Goal: Information Seeking & Learning: Learn about a topic

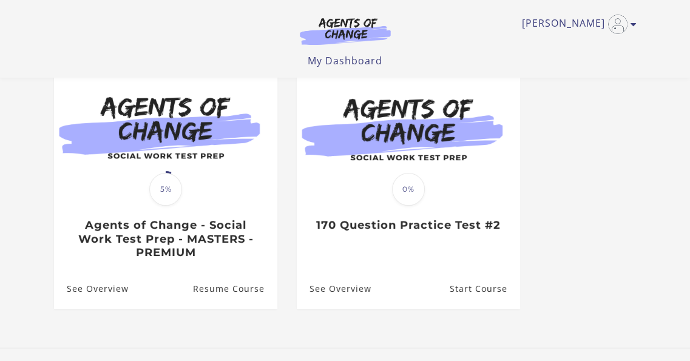
scroll to position [121, 0]
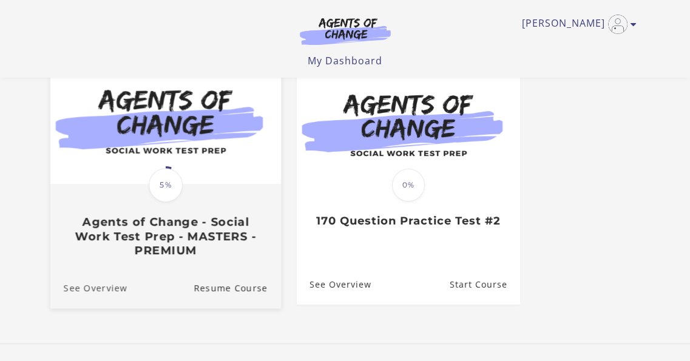
click at [115, 290] on link "See Overview" at bounding box center [88, 288] width 77 height 41
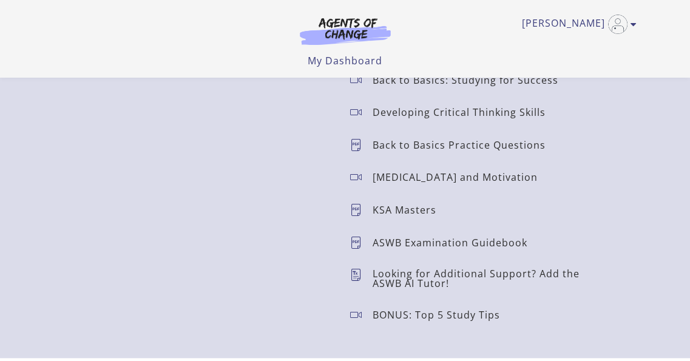
scroll to position [1396, 0]
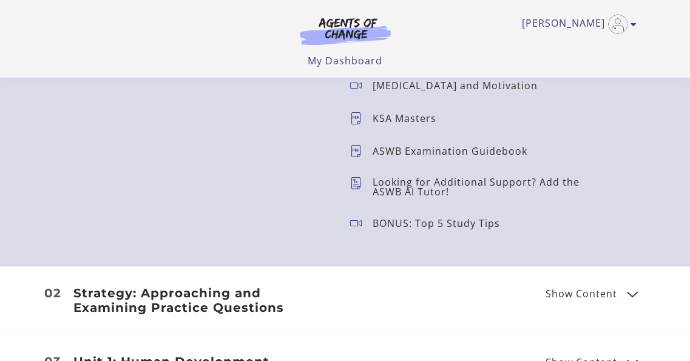
click at [573, 297] on span "Show Content" at bounding box center [582, 294] width 72 height 10
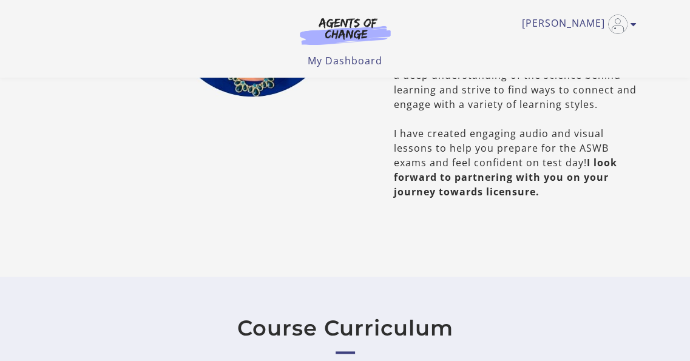
scroll to position [850, 0]
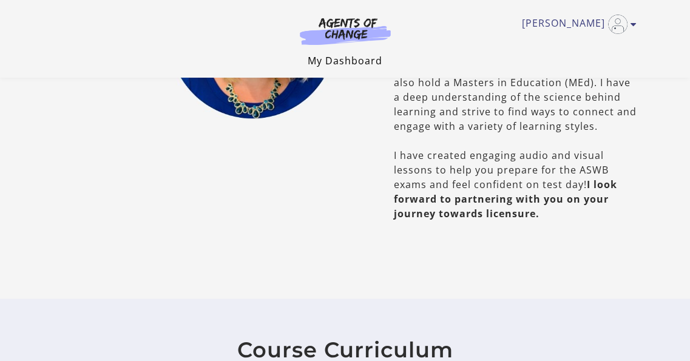
click at [355, 65] on link "My Dashboard" at bounding box center [345, 60] width 75 height 13
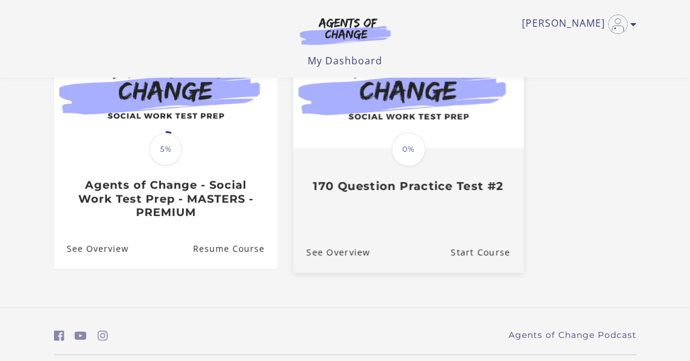
scroll to position [182, 0]
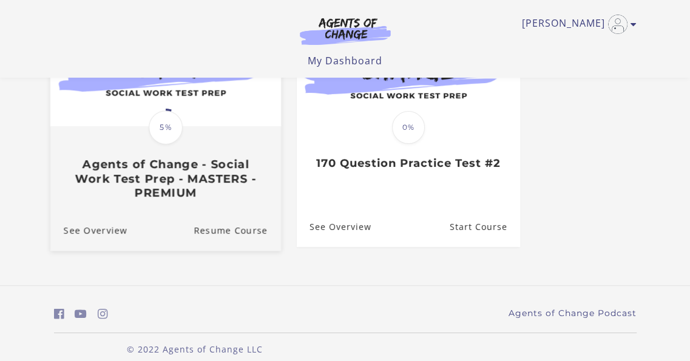
click at [245, 178] on h3 "Agents of Change - Social Work Test Prep - MASTERS - PREMIUM" at bounding box center [165, 178] width 204 height 42
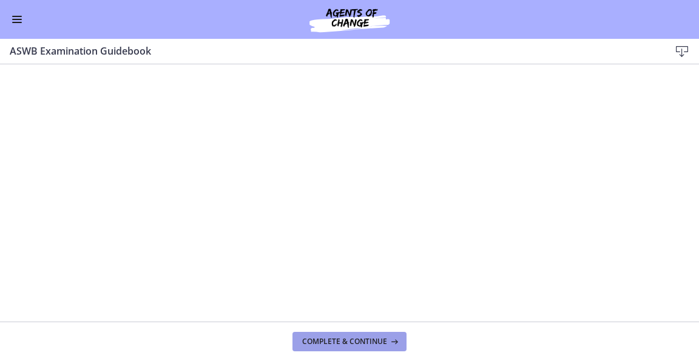
click at [393, 345] on icon at bounding box center [393, 342] width 12 height 10
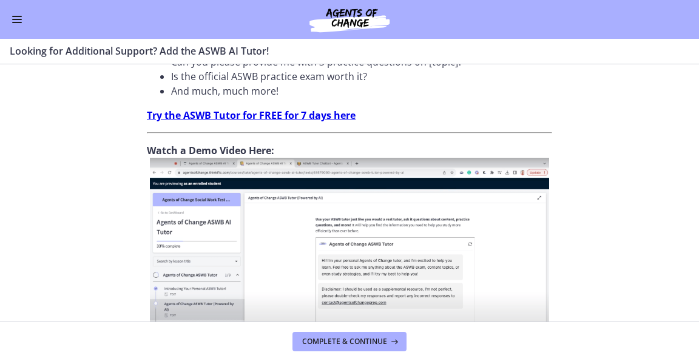
scroll to position [546, 0]
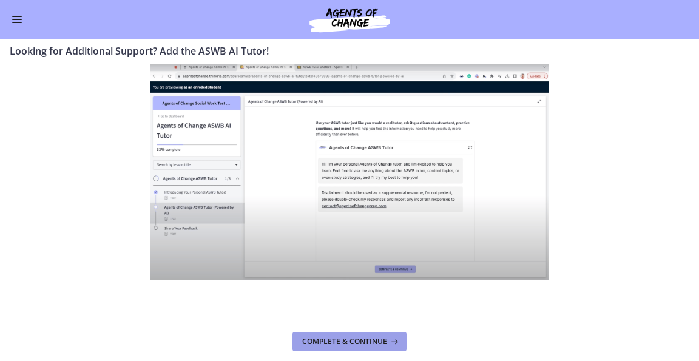
click at [375, 344] on span "Complete & continue" at bounding box center [344, 342] width 85 height 10
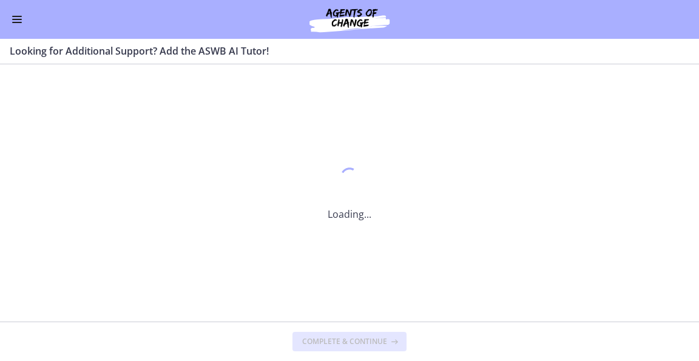
scroll to position [0, 0]
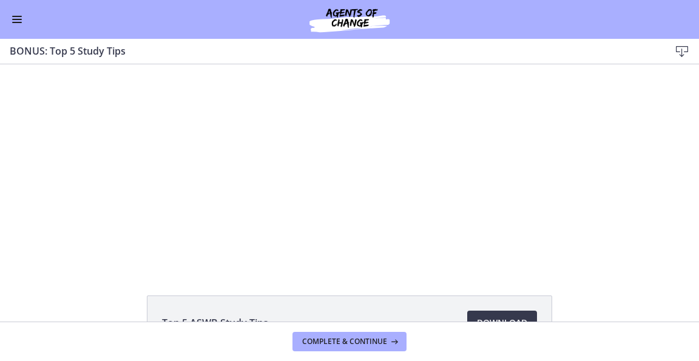
scroll to position [86, 0]
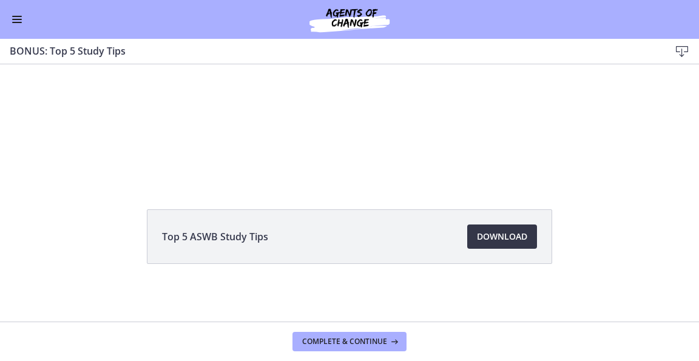
click at [496, 242] on span "Download Opens in a new window" at bounding box center [502, 236] width 50 height 15
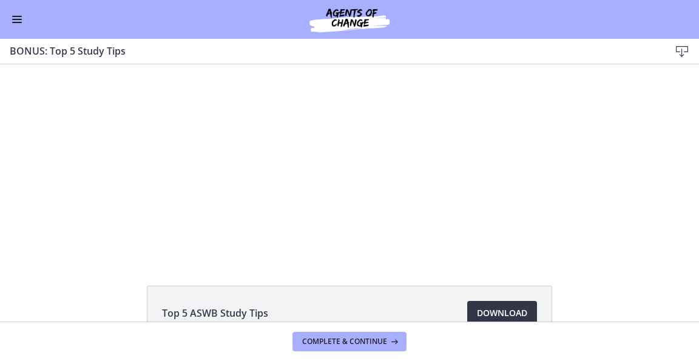
scroll to position [0, 0]
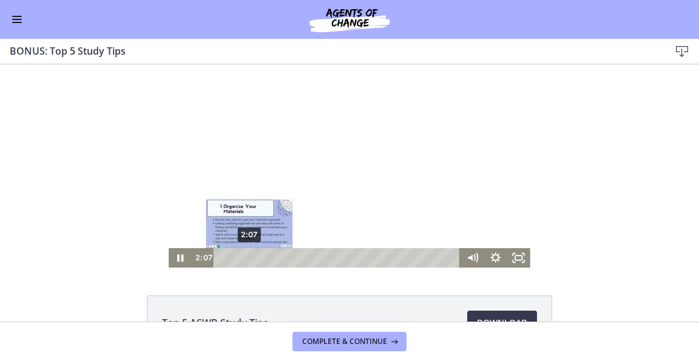
click at [245, 259] on div "2:07" at bounding box center [338, 257] width 233 height 19
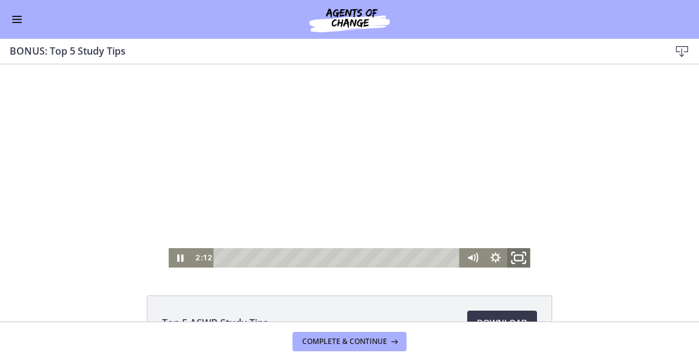
click at [519, 258] on icon "Fullscreen" at bounding box center [519, 257] width 28 height 23
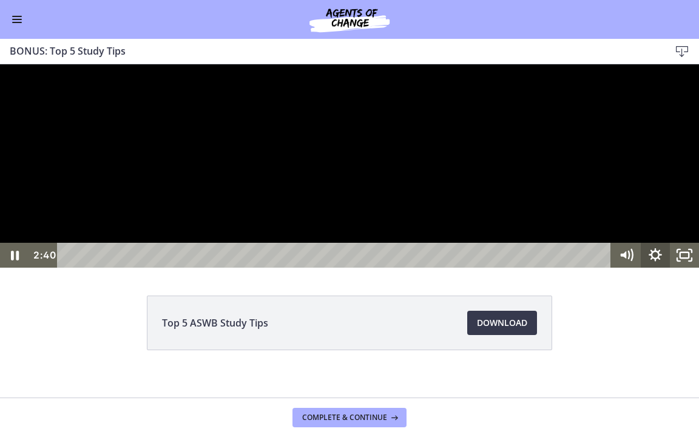
click at [660, 268] on icon "Show settings menu" at bounding box center [655, 255] width 29 height 25
click at [651, 268] on icon "Hide settings menu" at bounding box center [655, 255] width 29 height 25
click at [649, 268] on icon "Show settings menu" at bounding box center [655, 255] width 29 height 25
click at [659, 218] on span "1.25x" at bounding box center [674, 205] width 36 height 25
click at [658, 169] on label "1.5x" at bounding box center [655, 156] width 87 height 25
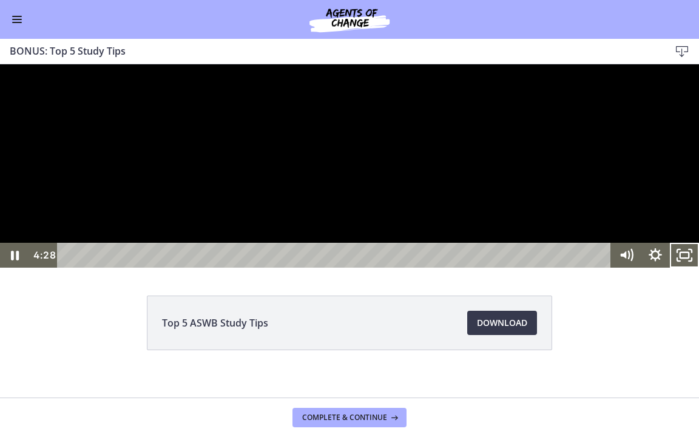
click at [670, 243] on button "Unfullscreen" at bounding box center [684, 255] width 29 height 25
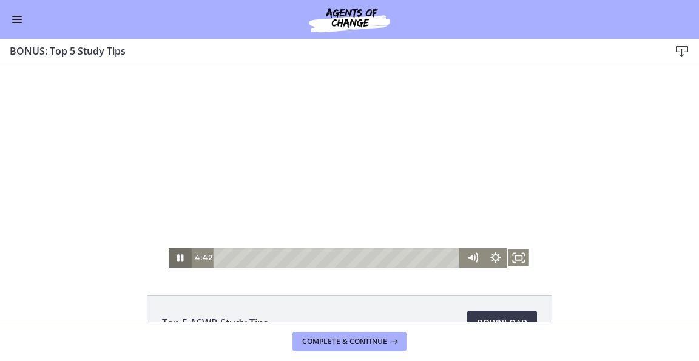
click at [177, 262] on icon "Pause" at bounding box center [180, 257] width 23 height 19
click at [177, 262] on icon "Play Video" at bounding box center [182, 257] width 28 height 23
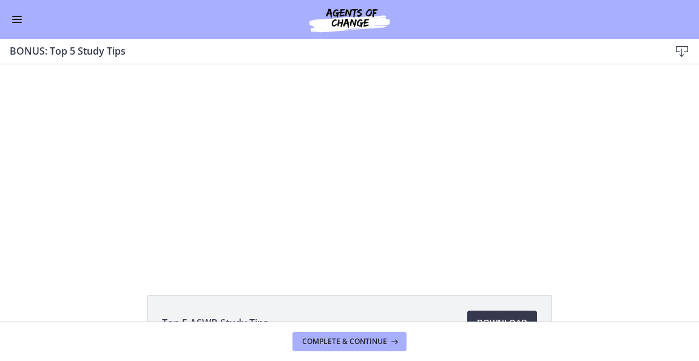
click at [18, 15] on button "Enable menu" at bounding box center [17, 19] width 15 height 15
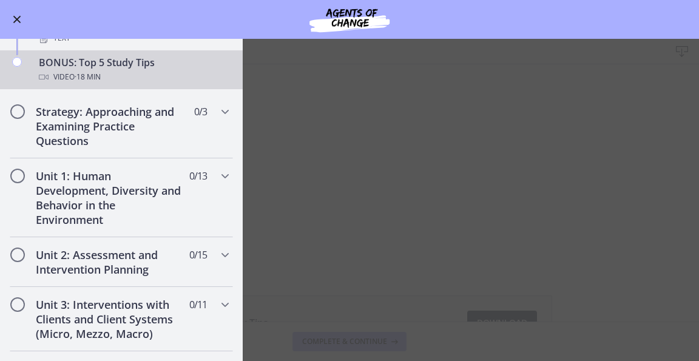
scroll to position [607, 0]
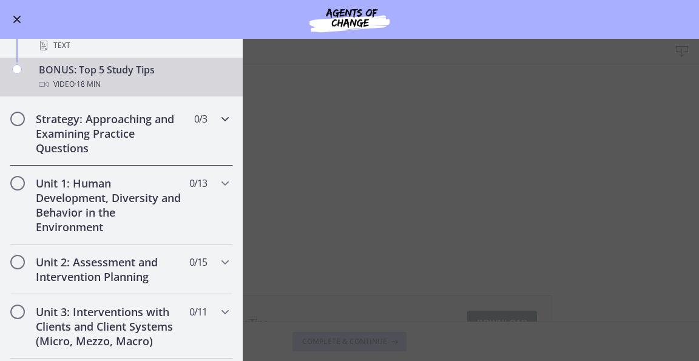
click at [218, 115] on icon "Chapters" at bounding box center [225, 119] width 15 height 15
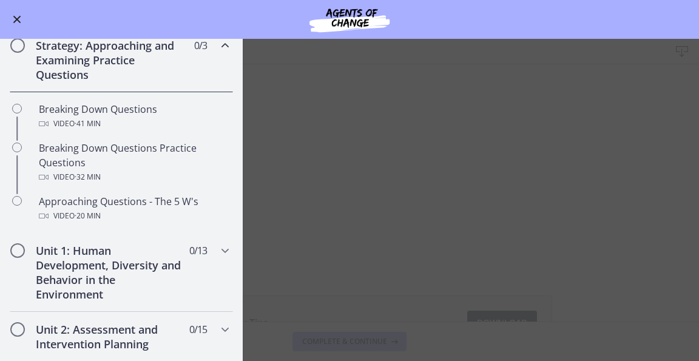
scroll to position [240, 0]
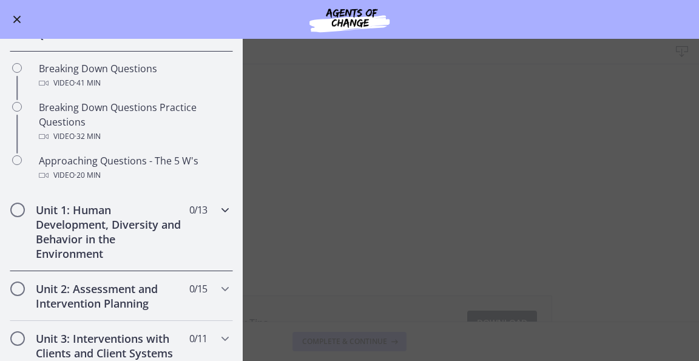
click at [218, 205] on icon "Chapters" at bounding box center [225, 210] width 15 height 15
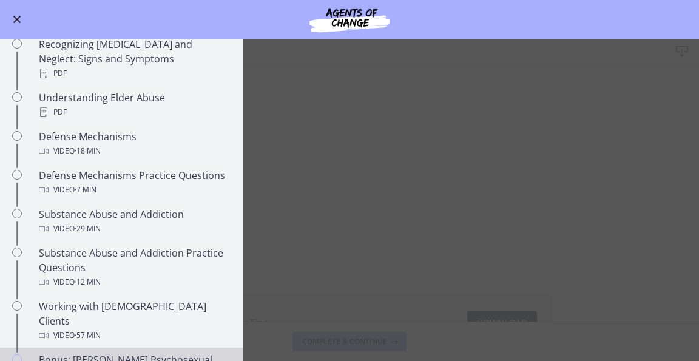
scroll to position [483, 0]
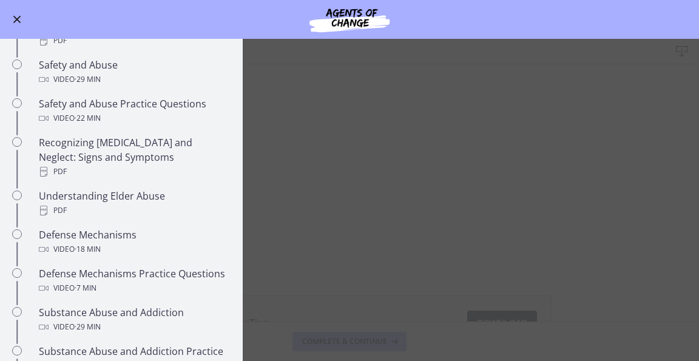
click at [588, 248] on main "BONUS: Top 5 Study Tips Download Enable fullscreen Top 5 ASWB Study Tips Downlo…" at bounding box center [349, 200] width 699 height 322
click at [16, 23] on button "Enable menu" at bounding box center [17, 19] width 15 height 15
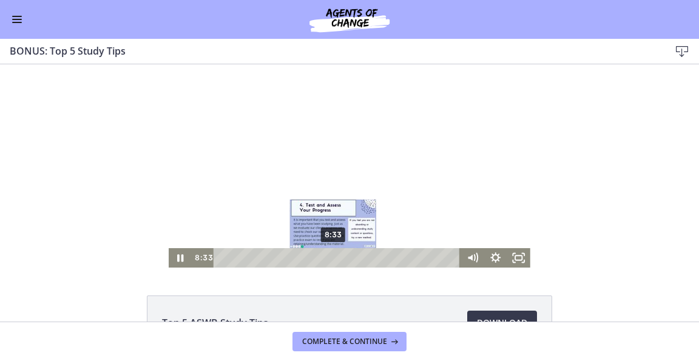
click at [330, 260] on div "8:33" at bounding box center [338, 257] width 233 height 19
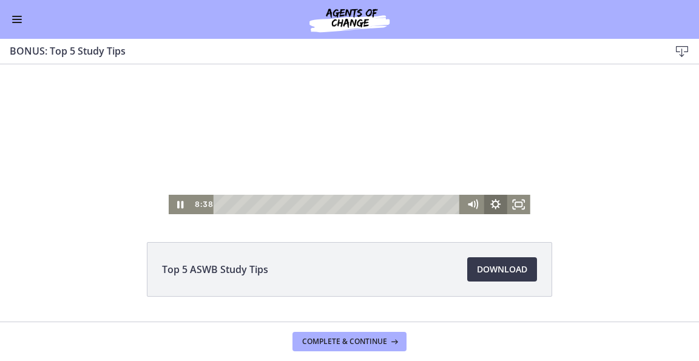
scroll to position [86, 0]
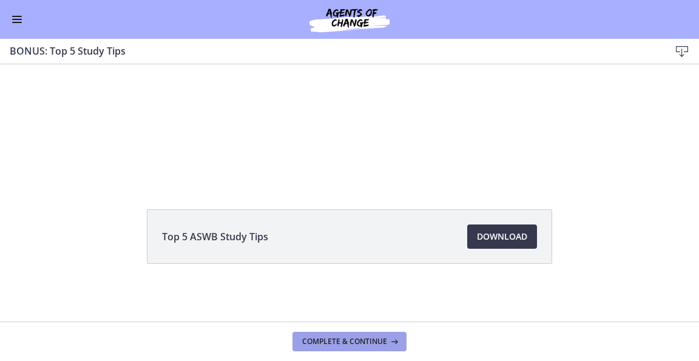
click at [375, 351] on button "Complete & continue" at bounding box center [350, 341] width 114 height 19
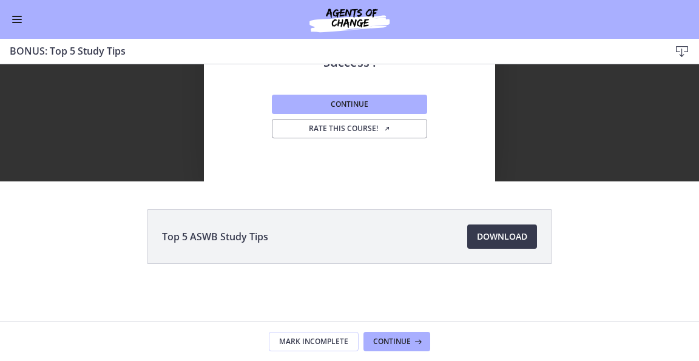
scroll to position [0, 0]
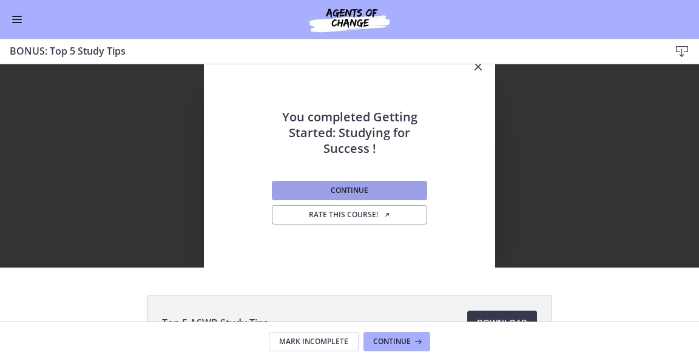
click at [367, 188] on button "Continue" at bounding box center [349, 190] width 155 height 19
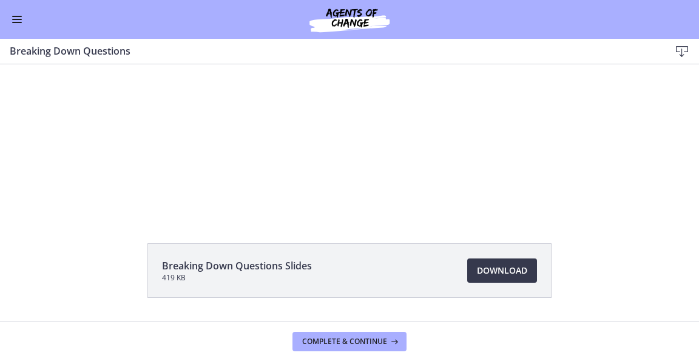
scroll to position [61, 0]
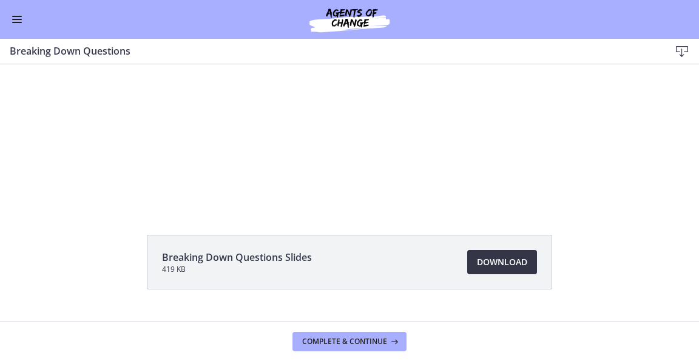
click at [515, 269] on span "Download Opens in a new window" at bounding box center [502, 262] width 50 height 15
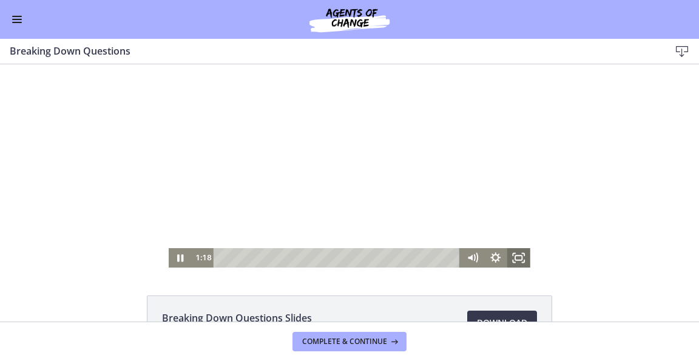
click at [515, 260] on rect "Fullscreen" at bounding box center [518, 258] width 7 height 5
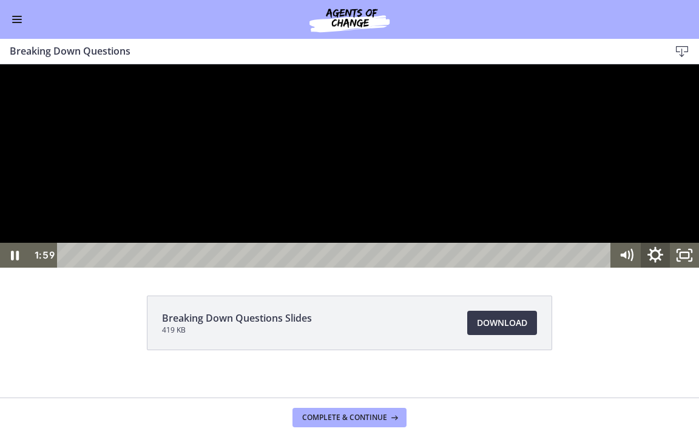
click at [658, 270] on icon "Show settings menu" at bounding box center [655, 255] width 35 height 30
click at [661, 218] on span "1.5x" at bounding box center [674, 205] width 36 height 25
click at [657, 144] on label "1.25x" at bounding box center [655, 131] width 87 height 25
click at [654, 262] on icon "Show settings menu" at bounding box center [655, 254] width 13 height 13
click at [650, 218] on span "Speed" at bounding box center [637, 205] width 36 height 25
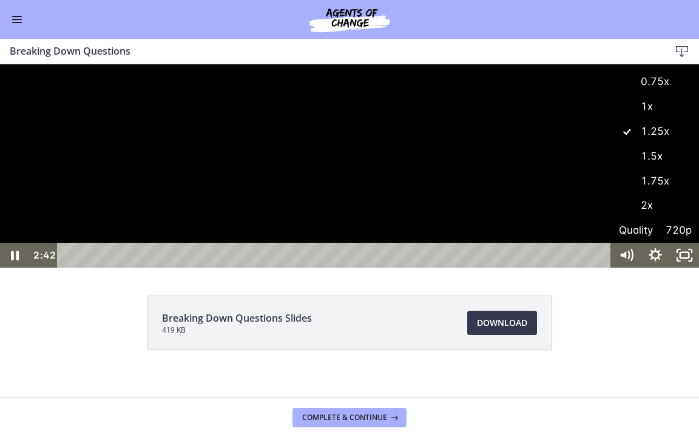
click at [640, 120] on label "1x" at bounding box center [655, 106] width 87 height 25
click at [19, 268] on icon "Pause" at bounding box center [14, 255] width 29 height 25
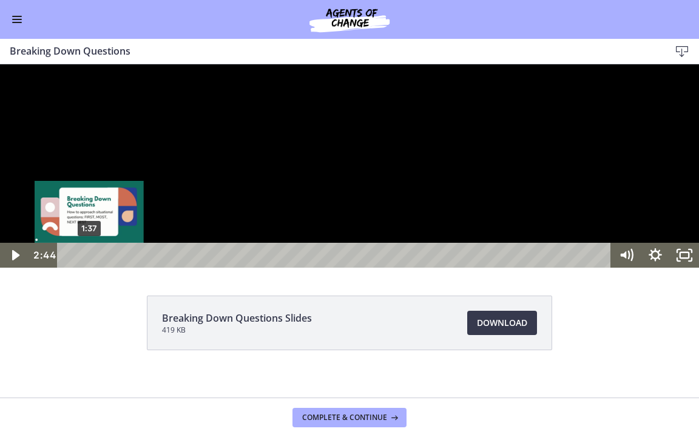
click at [89, 268] on div "1:37" at bounding box center [336, 255] width 537 height 25
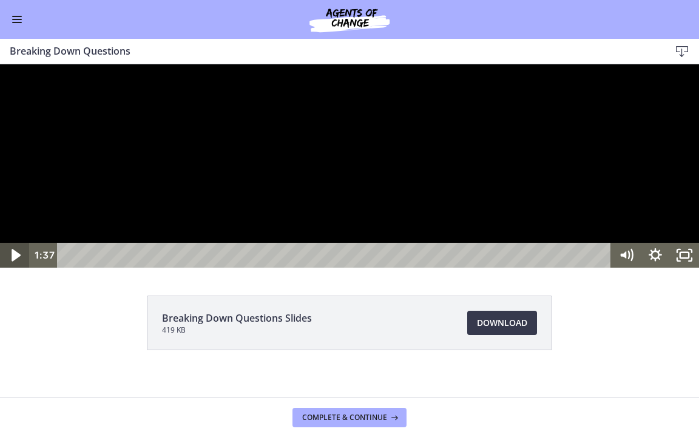
click at [12, 270] on icon "Play Video" at bounding box center [15, 255] width 35 height 30
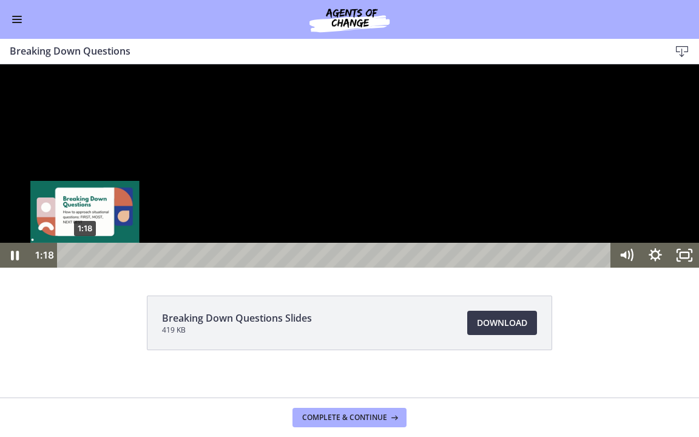
click at [85, 268] on div "1:18" at bounding box center [336, 255] width 537 height 25
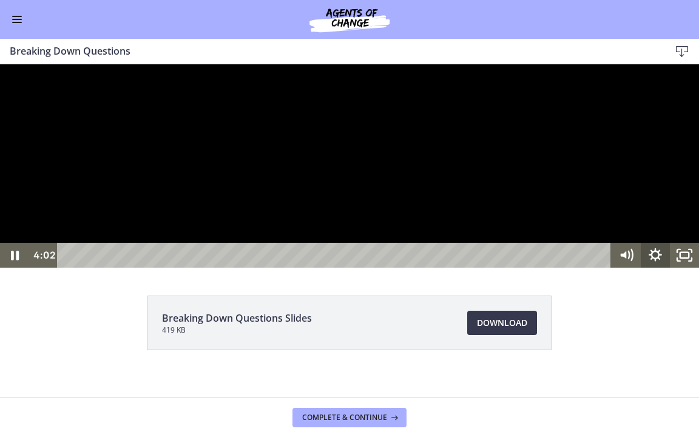
click at [657, 268] on icon "Show settings menu" at bounding box center [655, 255] width 29 height 25
click at [653, 218] on span "Speed" at bounding box center [637, 205] width 36 height 25
click at [670, 144] on label "1.25x" at bounding box center [655, 131] width 87 height 25
click at [4, 268] on icon "Pause" at bounding box center [14, 255] width 29 height 25
click at [694, 270] on icon "Unfullscreen" at bounding box center [684, 255] width 35 height 30
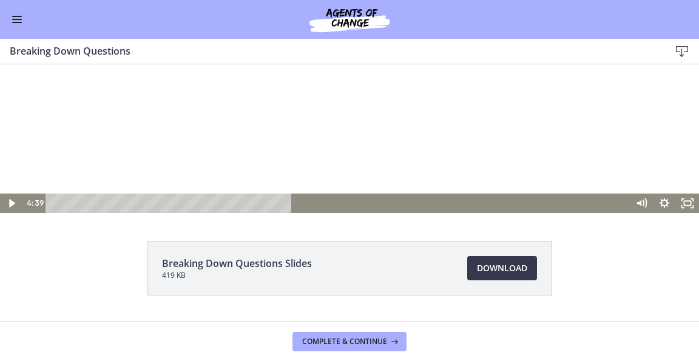
scroll to position [86, 0]
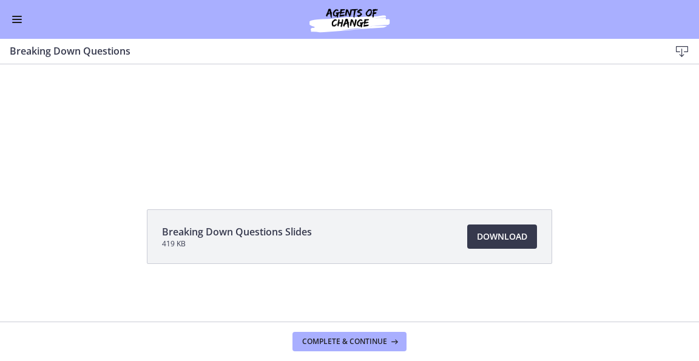
click at [22, 29] on div "Go to Dashboard" at bounding box center [349, 19] width 699 height 39
click at [17, 24] on button "Enable menu" at bounding box center [17, 19] width 15 height 15
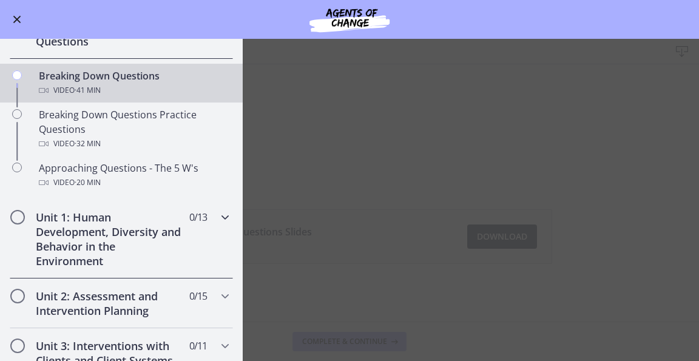
scroll to position [172, 0]
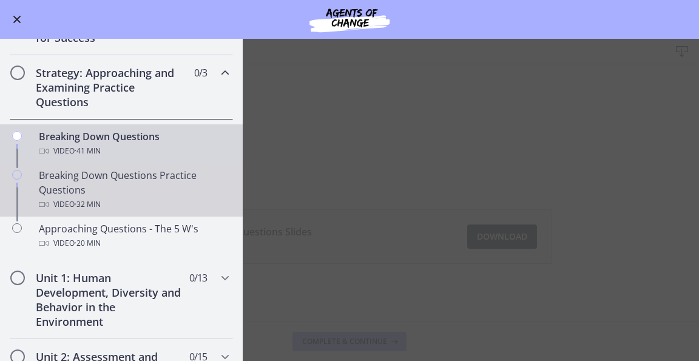
click at [141, 184] on div "Breaking Down Questions Practice Questions Video · 32 min" at bounding box center [133, 190] width 189 height 44
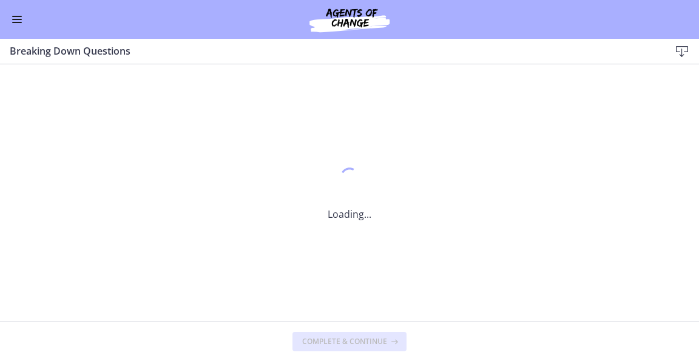
scroll to position [0, 0]
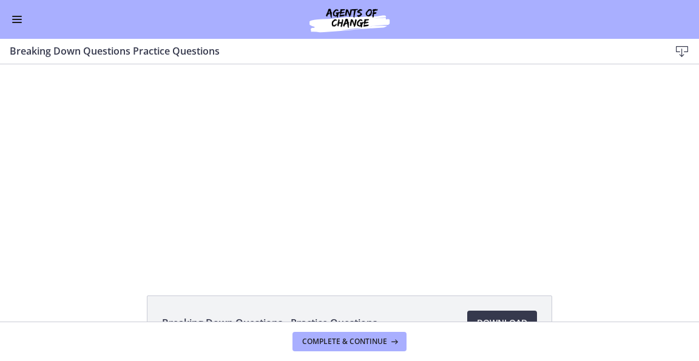
scroll to position [86, 0]
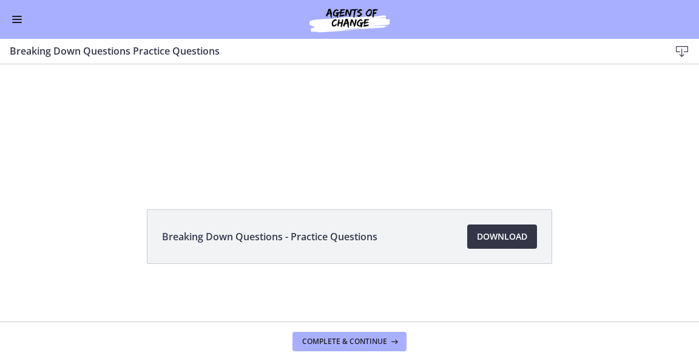
click at [517, 236] on span "Download Opens in a new window" at bounding box center [502, 236] width 50 height 15
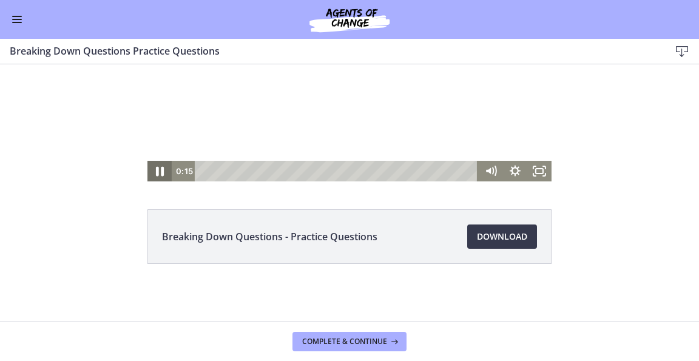
click at [161, 170] on icon "Pause" at bounding box center [159, 171] width 29 height 25
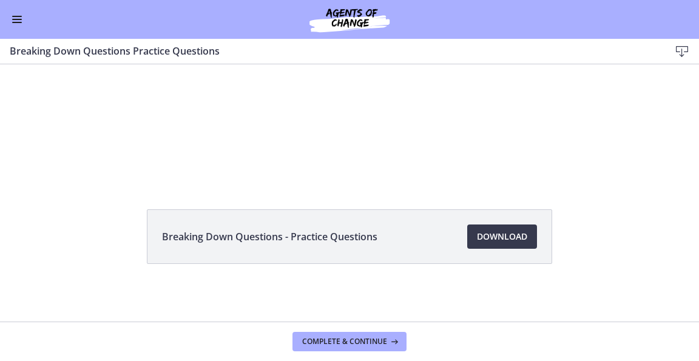
click at [26, 24] on div "Go to Dashboard" at bounding box center [349, 19] width 699 height 39
click at [17, 20] on button "Enable menu" at bounding box center [17, 19] width 15 height 15
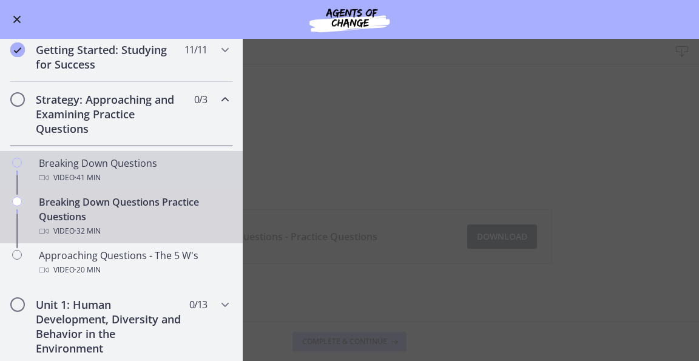
scroll to position [172, 0]
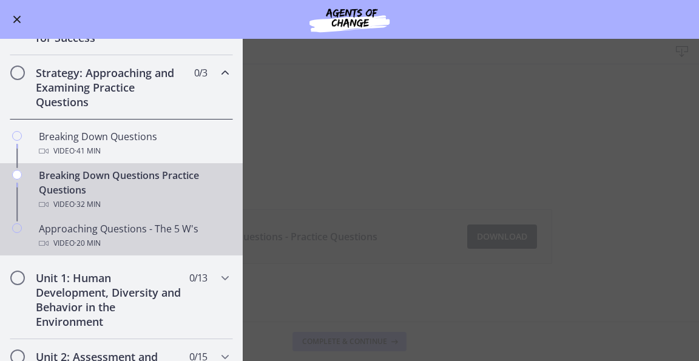
click at [87, 231] on div "Approaching Questions - The 5 W's Video · 20 min" at bounding box center [133, 236] width 189 height 29
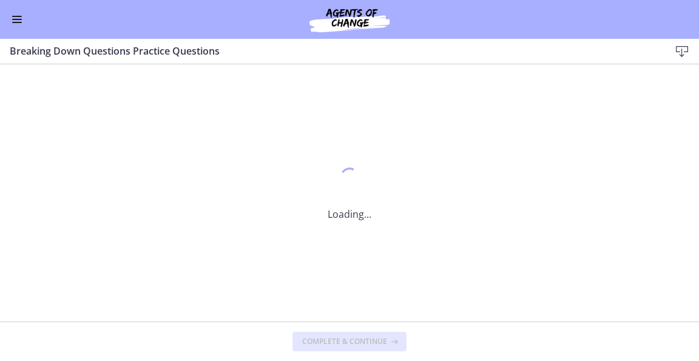
scroll to position [0, 0]
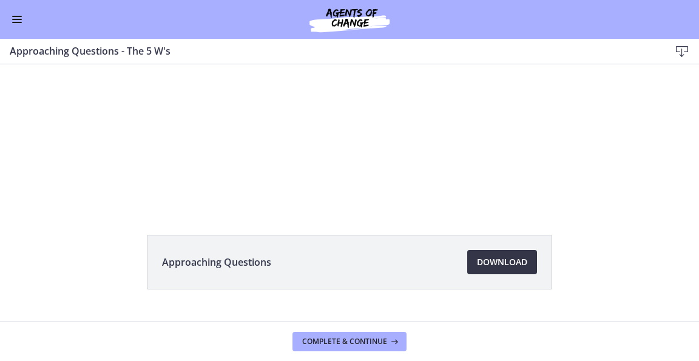
click at [492, 268] on span "Download Opens in a new window" at bounding box center [502, 262] width 50 height 15
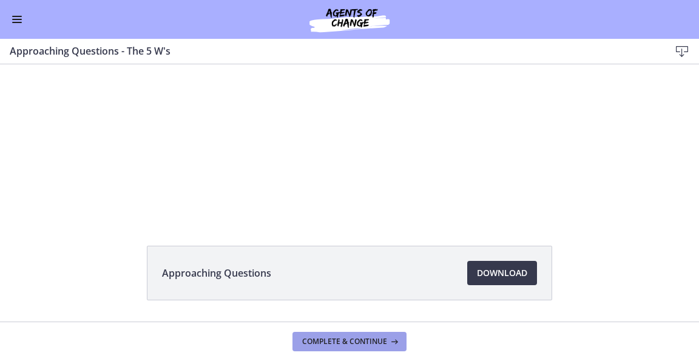
scroll to position [86, 0]
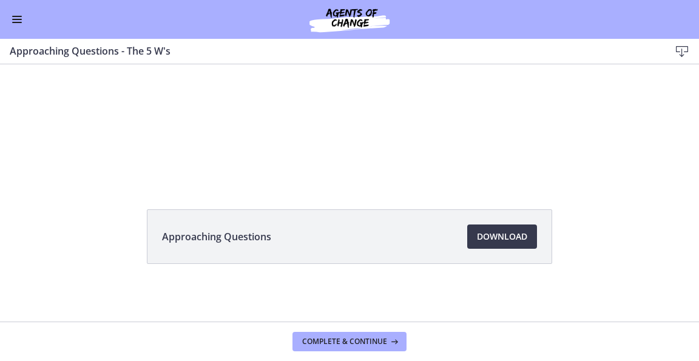
click at [15, 25] on button "Enable menu" at bounding box center [17, 19] width 15 height 15
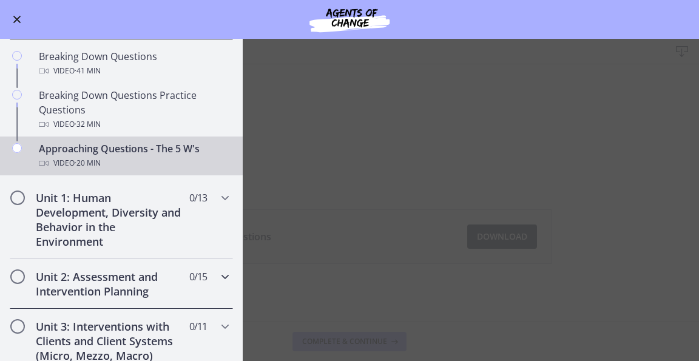
scroll to position [243, 0]
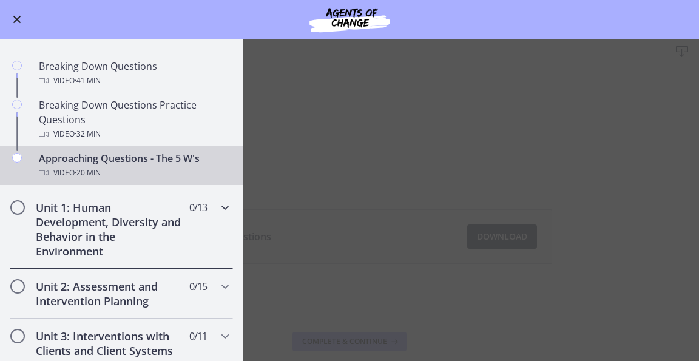
click at [161, 205] on h2 "Unit 1: Human Development, Diversity and Behavior in the Environment" at bounding box center [110, 229] width 148 height 58
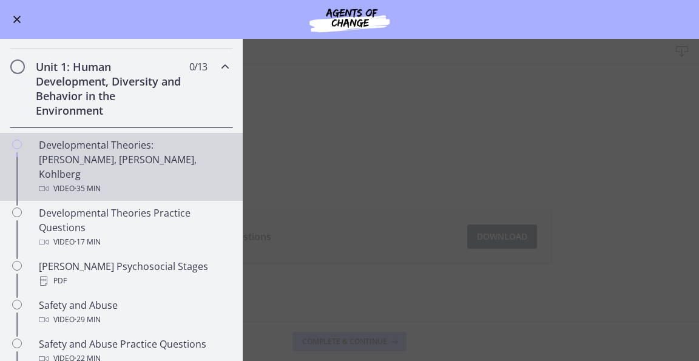
click at [126, 157] on div "Developmental Theories: [PERSON_NAME], [PERSON_NAME], Kohlberg Video · 35 min" at bounding box center [133, 167] width 189 height 58
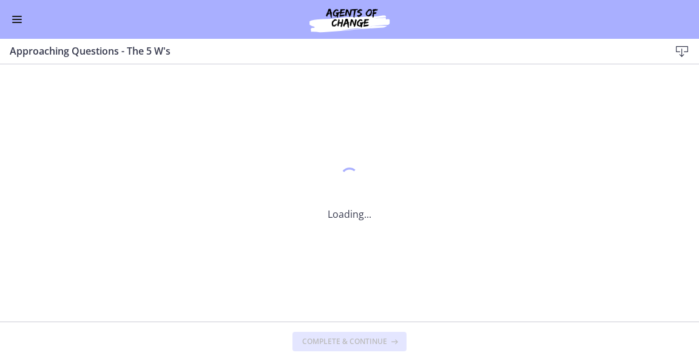
scroll to position [0, 0]
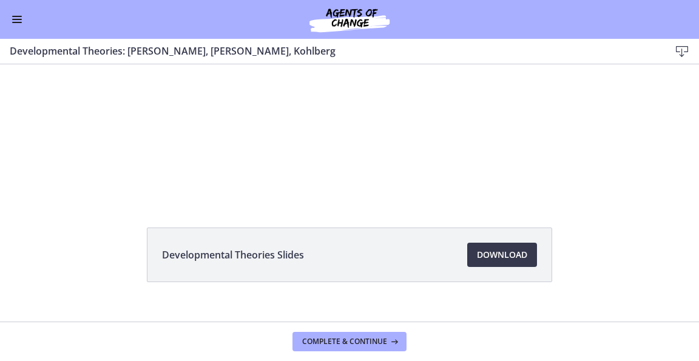
scroll to position [86, 0]
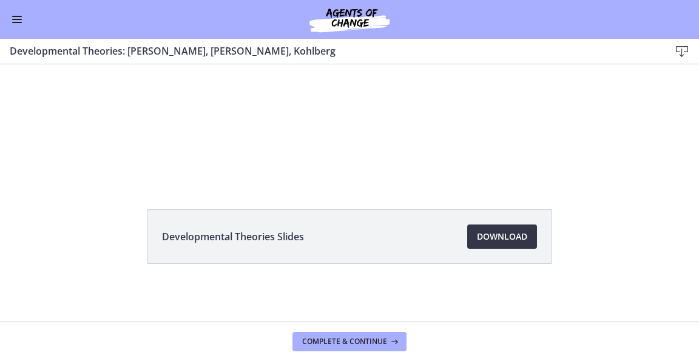
click at [493, 243] on span "Download Opens in a new window" at bounding box center [502, 236] width 50 height 15
click at [15, 19] on span "Enable menu" at bounding box center [17, 19] width 10 height 1
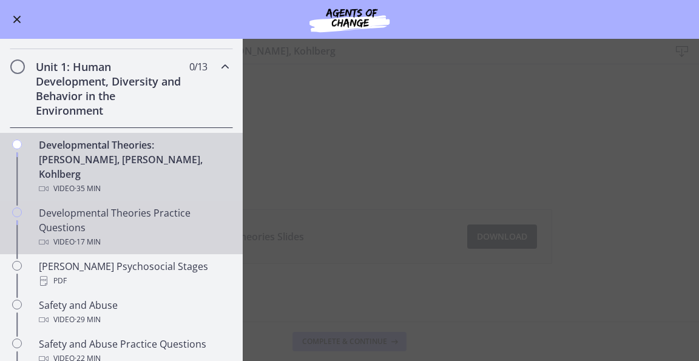
click at [90, 206] on div "Developmental Theories Practice Questions Video · 17 min" at bounding box center [133, 228] width 189 height 44
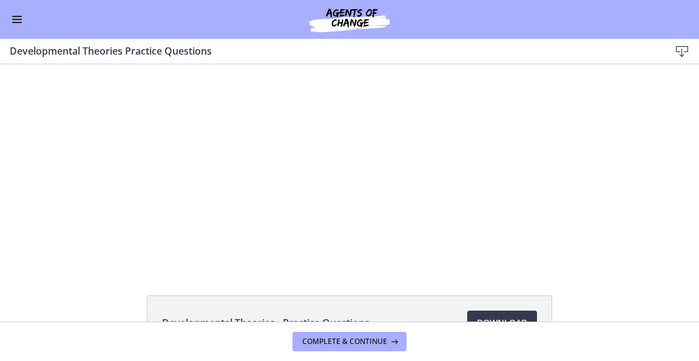
scroll to position [86, 0]
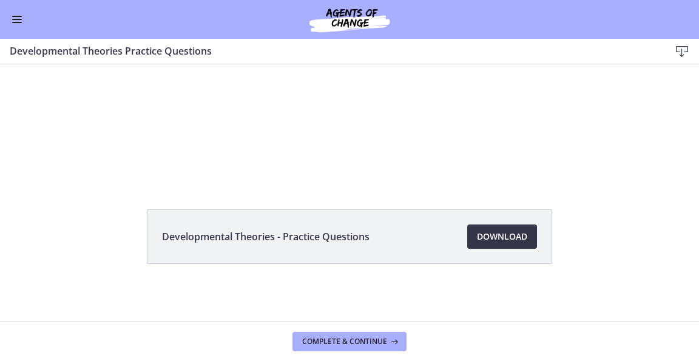
click at [477, 242] on span "Download Opens in a new window" at bounding box center [502, 236] width 50 height 15
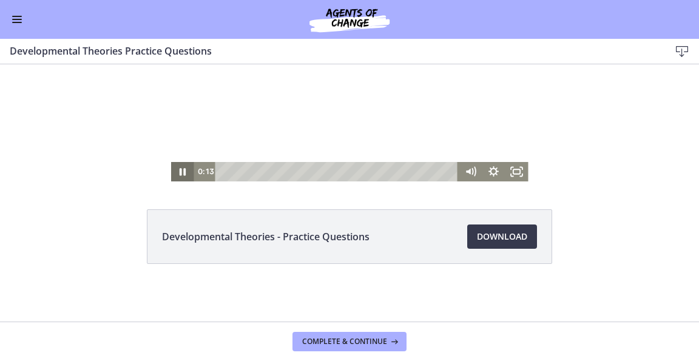
click at [180, 175] on icon "Pause" at bounding box center [183, 171] width 6 height 7
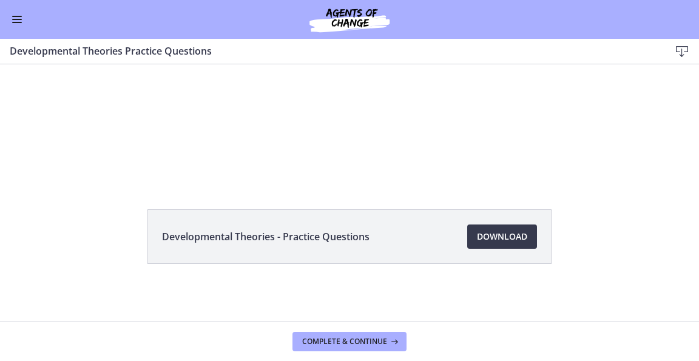
click at [25, 30] on div "Go to Dashboard" at bounding box center [349, 19] width 699 height 39
click at [16, 27] on div "Go to Dashboard" at bounding box center [349, 19] width 699 height 39
click at [17, 19] on span "Enable menu" at bounding box center [17, 19] width 10 height 1
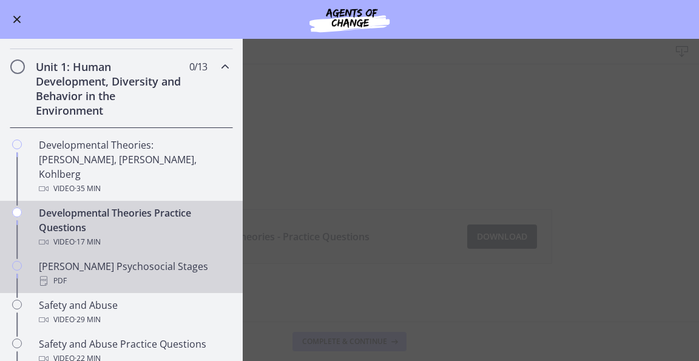
click at [49, 274] on div "PDF" at bounding box center [133, 281] width 189 height 15
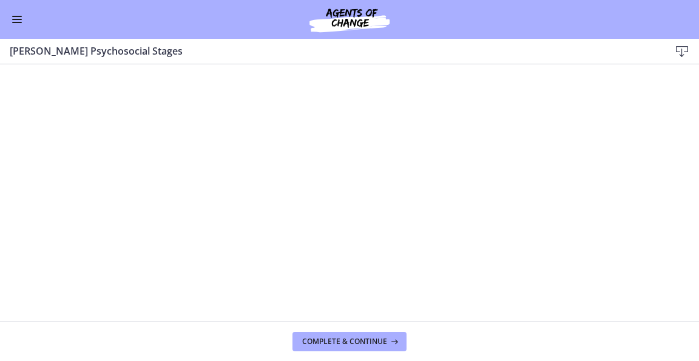
click at [684, 50] on icon at bounding box center [682, 51] width 15 height 15
click at [16, 20] on button "Enable menu" at bounding box center [17, 19] width 15 height 15
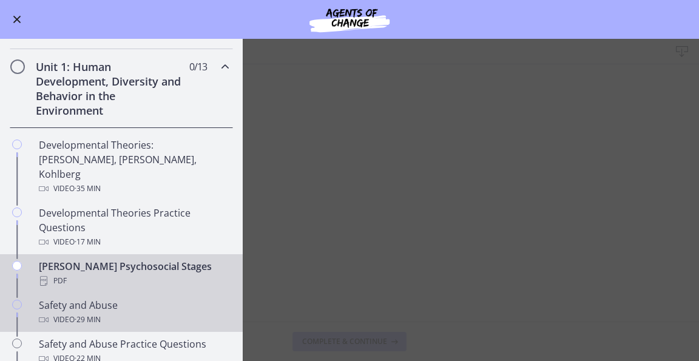
click at [72, 298] on div "Safety and Abuse Video · 29 min" at bounding box center [133, 312] width 189 height 29
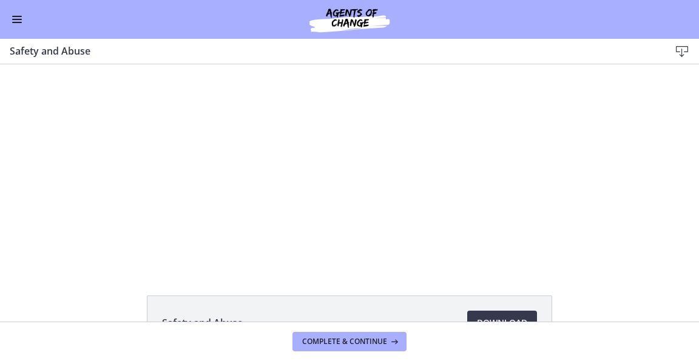
scroll to position [52, 0]
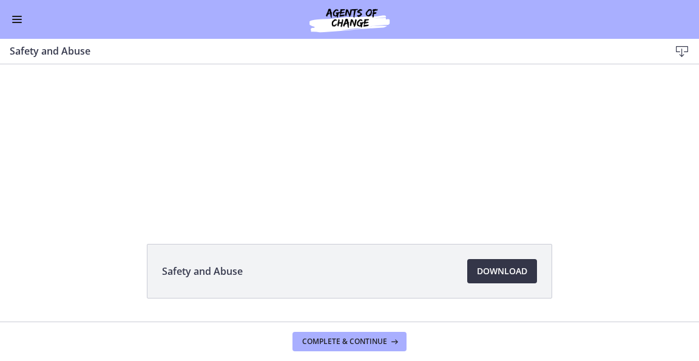
click at [511, 278] on span "Download Opens in a new window" at bounding box center [502, 271] width 50 height 15
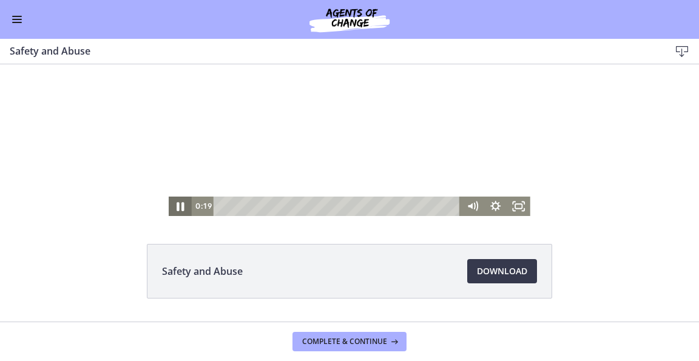
click at [177, 203] on icon "Pause" at bounding box center [180, 206] width 7 height 9
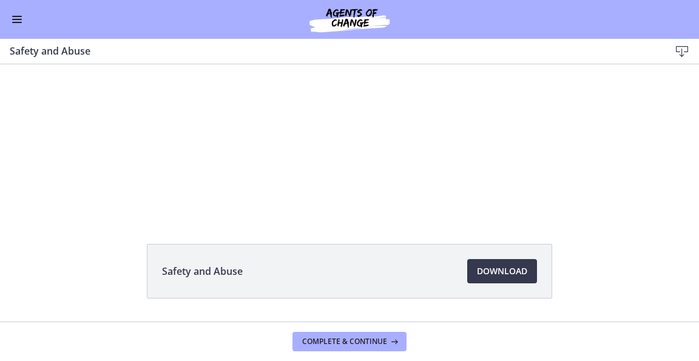
click at [12, 21] on button "Enable menu" at bounding box center [17, 19] width 15 height 15
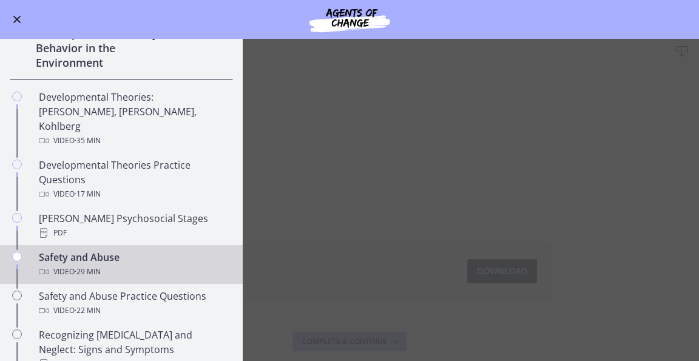
scroll to position [293, 0]
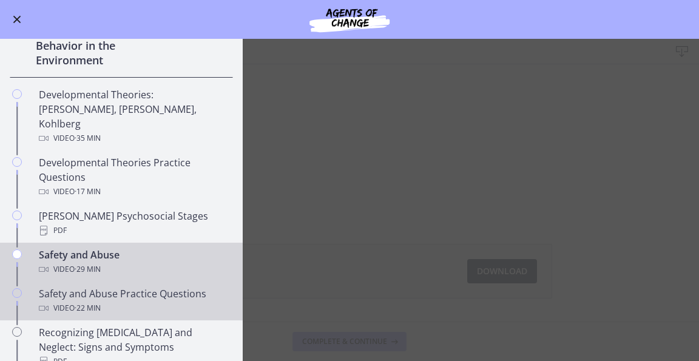
click at [70, 282] on link "Safety and Abuse Practice Questions Video · 22 min" at bounding box center [121, 301] width 243 height 39
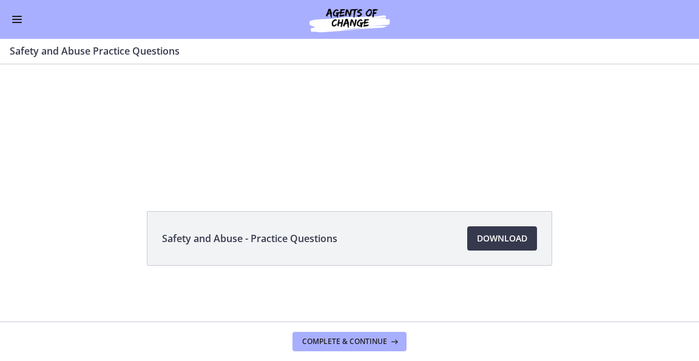
scroll to position [85, 0]
click at [486, 240] on span "Download Opens in a new window" at bounding box center [502, 238] width 50 height 15
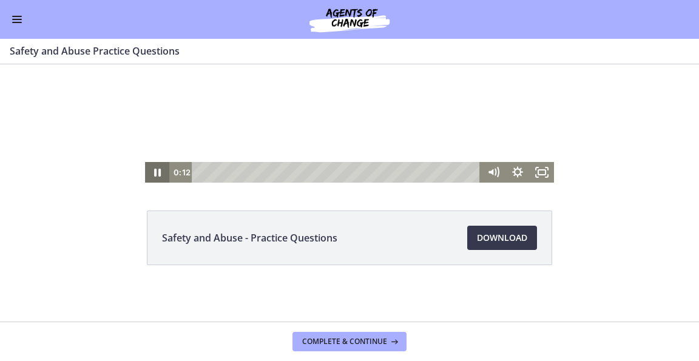
click at [154, 171] on icon "Pause" at bounding box center [157, 172] width 24 height 21
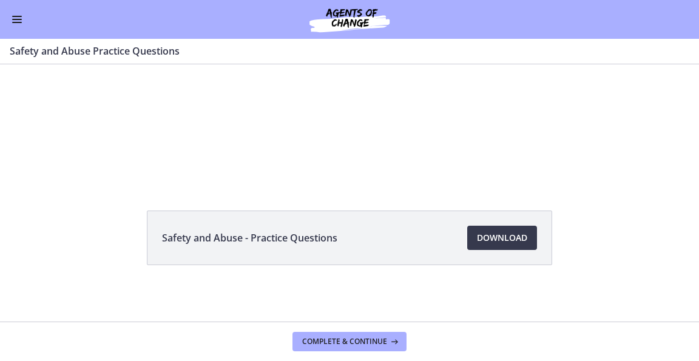
click at [16, 19] on span "Enable menu" at bounding box center [17, 19] width 10 height 1
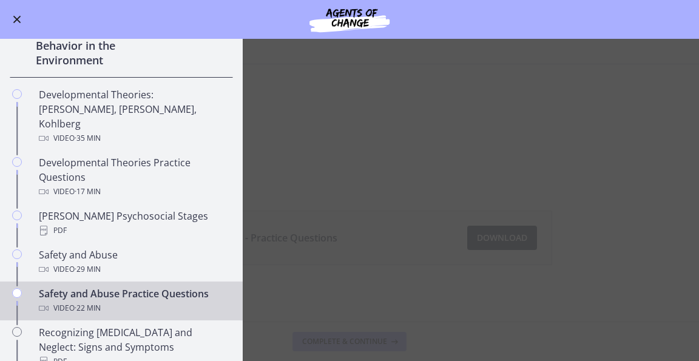
scroll to position [345, 0]
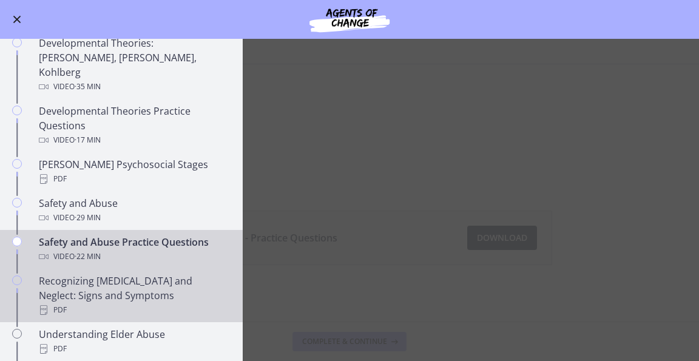
click at [73, 282] on div "Recognizing [MEDICAL_DATA] and Neglect: Signs and Symptoms PDF" at bounding box center [133, 296] width 189 height 44
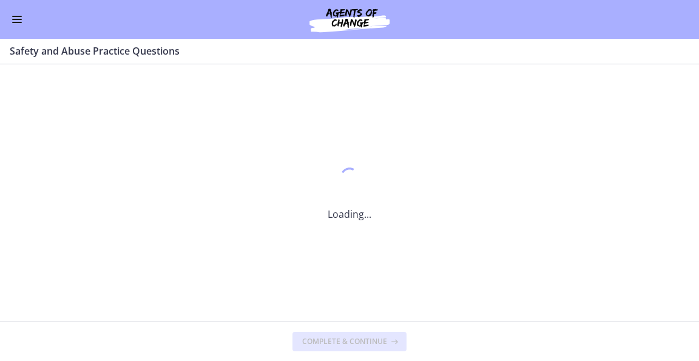
scroll to position [0, 0]
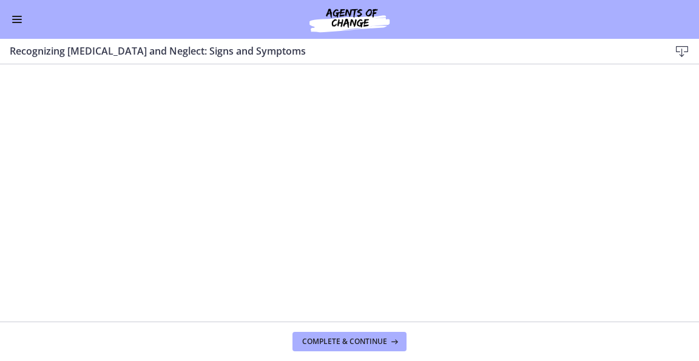
click at [682, 53] on icon at bounding box center [682, 51] width 15 height 15
click at [9, 28] on div "Go to Dashboard" at bounding box center [349, 19] width 699 height 39
click at [17, 14] on button "Enable menu" at bounding box center [17, 19] width 15 height 15
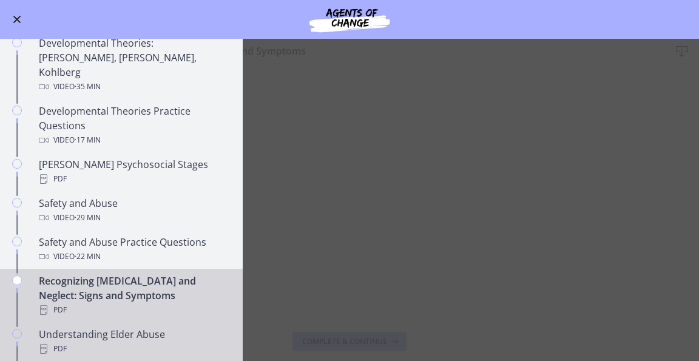
click at [59, 342] on div "PDF" at bounding box center [133, 349] width 189 height 15
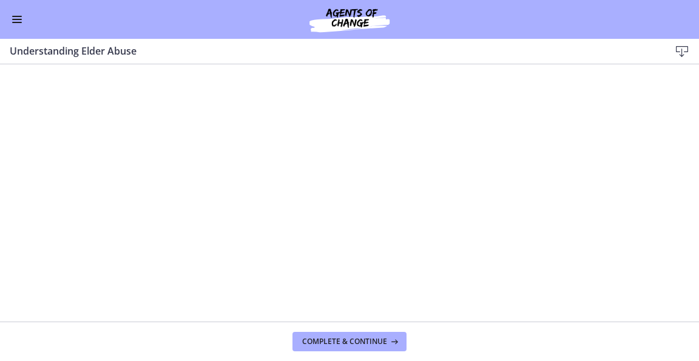
click at [682, 55] on icon at bounding box center [682, 51] width 15 height 15
click at [11, 25] on button "Enable menu" at bounding box center [17, 19] width 15 height 15
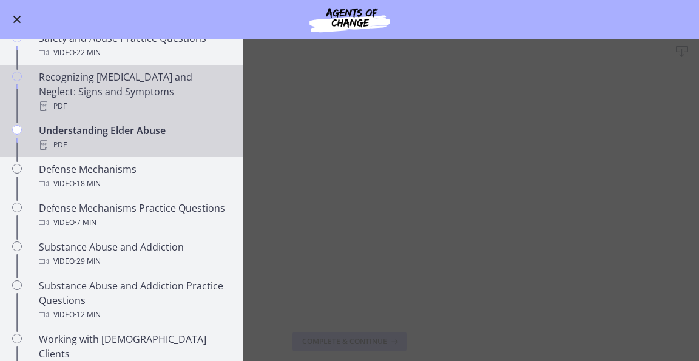
scroll to position [551, 0]
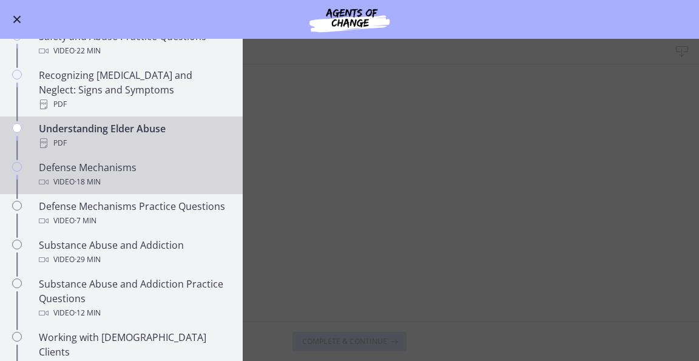
click at [112, 160] on div "Defense Mechanisms Video · 18 min" at bounding box center [133, 174] width 189 height 29
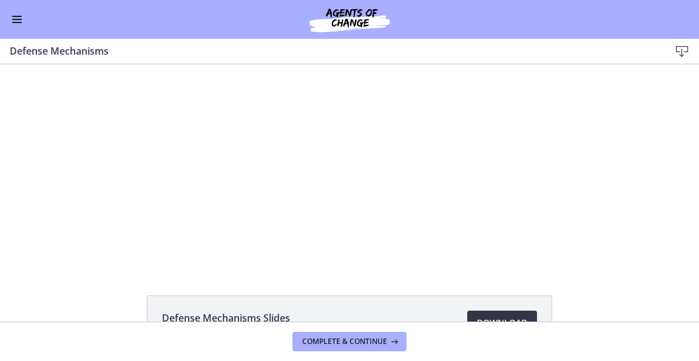
click at [501, 318] on span "Download Opens in a new window" at bounding box center [502, 323] width 50 height 15
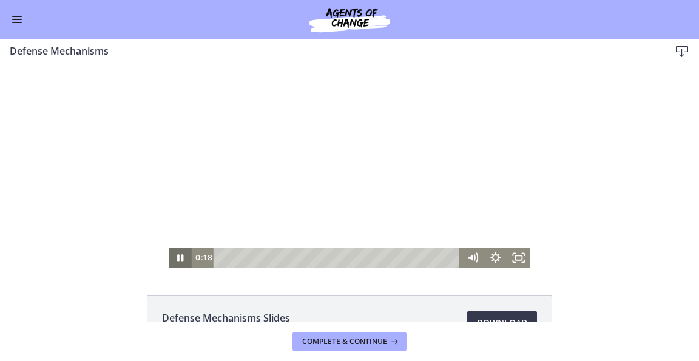
click at [177, 253] on icon "Pause" at bounding box center [180, 257] width 23 height 19
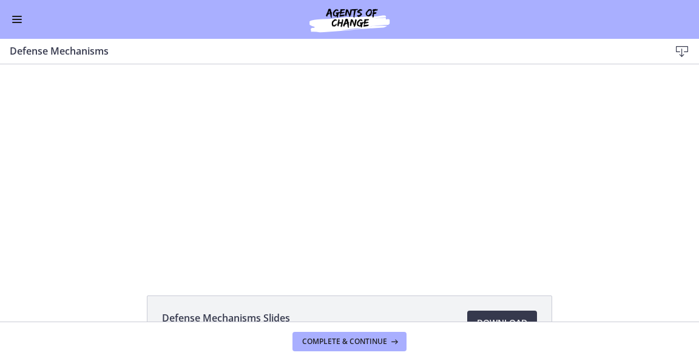
click at [21, 16] on span "Enable menu" at bounding box center [17, 16] width 10 height 1
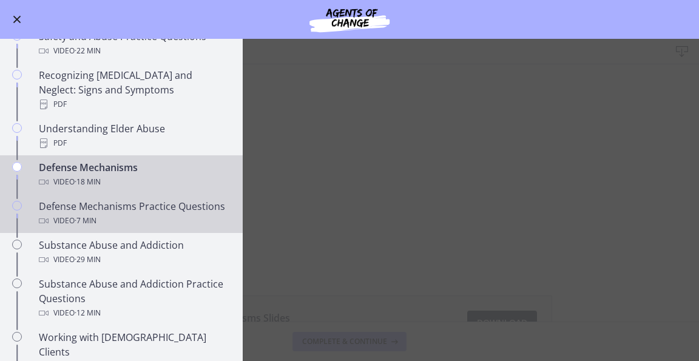
click at [44, 199] on div "Defense Mechanisms Practice Questions Video · 7 min" at bounding box center [133, 213] width 189 height 29
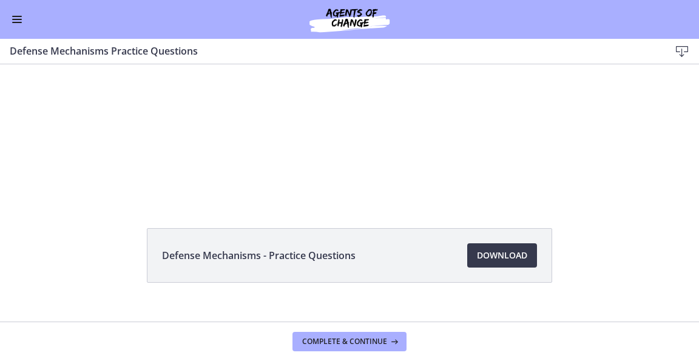
scroll to position [68, 0]
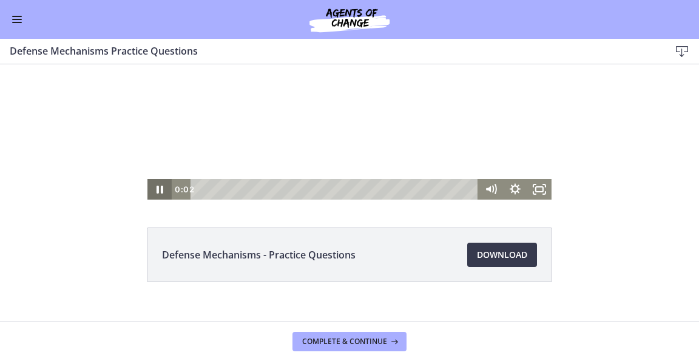
click at [151, 188] on icon "Pause" at bounding box center [160, 189] width 24 height 21
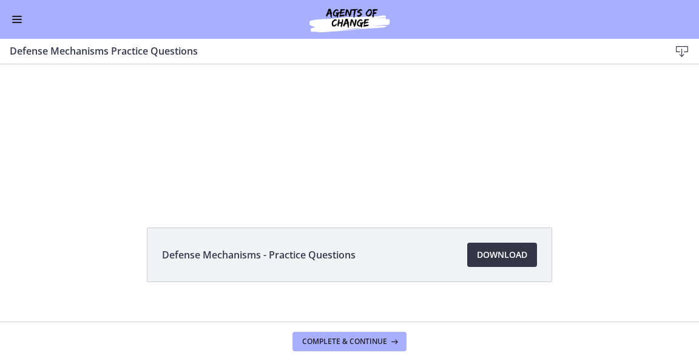
click at [494, 257] on span "Download Opens in a new window" at bounding box center [502, 255] width 50 height 15
click at [13, 22] on span "Enable menu" at bounding box center [17, 22] width 10 height 1
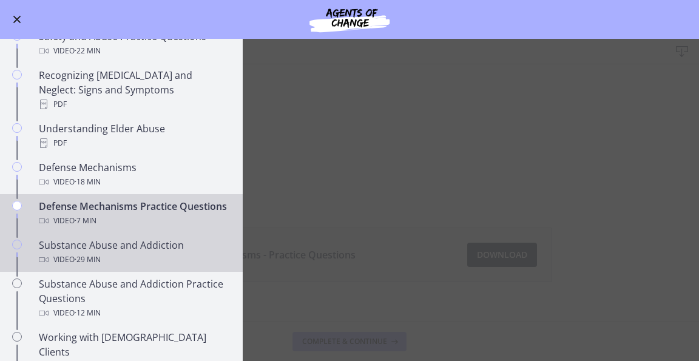
click at [46, 260] on icon "Chapters" at bounding box center [44, 260] width 10 height 10
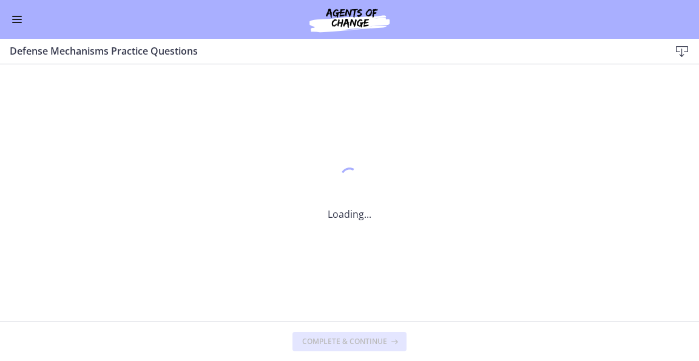
scroll to position [0, 0]
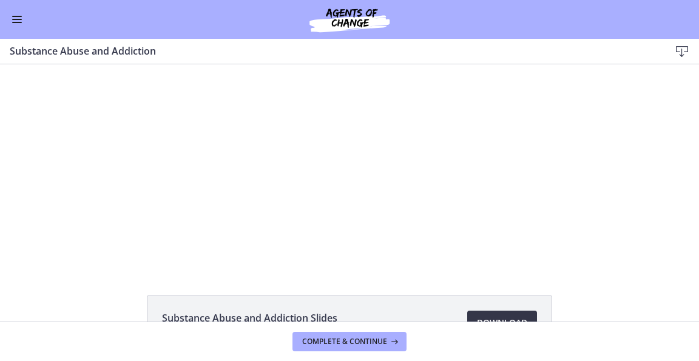
click at [480, 315] on link "Download Opens in a new window" at bounding box center [502, 323] width 70 height 24
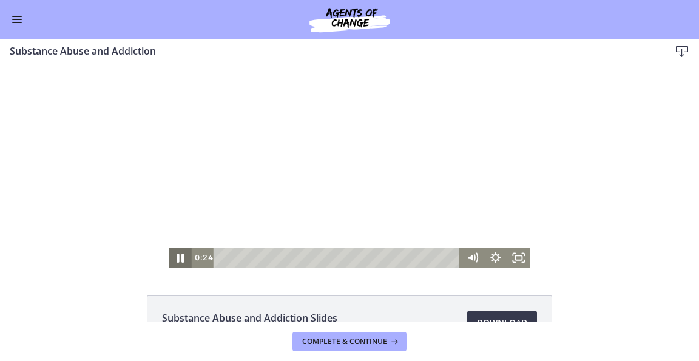
click at [175, 254] on icon "Pause" at bounding box center [180, 257] width 28 height 23
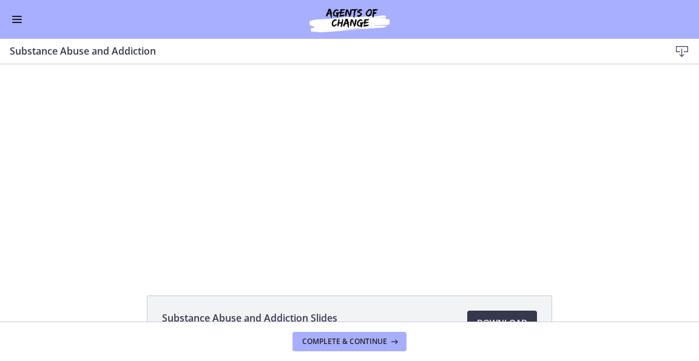
click at [18, 22] on span "Enable menu" at bounding box center [17, 22] width 10 height 1
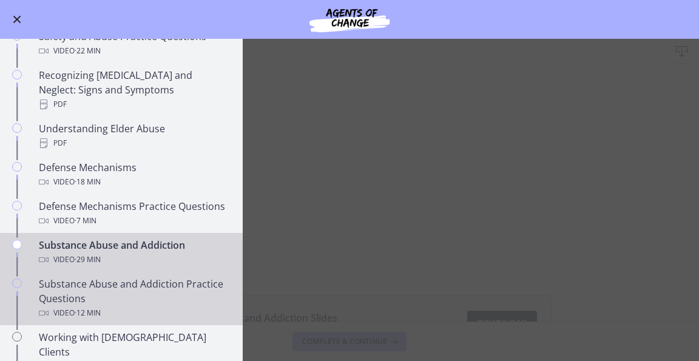
click at [54, 283] on div "Substance Abuse and Addiction Practice Questions Video · 12 min" at bounding box center [133, 299] width 189 height 44
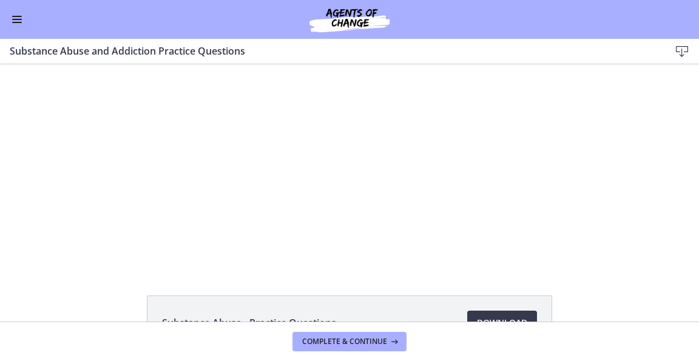
scroll to position [55, 0]
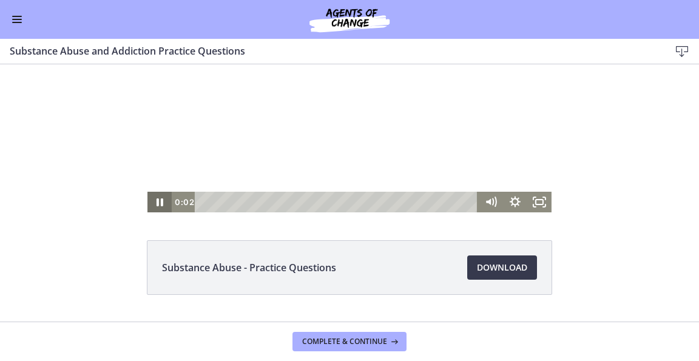
click at [157, 203] on icon "Pause" at bounding box center [160, 203] width 7 height 8
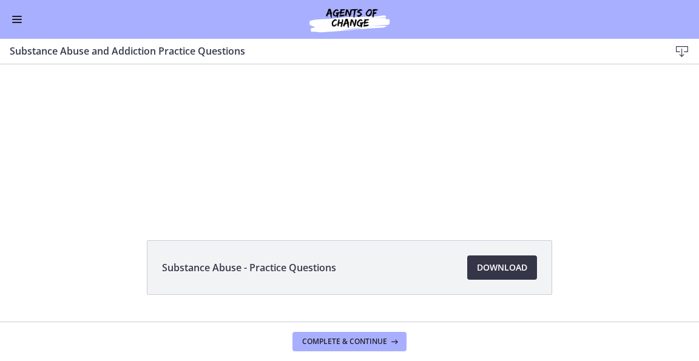
click at [497, 271] on span "Download Opens in a new window" at bounding box center [502, 267] width 50 height 15
click at [17, 27] on div "Go to Dashboard" at bounding box center [349, 19] width 699 height 39
click at [16, 22] on span "Enable menu" at bounding box center [17, 22] width 10 height 1
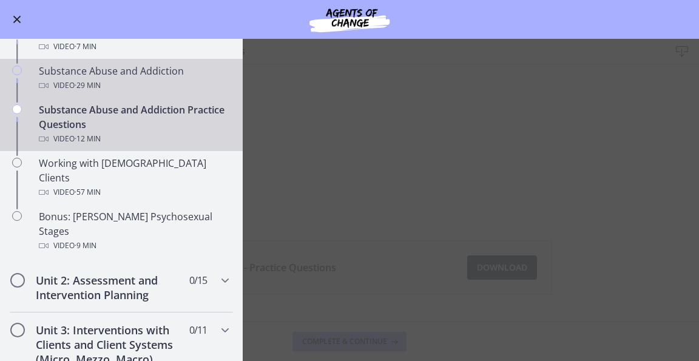
scroll to position [772, 0]
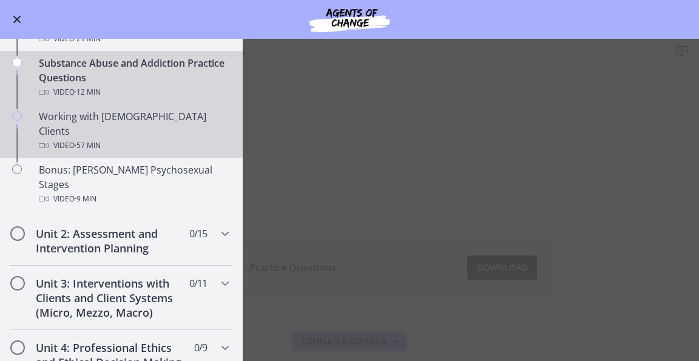
click at [69, 138] on div "Video · 57 min" at bounding box center [133, 145] width 189 height 15
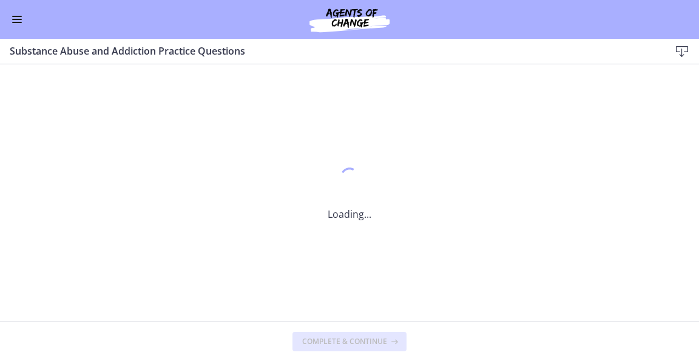
scroll to position [0, 0]
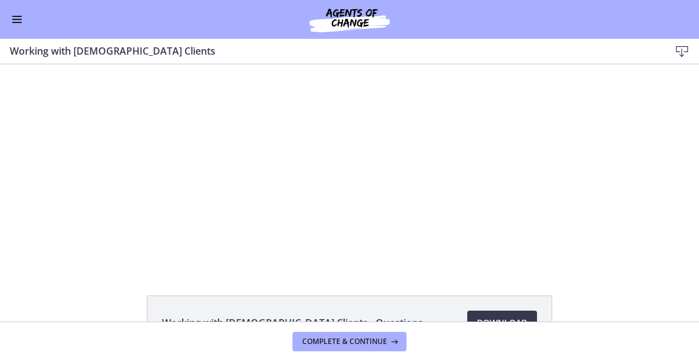
scroll to position [64, 0]
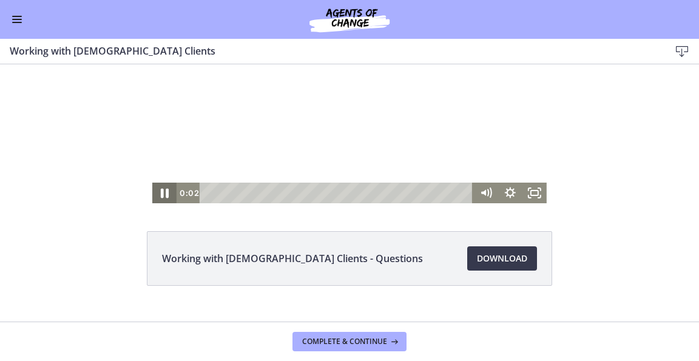
click at [159, 192] on icon "Pause" at bounding box center [164, 193] width 29 height 25
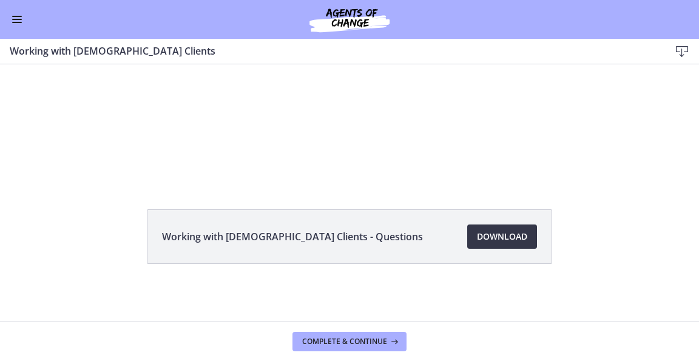
scroll to position [85, 0]
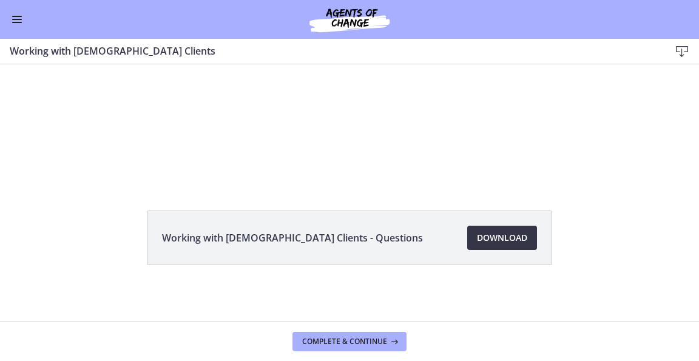
click at [480, 237] on span "Download Opens in a new window" at bounding box center [502, 238] width 50 height 15
click at [28, 29] on div "Go to Dashboard" at bounding box center [349, 19] width 699 height 39
click at [20, 22] on span "Enable menu" at bounding box center [17, 22] width 10 height 1
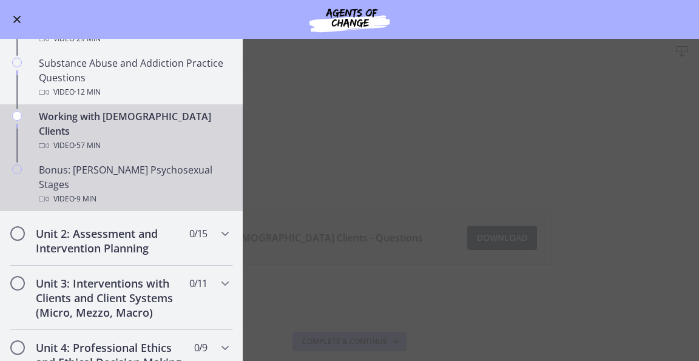
click at [51, 192] on div "Video · 9 min" at bounding box center [133, 199] width 189 height 15
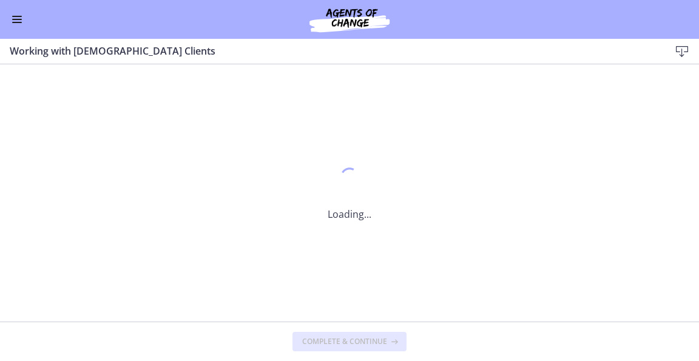
scroll to position [0, 0]
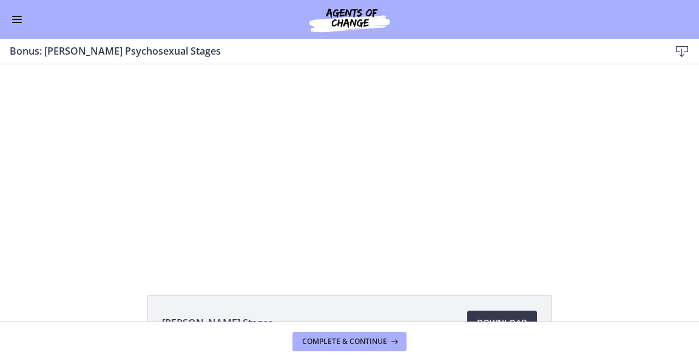
scroll to position [40, 0]
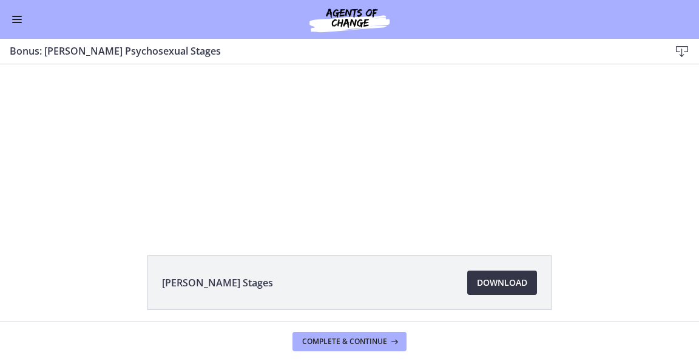
click at [495, 290] on span "Download Opens in a new window" at bounding box center [502, 283] width 50 height 15
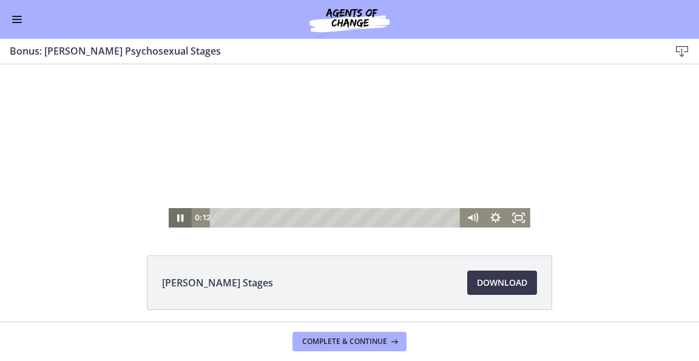
click at [175, 213] on icon "Pause" at bounding box center [180, 217] width 23 height 19
click at [17, 22] on span "Enable menu" at bounding box center [17, 22] width 10 height 1
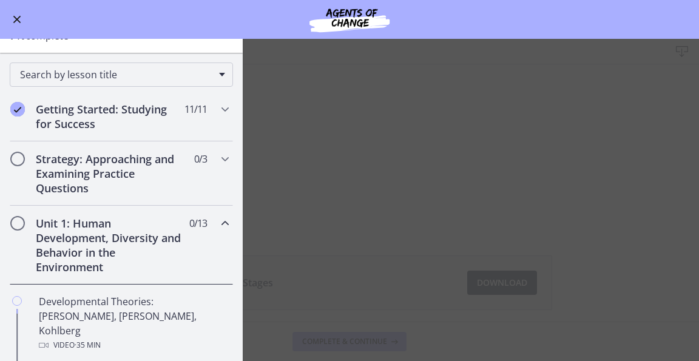
scroll to position [103, 0]
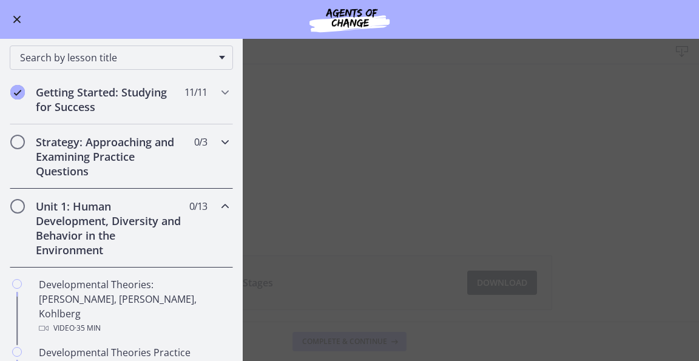
click at [221, 152] on div "Strategy: Approaching and Examining Practice Questions 0 / 3 Completed" at bounding box center [121, 156] width 223 height 64
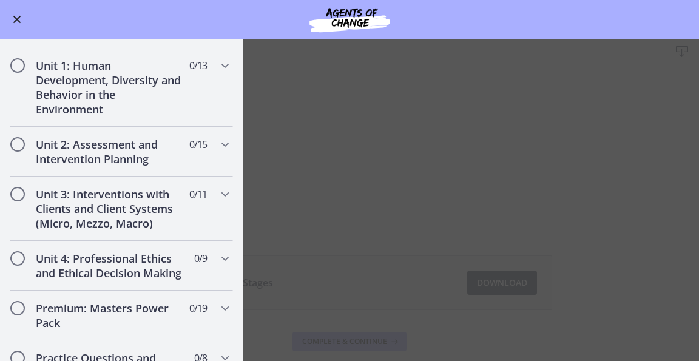
scroll to position [386, 0]
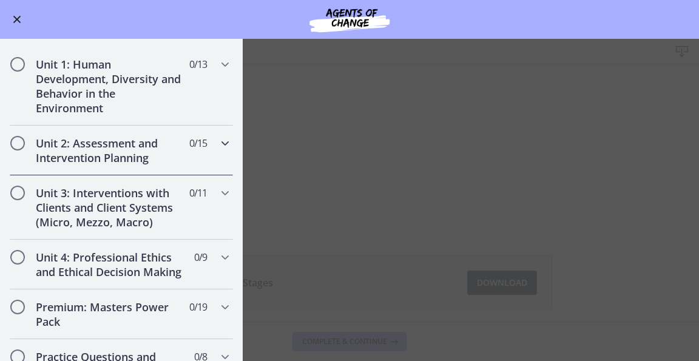
click at [123, 126] on div "Unit 2: Assessment and Intervention Planning 0 / 15 Completed" at bounding box center [121, 151] width 223 height 50
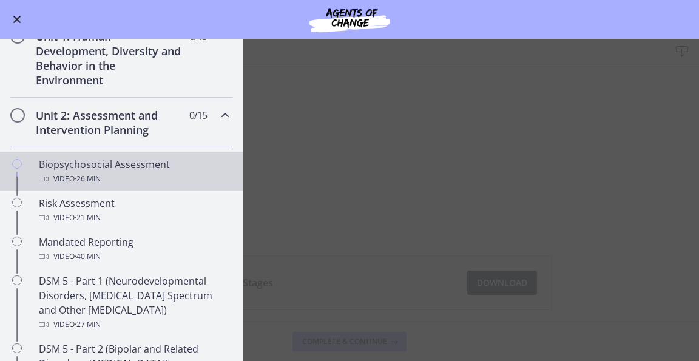
scroll to position [272, 0]
click at [61, 176] on div "Video · 26 min" at bounding box center [133, 180] width 189 height 15
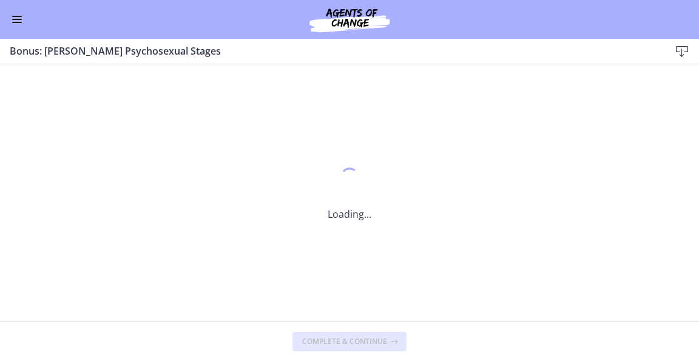
scroll to position [0, 0]
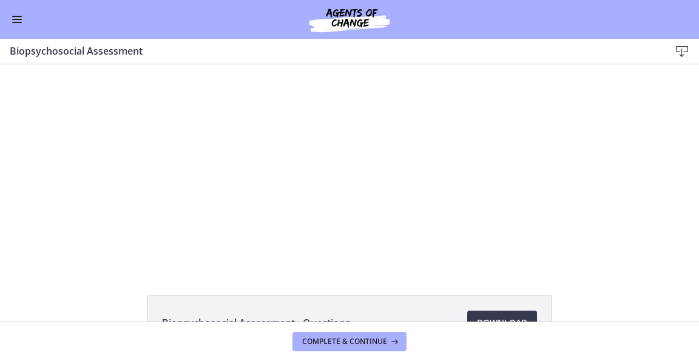
scroll to position [70, 0]
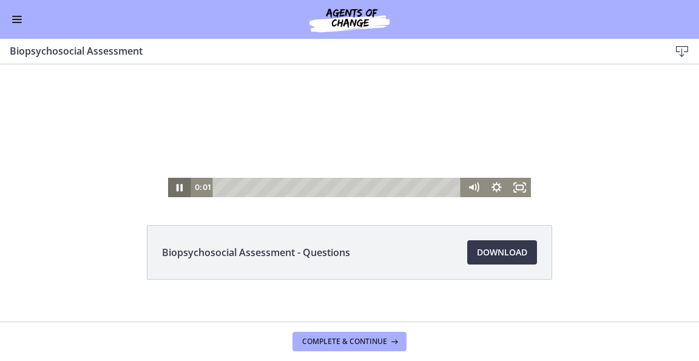
click at [169, 183] on icon "Pause" at bounding box center [179, 187] width 23 height 19
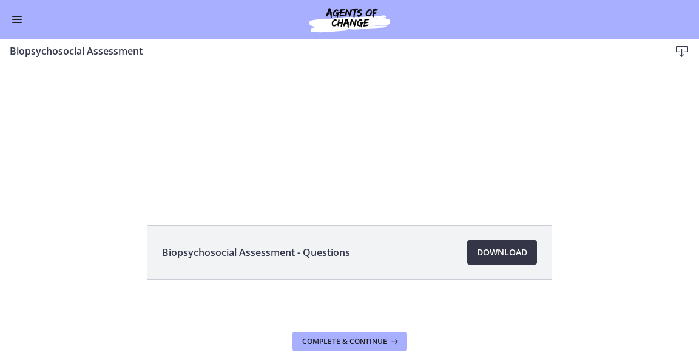
click at [491, 262] on link "Download Opens in a new window" at bounding box center [502, 252] width 70 height 24
click at [19, 22] on span "Enable menu" at bounding box center [17, 22] width 10 height 1
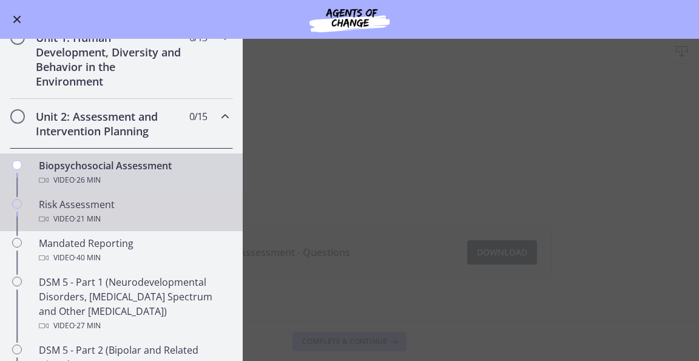
click at [112, 202] on div "Risk Assessment Video · 21 min" at bounding box center [133, 211] width 189 height 29
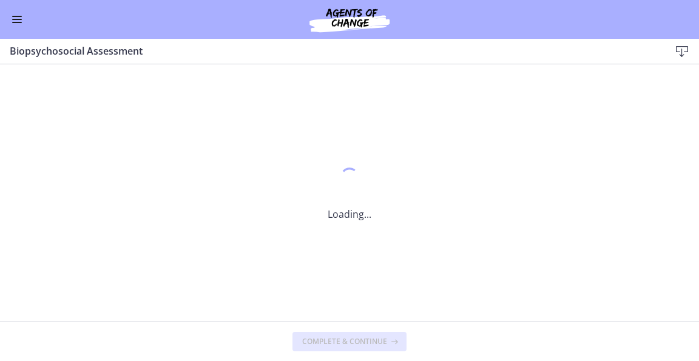
scroll to position [0, 0]
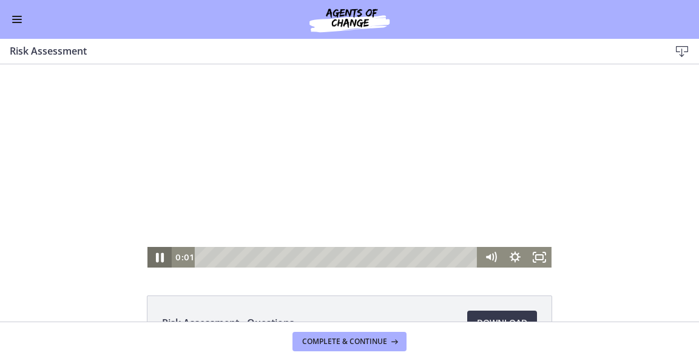
click at [155, 259] on icon "Pause" at bounding box center [159, 257] width 29 height 25
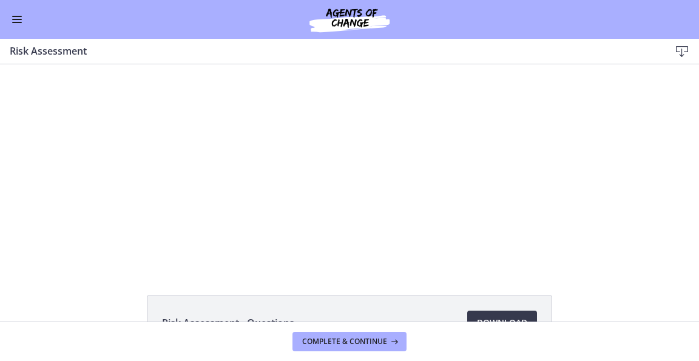
scroll to position [63, 0]
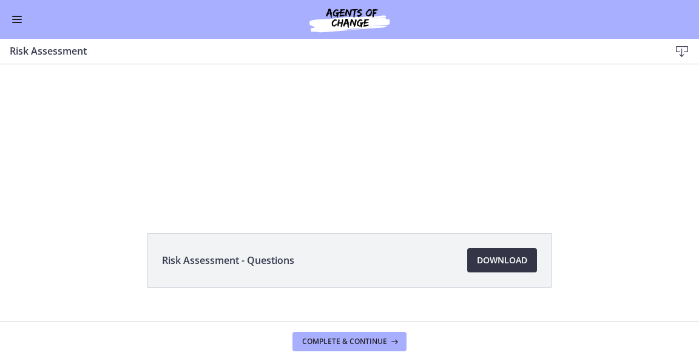
click at [520, 260] on span "Download Opens in a new window" at bounding box center [502, 260] width 50 height 15
click at [500, 252] on link "Download Opens in a new window" at bounding box center [502, 260] width 70 height 24
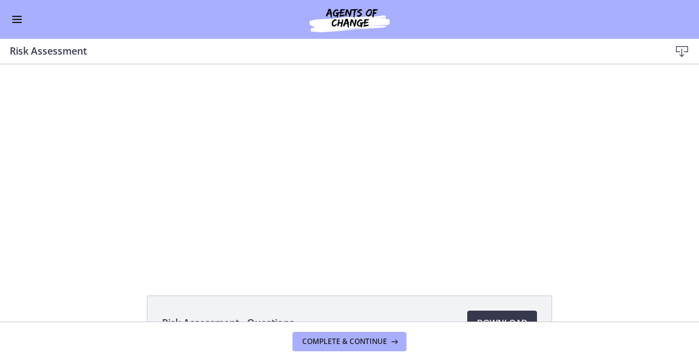
click at [13, 19] on span "Enable menu" at bounding box center [17, 19] width 10 height 1
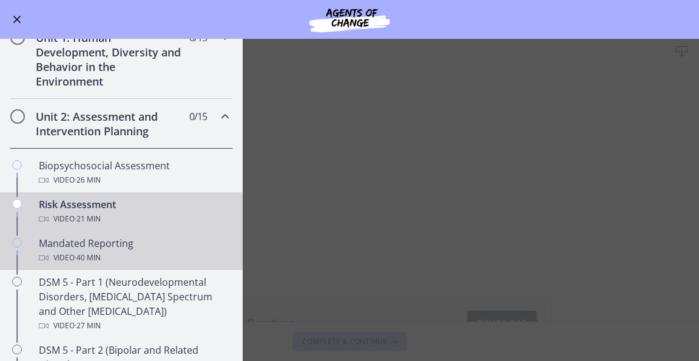
click at [53, 252] on div "Video · 40 min" at bounding box center [133, 258] width 189 height 15
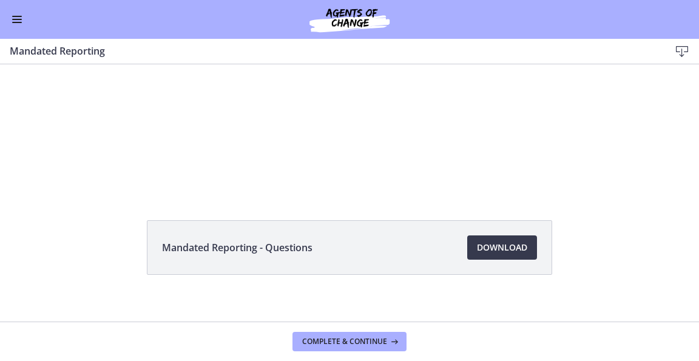
scroll to position [75, 0]
click at [494, 258] on link "Download Opens in a new window" at bounding box center [502, 248] width 70 height 24
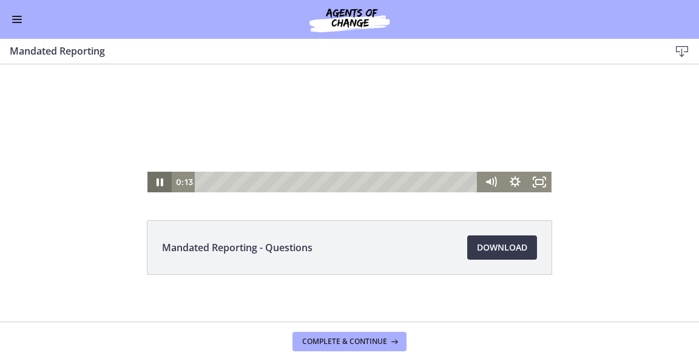
click at [157, 179] on icon "Pause" at bounding box center [160, 182] width 7 height 8
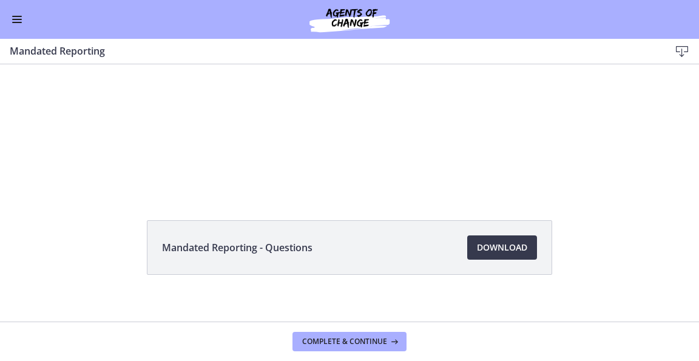
click at [17, 15] on button "Enable menu" at bounding box center [17, 19] width 15 height 15
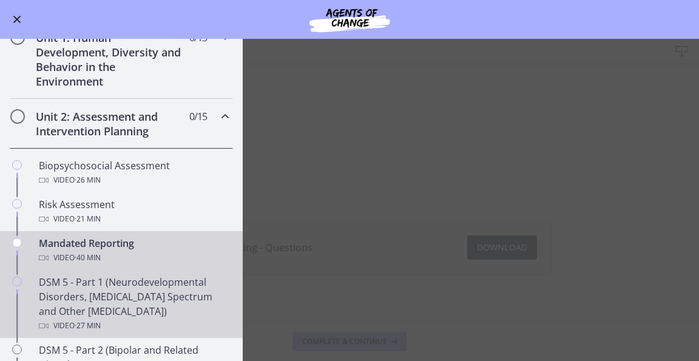
click at [40, 294] on div "DSM 5 - Part 1 (Neurodevelopmental Disorders, [MEDICAL_DATA] Spectrum and Other…" at bounding box center [133, 304] width 189 height 58
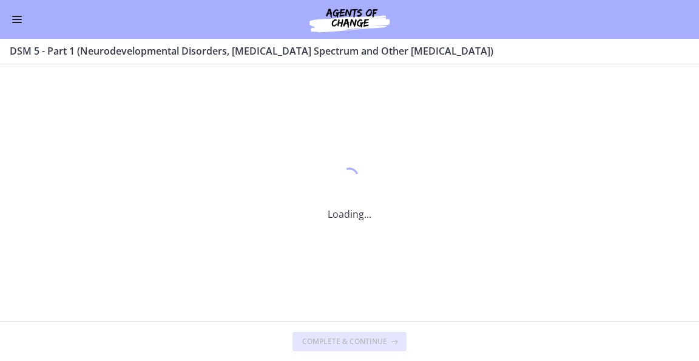
scroll to position [0, 0]
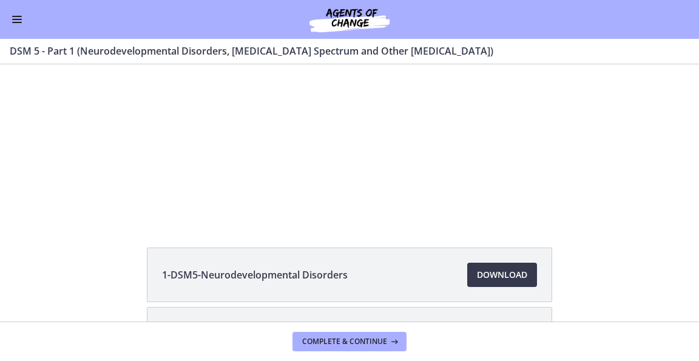
scroll to position [42, 0]
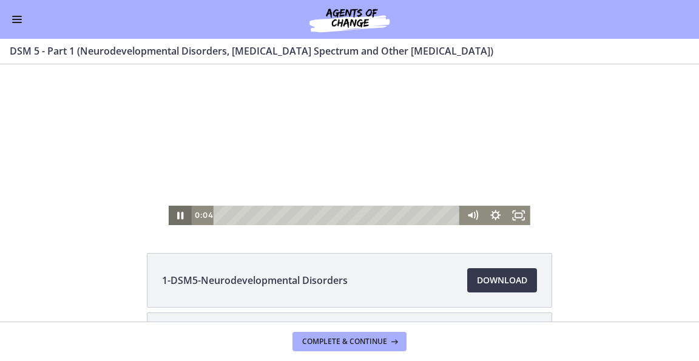
click at [178, 212] on icon "Pause" at bounding box center [181, 215] width 6 height 7
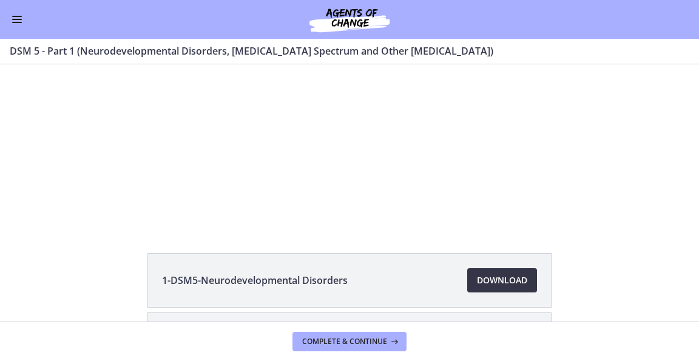
click at [508, 290] on link "Download Opens in a new window" at bounding box center [502, 280] width 70 height 24
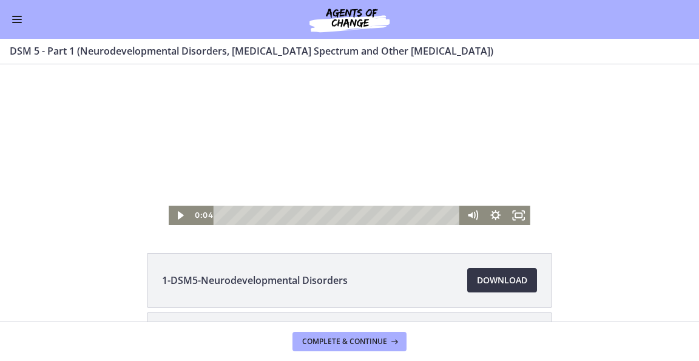
scroll to position [151, 0]
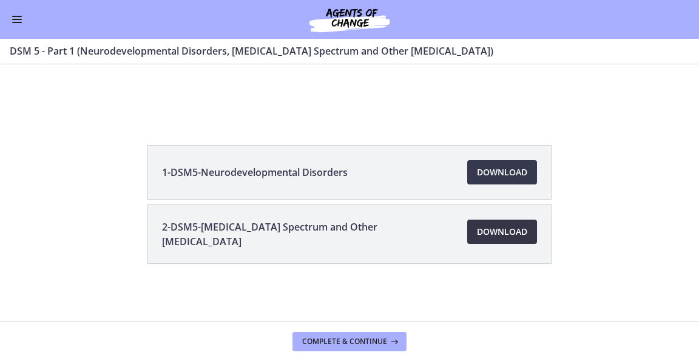
click at [520, 241] on link "Download Opens in a new window" at bounding box center [502, 232] width 70 height 24
click at [15, 18] on button "Enable menu" at bounding box center [17, 19] width 15 height 15
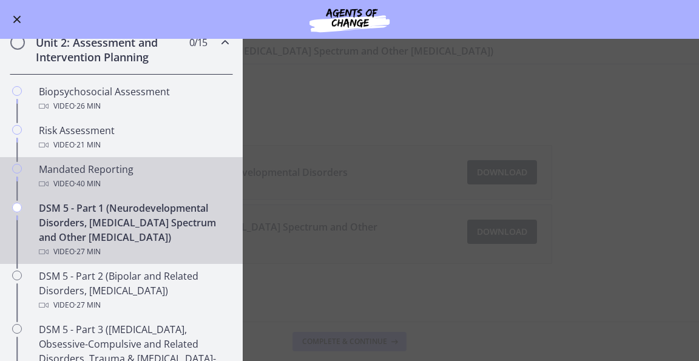
scroll to position [355, 0]
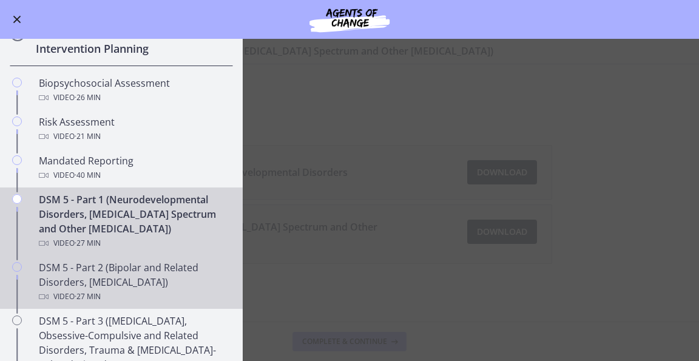
click at [58, 261] on div "DSM 5 - Part 2 (Bipolar and Related Disorders, [MEDICAL_DATA]) Video · 27 min" at bounding box center [133, 282] width 189 height 44
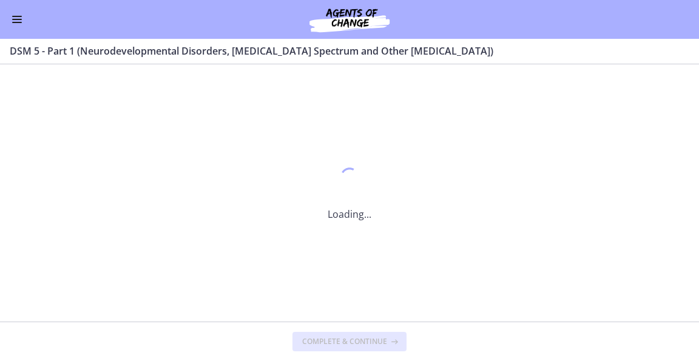
scroll to position [0, 0]
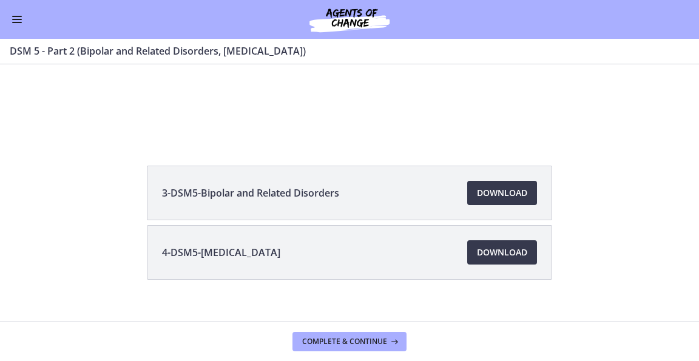
scroll to position [131, 0]
click at [506, 188] on span "Download Opens in a new window" at bounding box center [502, 192] width 50 height 15
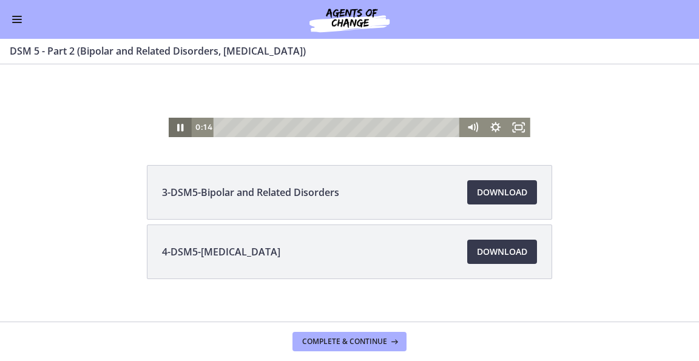
click at [178, 127] on icon "Pause" at bounding box center [181, 127] width 6 height 7
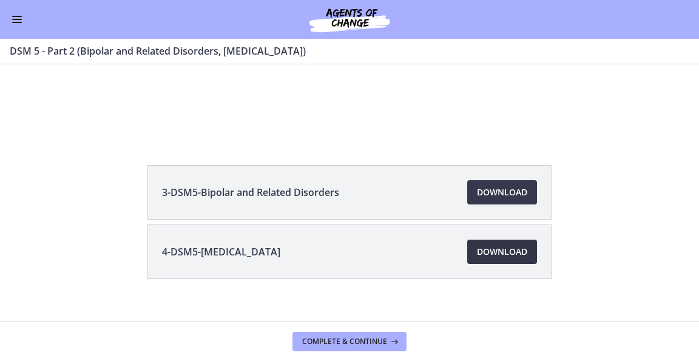
click at [490, 256] on span "Download Opens in a new window" at bounding box center [502, 252] width 50 height 15
click at [15, 21] on button "Enable menu" at bounding box center [17, 19] width 15 height 15
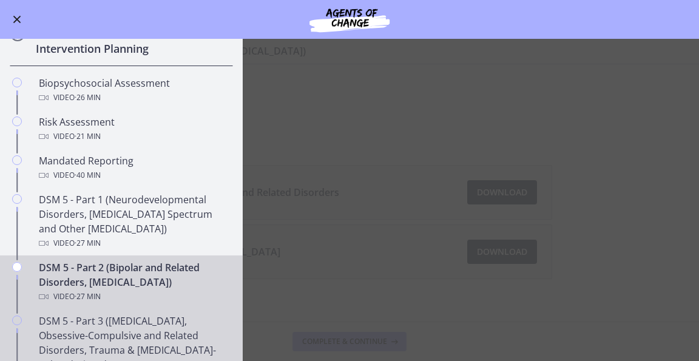
click at [70, 328] on div "DSM 5 - Part 3 ([MEDICAL_DATA], Obsessive-Compulsive and Related Disorders, Tra…" at bounding box center [133, 350] width 189 height 73
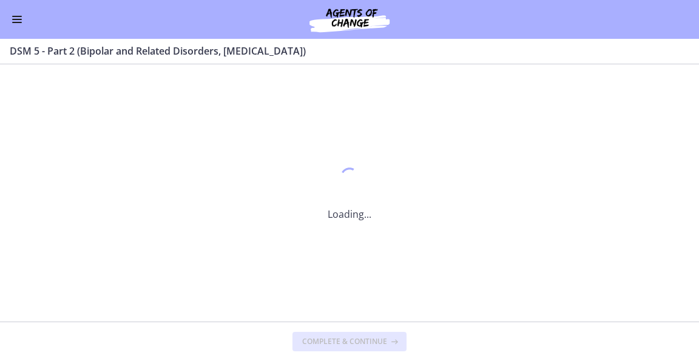
scroll to position [0, 0]
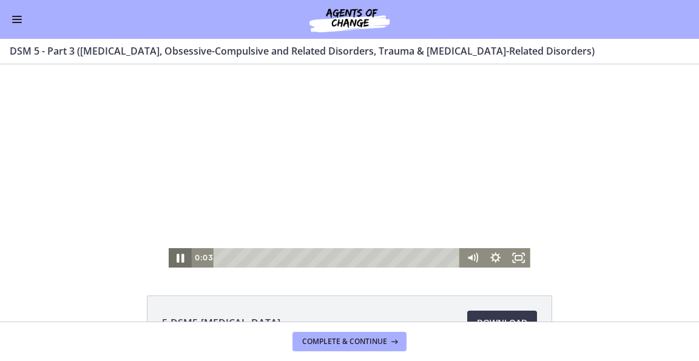
click at [176, 258] on icon "Pause" at bounding box center [180, 257] width 28 height 23
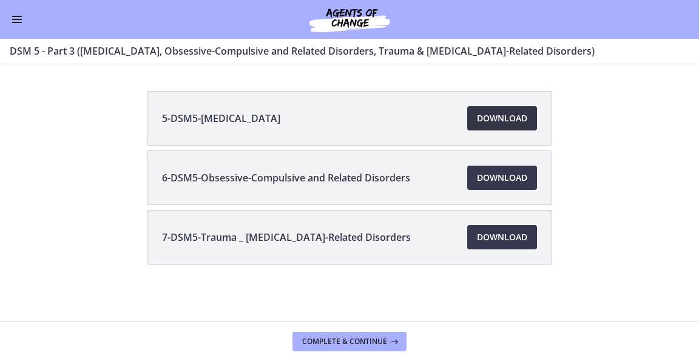
scroll to position [122, 0]
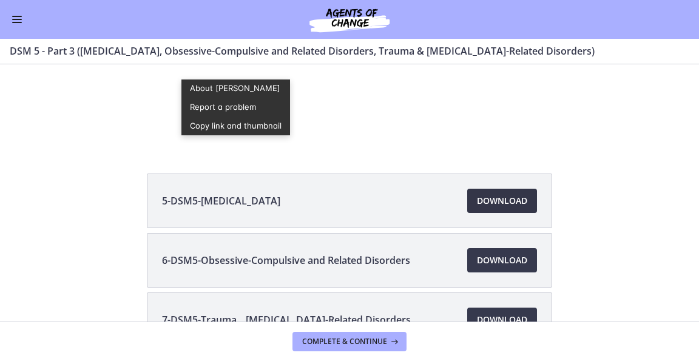
click at [497, 202] on span "Download Opens in a new window" at bounding box center [502, 201] width 50 height 15
click at [479, 264] on span "Download Opens in a new window" at bounding box center [502, 260] width 50 height 15
click at [508, 316] on span "Download Opens in a new window" at bounding box center [502, 320] width 50 height 15
click at [499, 259] on span "Download Opens in a new window" at bounding box center [502, 260] width 50 height 15
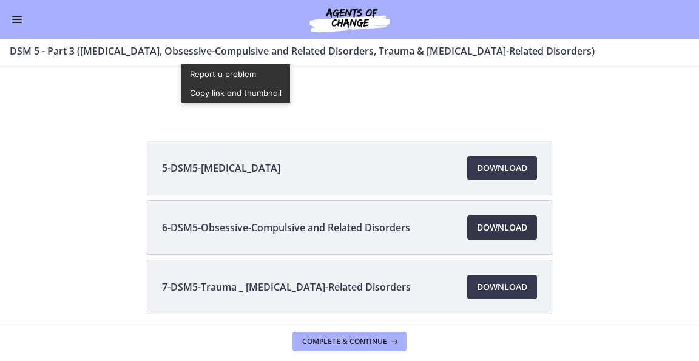
scroll to position [156, 0]
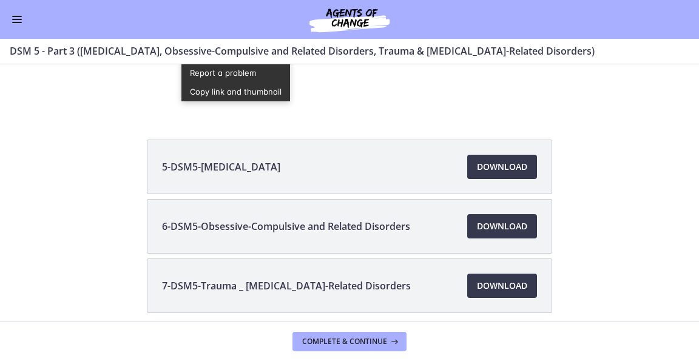
click at [19, 18] on button "Enable menu" at bounding box center [17, 19] width 15 height 15
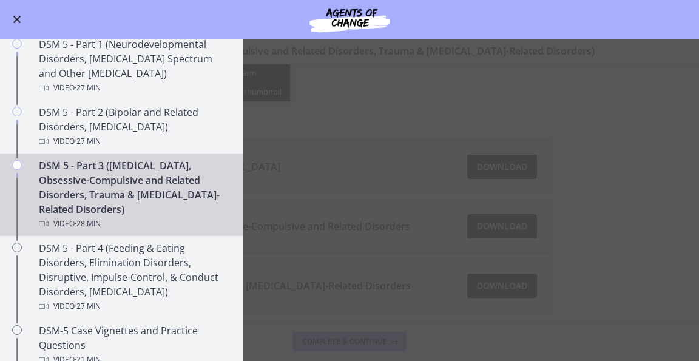
scroll to position [511, 0]
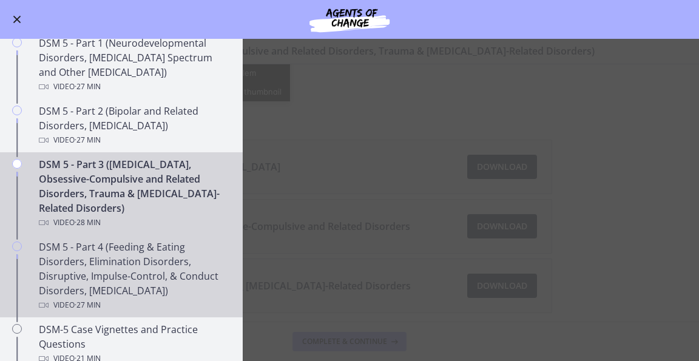
click at [11, 275] on div "Chapters" at bounding box center [17, 281] width 15 height 83
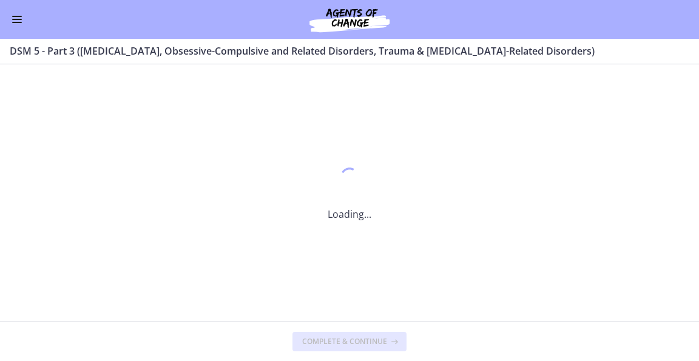
scroll to position [0, 0]
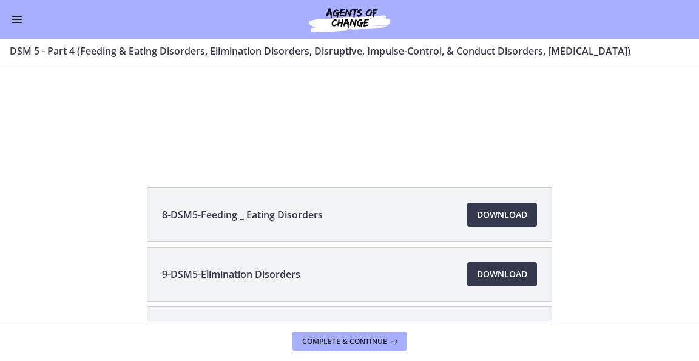
scroll to position [107, 0]
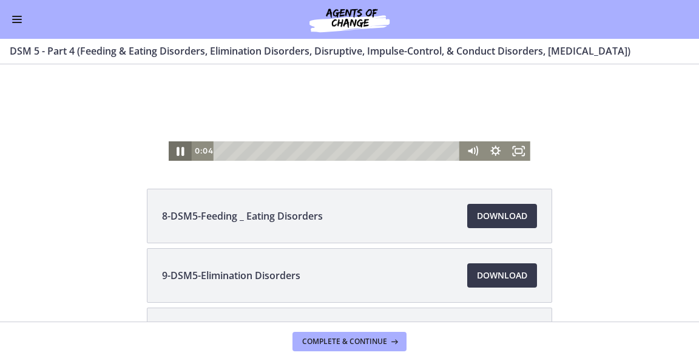
click at [177, 152] on icon "Pause" at bounding box center [180, 151] width 7 height 9
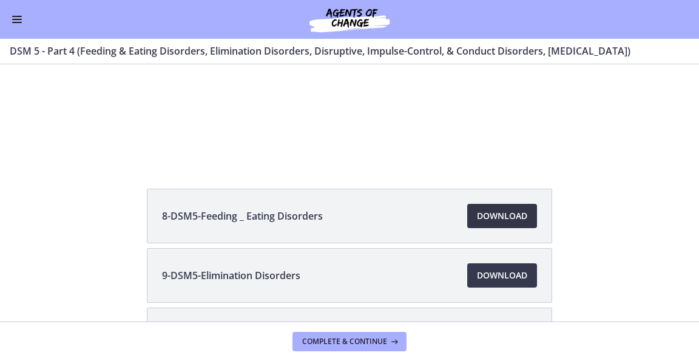
click at [526, 223] on link "Download Opens in a new window" at bounding box center [502, 216] width 70 height 24
click at [499, 274] on span "Download Opens in a new window" at bounding box center [502, 275] width 50 height 15
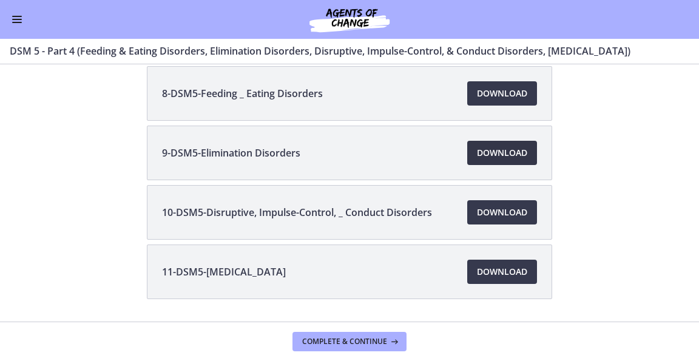
scroll to position [229, 0]
click at [506, 208] on span "Download Opens in a new window" at bounding box center [502, 213] width 50 height 15
click at [492, 270] on span "Download Opens in a new window" at bounding box center [502, 272] width 50 height 15
click at [19, 13] on button "Enable menu" at bounding box center [17, 19] width 15 height 15
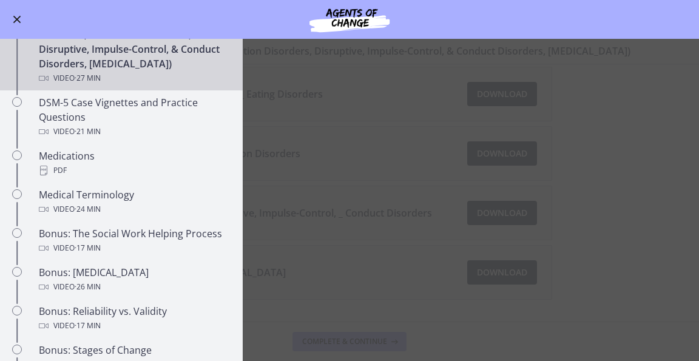
scroll to position [741, 0]
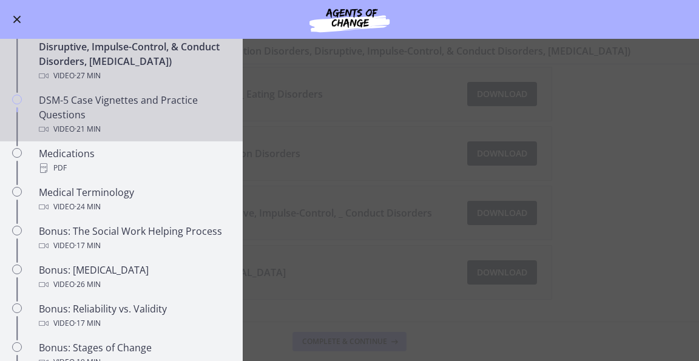
click at [59, 137] on div "Video · 21 min" at bounding box center [133, 129] width 189 height 15
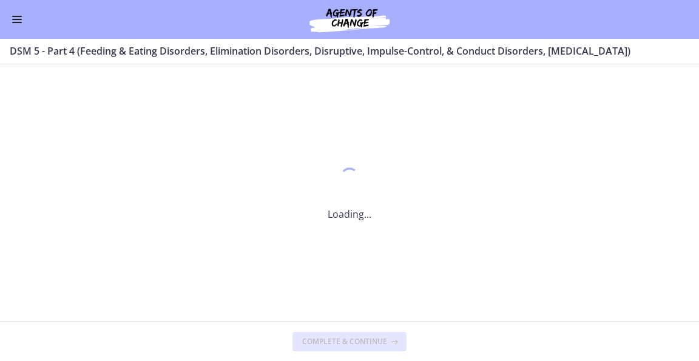
scroll to position [0, 0]
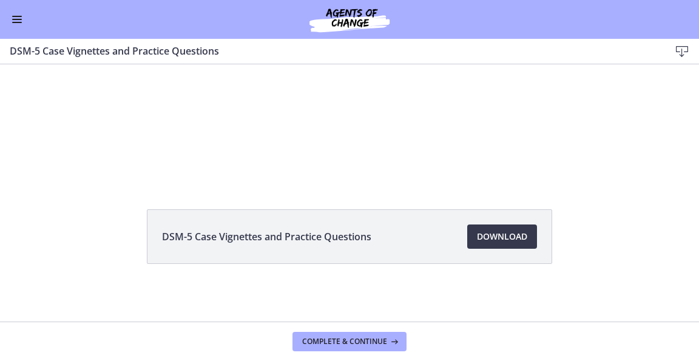
scroll to position [86, 0]
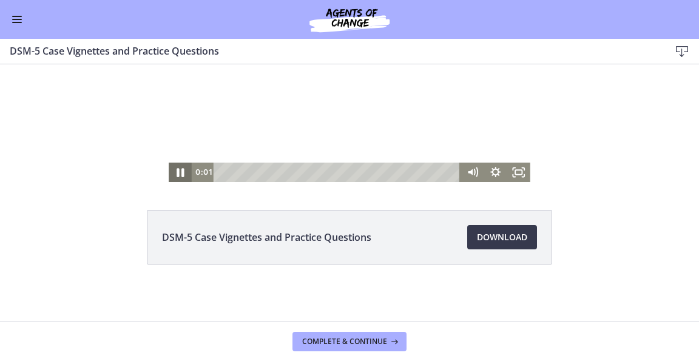
click at [178, 168] on icon "Pause" at bounding box center [180, 172] width 28 height 23
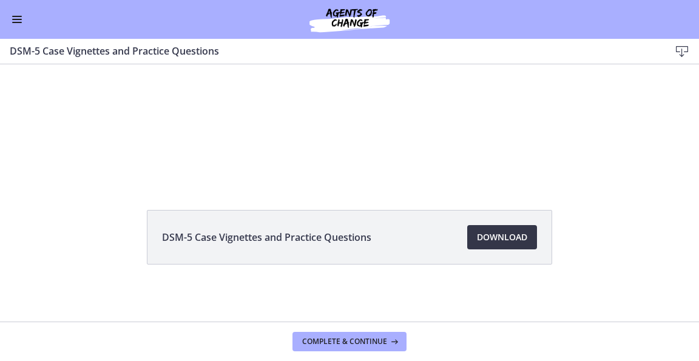
click at [509, 241] on span "Download Opens in a new window" at bounding box center [502, 237] width 50 height 15
click at [19, 26] on button "Enable menu" at bounding box center [17, 19] width 15 height 15
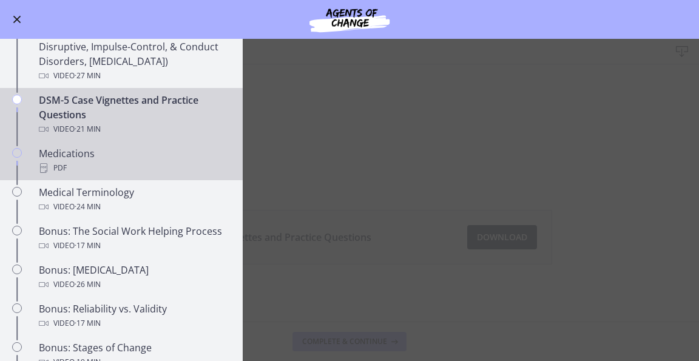
click at [61, 172] on div "PDF" at bounding box center [133, 168] width 189 height 15
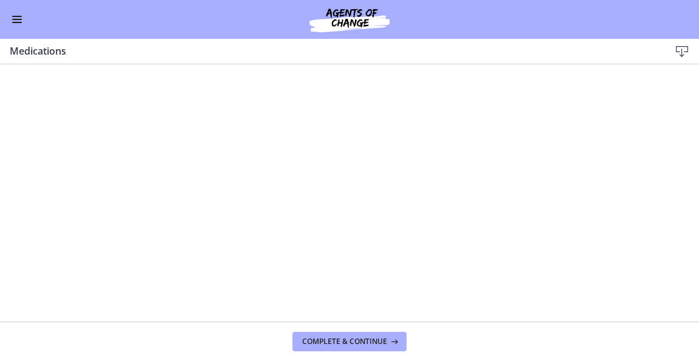
click at [670, 56] on div "Download Enable fullscreen" at bounding box center [677, 51] width 24 height 15
click at [685, 50] on icon at bounding box center [682, 51] width 15 height 15
click at [8, 21] on div "Go to Dashboard" at bounding box center [349, 19] width 699 height 39
click at [14, 19] on span "Enable menu" at bounding box center [17, 19] width 10 height 1
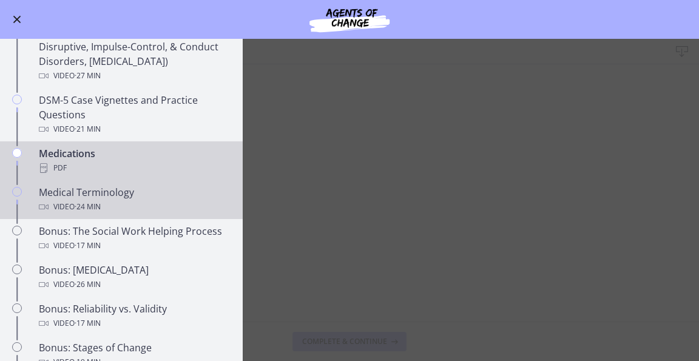
click at [66, 188] on div "Medical Terminology Video · 24 min" at bounding box center [133, 199] width 189 height 29
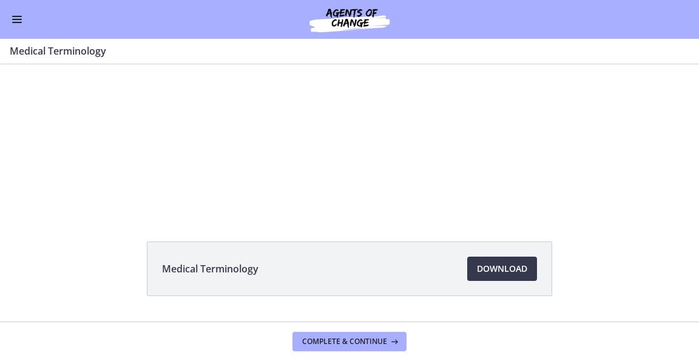
scroll to position [55, 0]
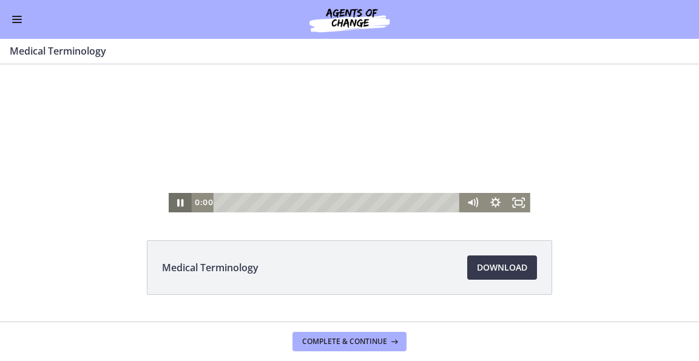
click at [178, 199] on icon "Pause" at bounding box center [180, 202] width 23 height 19
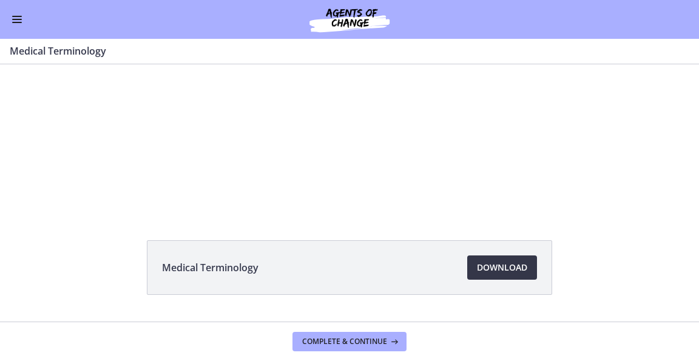
click at [504, 267] on span "Download Opens in a new window" at bounding box center [502, 267] width 50 height 15
click at [17, 20] on button "Enable menu" at bounding box center [17, 19] width 15 height 15
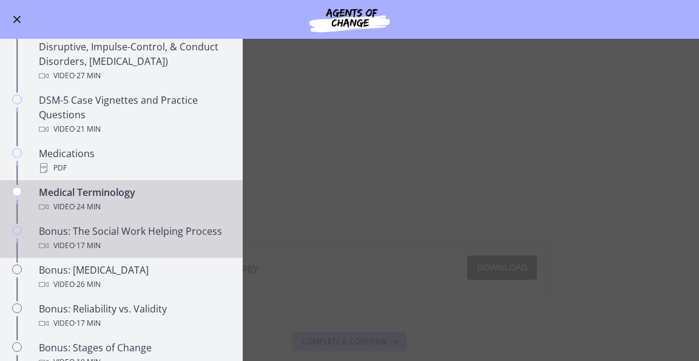
click at [87, 228] on div "Bonus: The Social Work Helping Process Video · 17 min" at bounding box center [133, 238] width 189 height 29
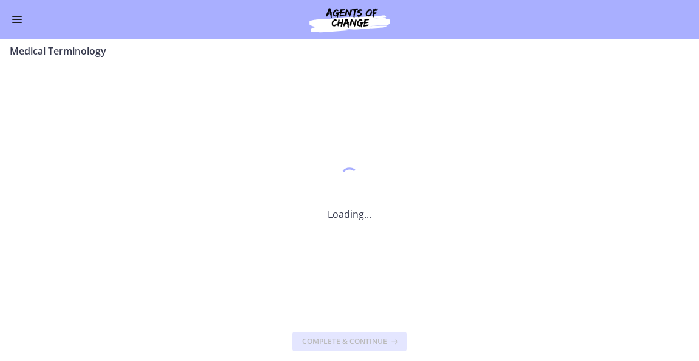
scroll to position [0, 0]
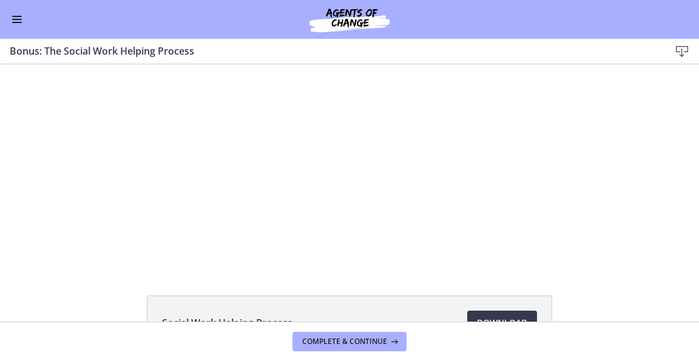
scroll to position [86, 0]
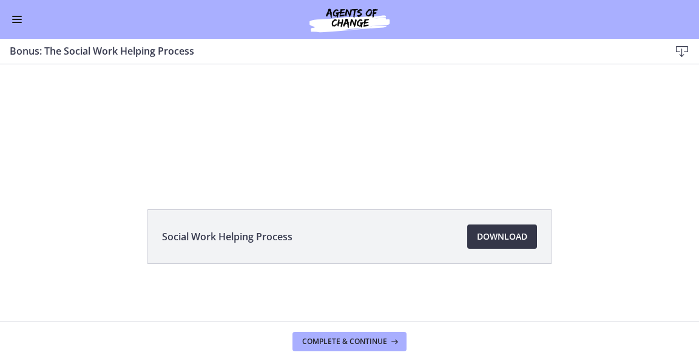
click at [504, 234] on span "Download Opens in a new window" at bounding box center [502, 236] width 50 height 15
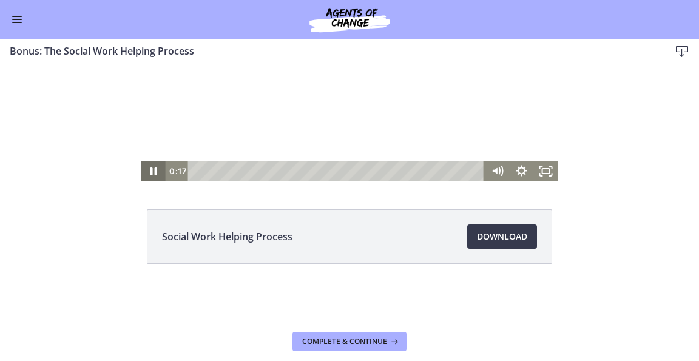
click at [144, 168] on icon "Pause" at bounding box center [153, 171] width 24 height 21
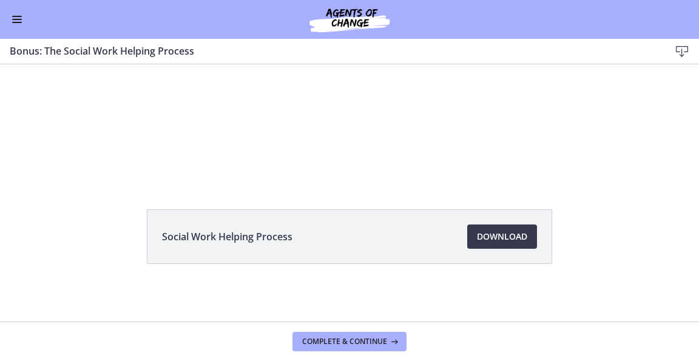
click at [15, 19] on span "Enable menu" at bounding box center [17, 19] width 10 height 1
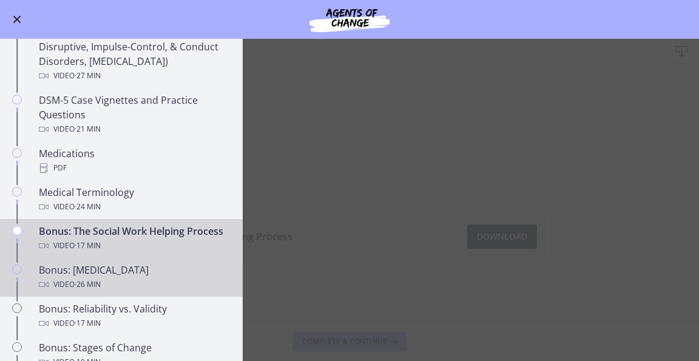
click at [89, 292] on span "· 26 min" at bounding box center [88, 284] width 26 height 15
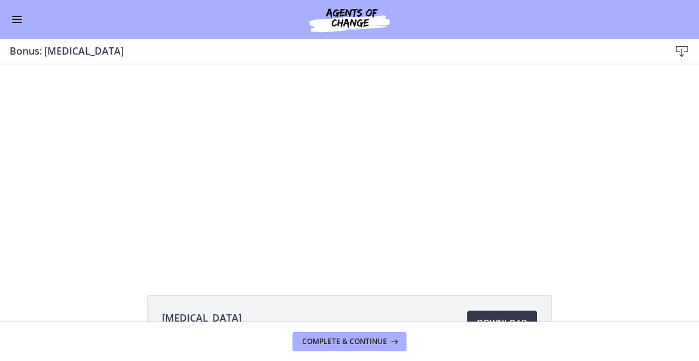
scroll to position [86, 0]
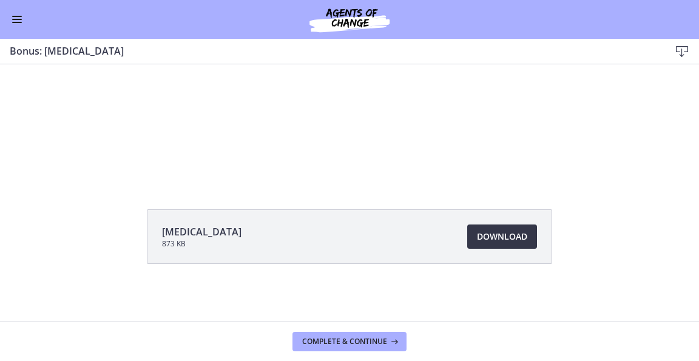
click at [487, 236] on span "Download Opens in a new window" at bounding box center [502, 236] width 50 height 15
click at [21, 35] on div "Go to Dashboard" at bounding box center [349, 19] width 699 height 39
click at [21, 26] on button "Enable menu" at bounding box center [17, 19] width 15 height 15
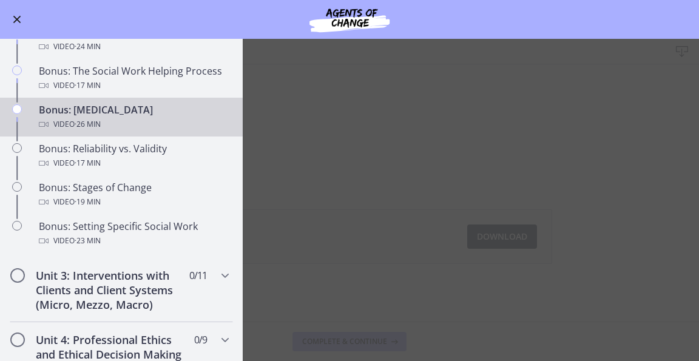
scroll to position [902, 0]
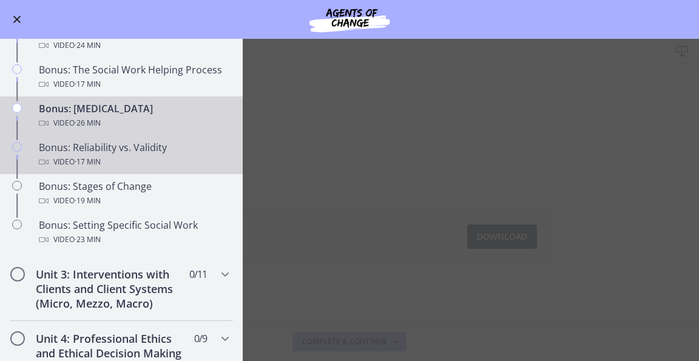
click at [75, 165] on div "Bonus: Reliability vs. Validity Video · 17 min" at bounding box center [133, 154] width 189 height 29
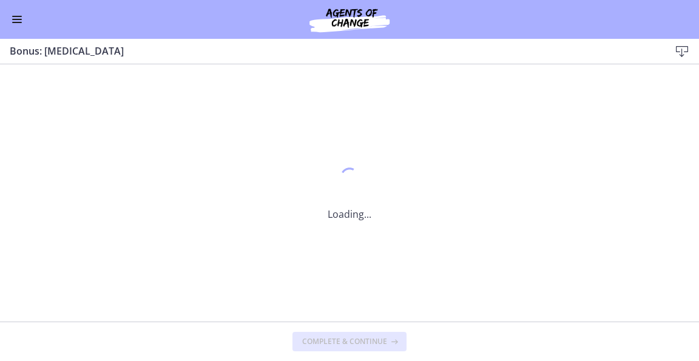
scroll to position [0, 0]
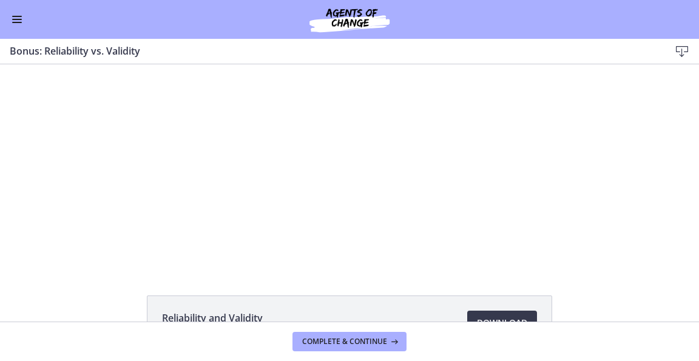
scroll to position [86, 0]
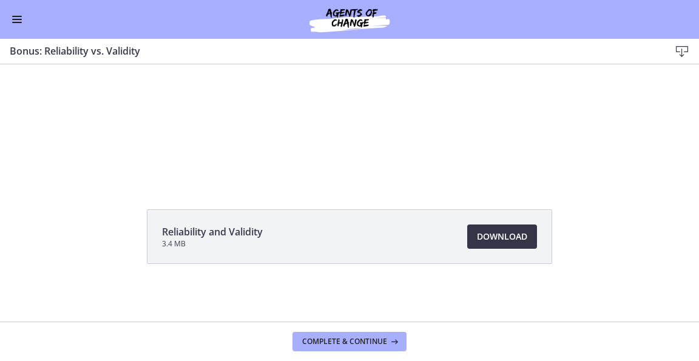
click at [491, 240] on span "Download Opens in a new window" at bounding box center [502, 236] width 50 height 15
click at [4, 15] on div "Go to Dashboard" at bounding box center [349, 19] width 699 height 39
click at [12, 22] on span "Enable menu" at bounding box center [17, 22] width 10 height 1
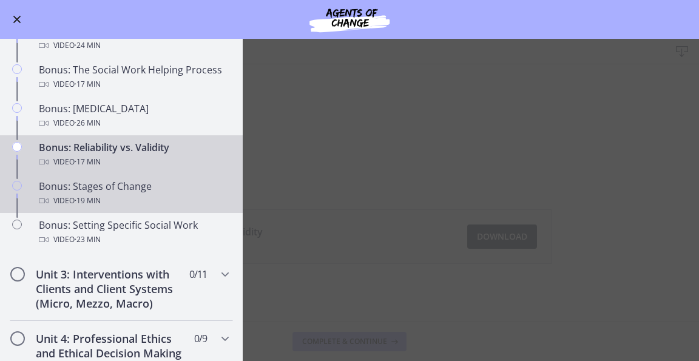
click at [54, 208] on div "Video · 19 min" at bounding box center [133, 201] width 189 height 15
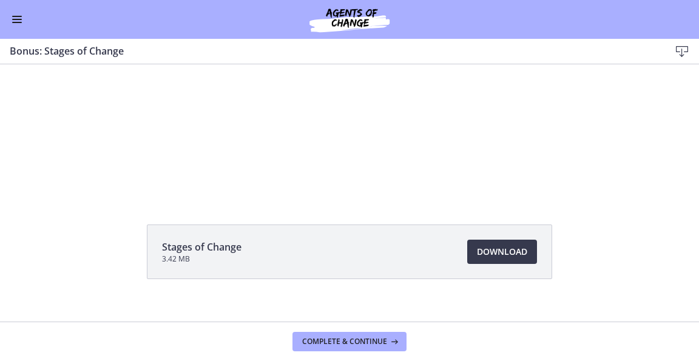
scroll to position [72, 0]
click at [477, 252] on span "Download Opens in a new window" at bounding box center [502, 251] width 50 height 15
click at [18, 18] on button "Enable menu" at bounding box center [17, 19] width 15 height 15
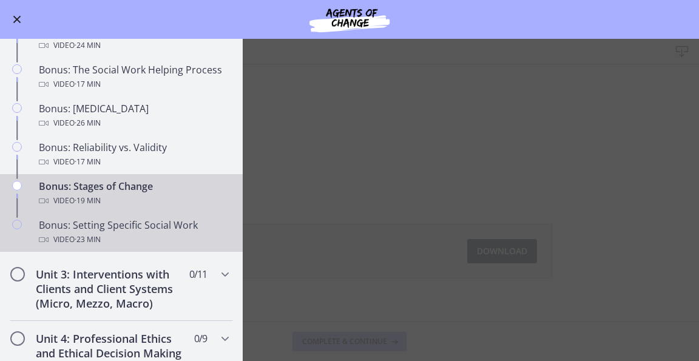
click at [74, 247] on div "Video · 23 min" at bounding box center [133, 240] width 189 height 15
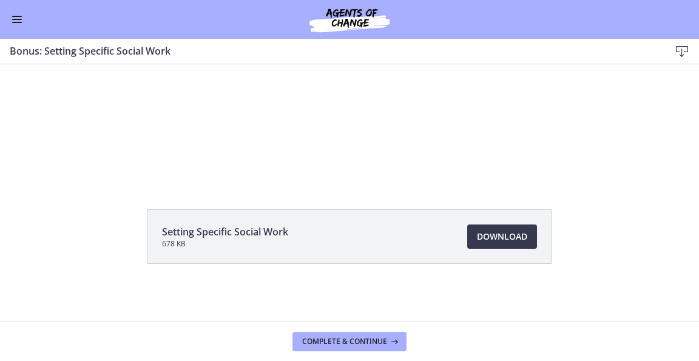
scroll to position [86, 0]
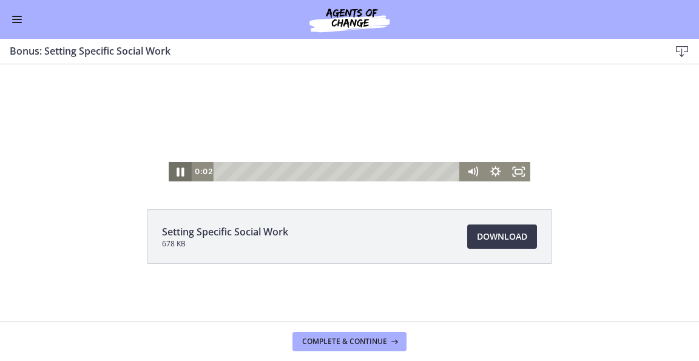
click at [177, 169] on icon "Pause" at bounding box center [180, 171] width 28 height 23
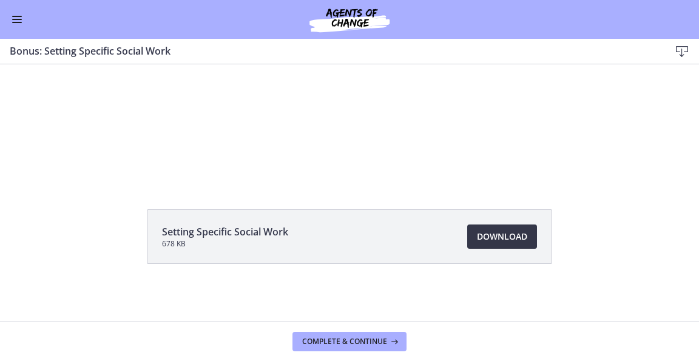
click at [497, 236] on span "Download Opens in a new window" at bounding box center [502, 236] width 50 height 15
click at [22, 22] on button "Enable menu" at bounding box center [17, 19] width 15 height 15
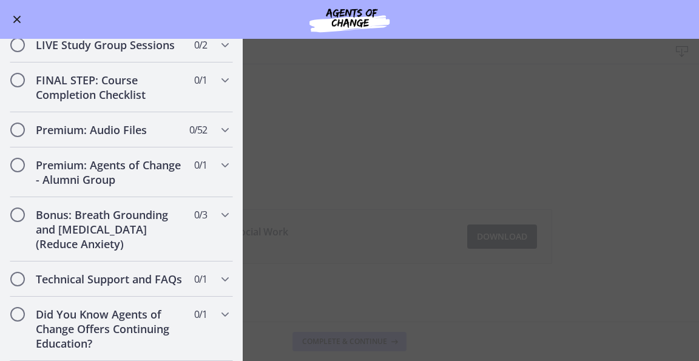
scroll to position [1385, 0]
click at [115, 262] on div "Technical Support and FAQs 0 / 1 Completed" at bounding box center [121, 279] width 223 height 35
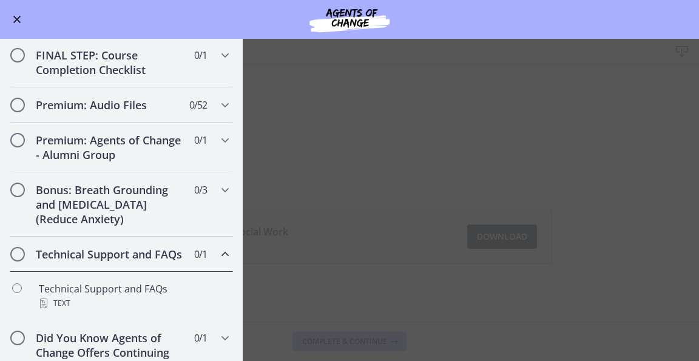
click at [115, 256] on div "Technical Support and FAQs 0 / 1 Completed" at bounding box center [121, 254] width 223 height 35
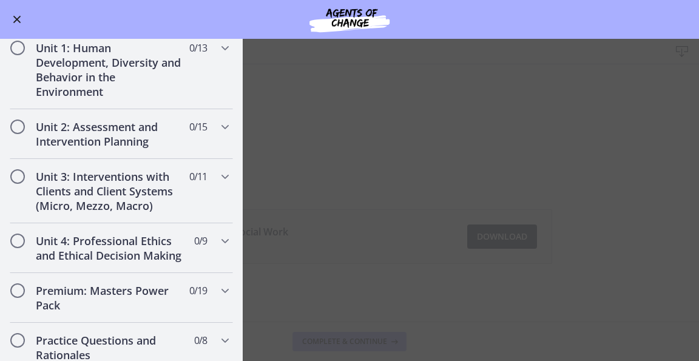
scroll to position [256, 0]
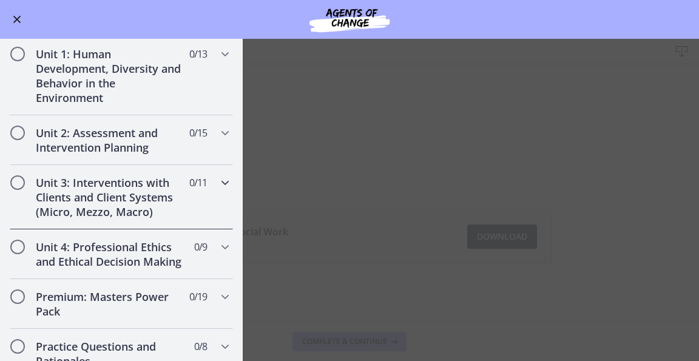
click at [157, 202] on h2 "Unit 3: Interventions with Clients and Client Systems (Micro, Mezzo, Macro)" at bounding box center [110, 197] width 148 height 44
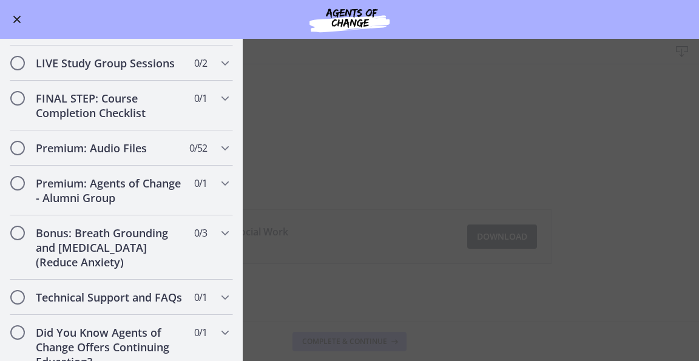
scroll to position [1056, 0]
click at [157, 202] on h2 "Premium: Agents of Change - Alumni Group" at bounding box center [110, 189] width 148 height 29
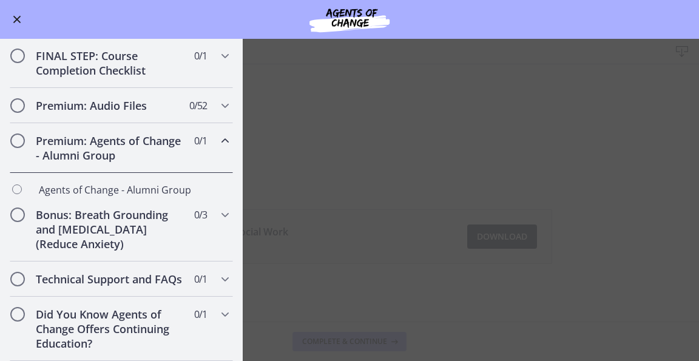
scroll to position [589, 0]
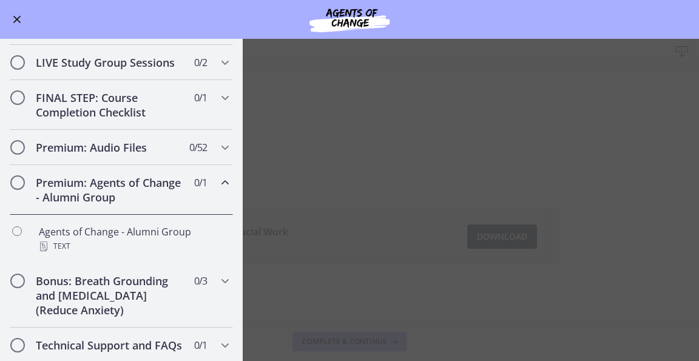
click at [157, 202] on h2 "Premium: Agents of Change - Alumni Group" at bounding box center [110, 189] width 148 height 29
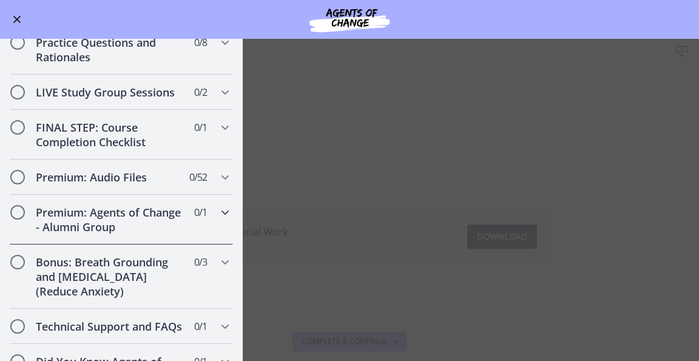
scroll to position [551, 0]
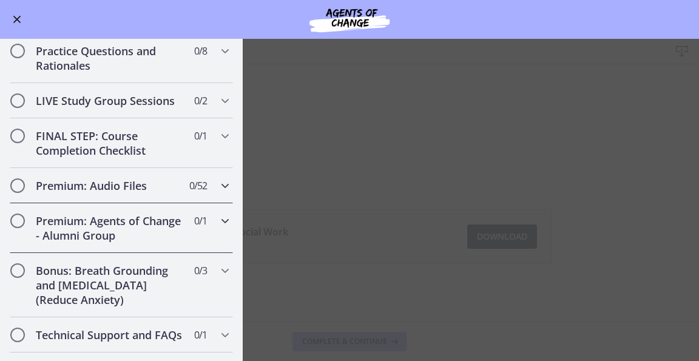
click at [157, 193] on h2 "Premium: Audio Files" at bounding box center [110, 185] width 148 height 15
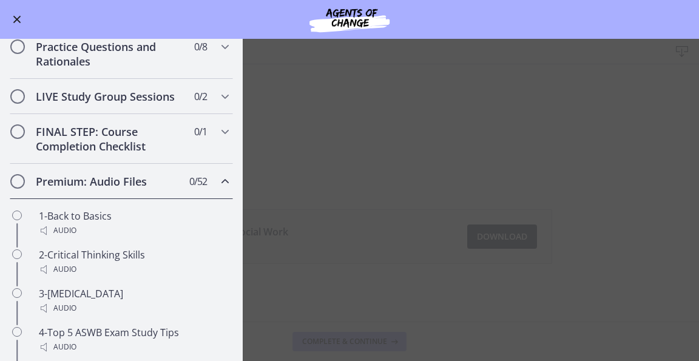
scroll to position [553, 0]
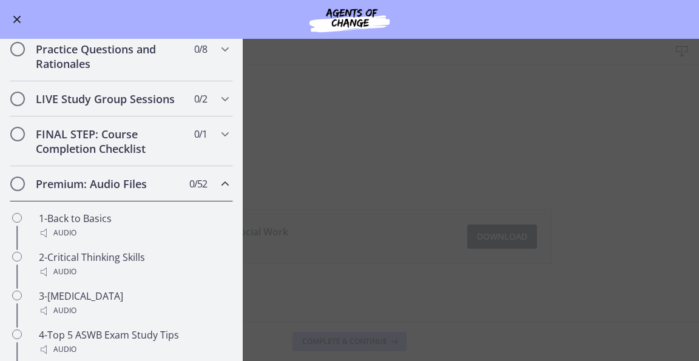
click at [157, 191] on h2 "Premium: Audio Files" at bounding box center [110, 184] width 148 height 15
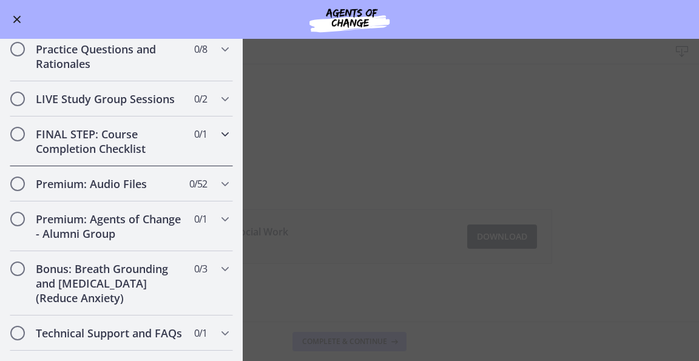
click at [156, 156] on h2 "FINAL STEP: Course Completion Checklist" at bounding box center [110, 141] width 148 height 29
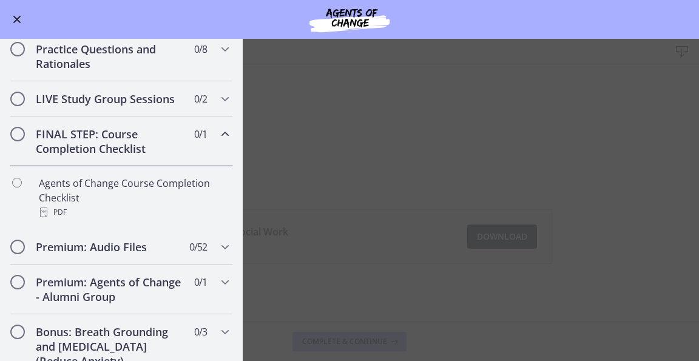
scroll to position [513, 0]
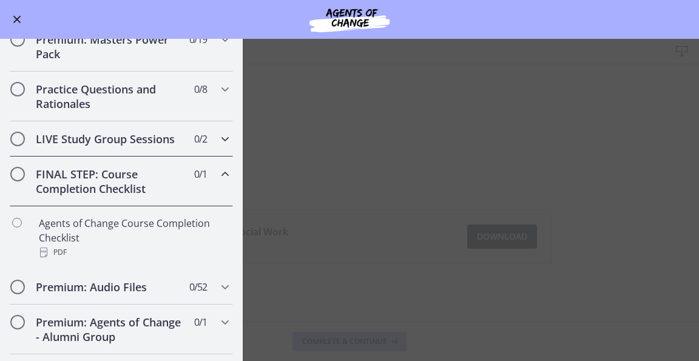
click at [156, 146] on h2 "LIVE Study Group Sessions" at bounding box center [110, 139] width 148 height 15
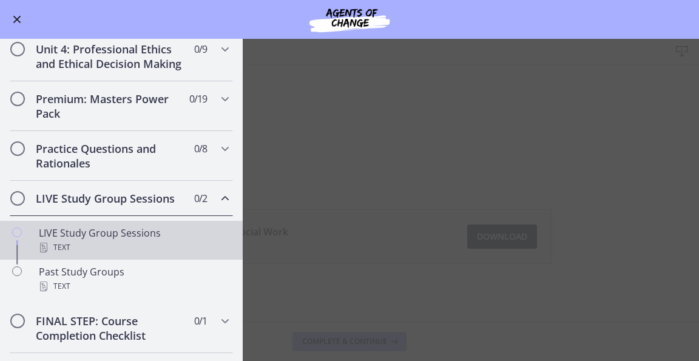
scroll to position [443, 0]
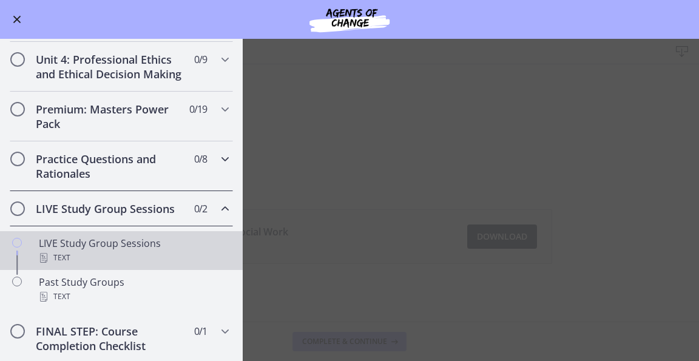
click at [142, 179] on h2 "Practice Questions and Rationales" at bounding box center [110, 166] width 148 height 29
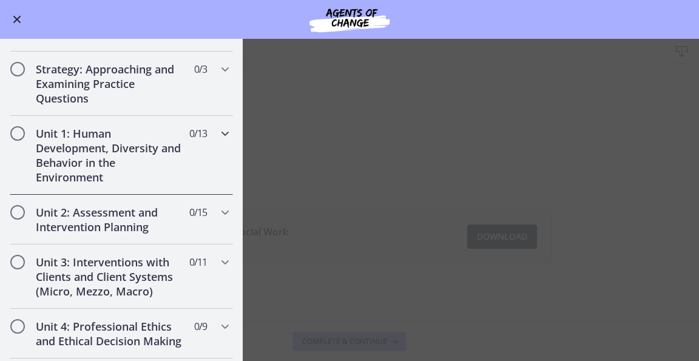
scroll to position [0, 0]
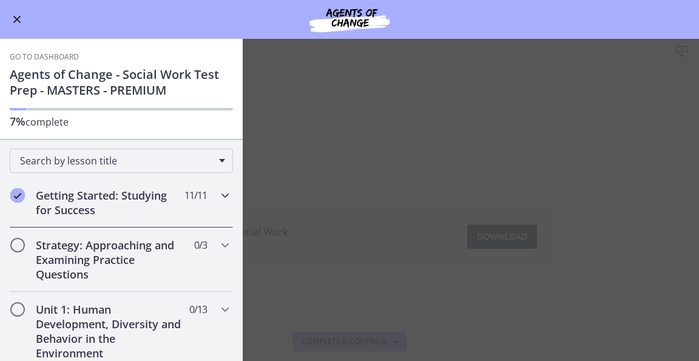
click at [220, 192] on icon "Chapters" at bounding box center [225, 195] width 15 height 15
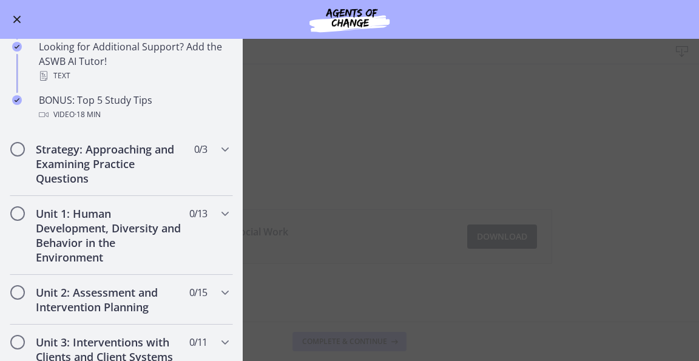
scroll to position [579, 0]
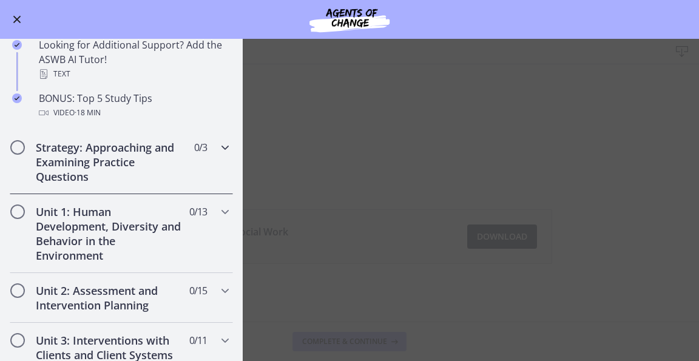
click at [132, 168] on h2 "Strategy: Approaching and Examining Practice Questions" at bounding box center [110, 162] width 148 height 44
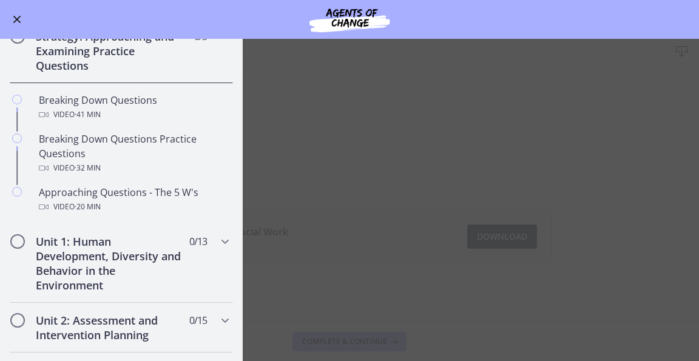
scroll to position [200, 0]
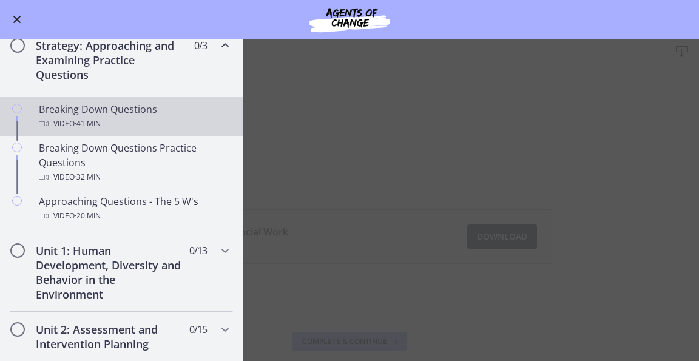
click at [81, 122] on span "· 41 min" at bounding box center [88, 124] width 26 height 15
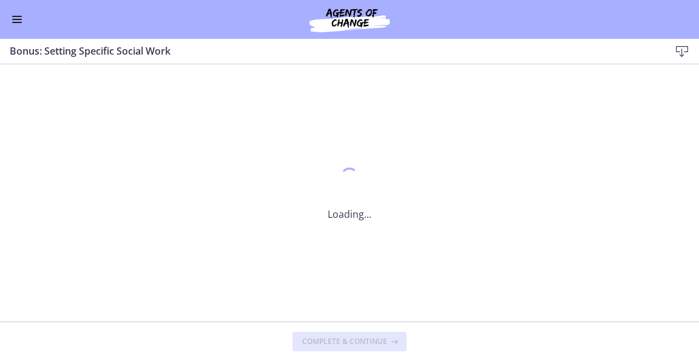
scroll to position [0, 0]
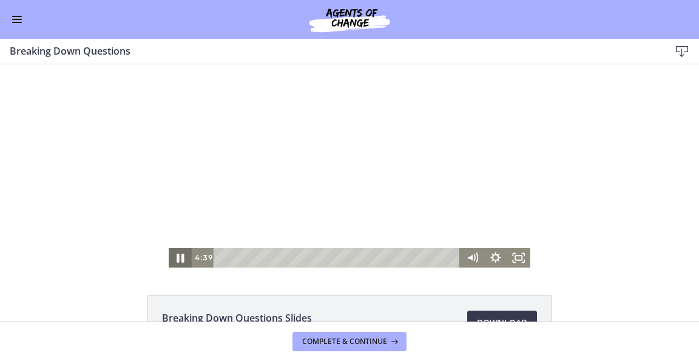
click at [171, 256] on icon "Pause" at bounding box center [180, 257] width 28 height 23
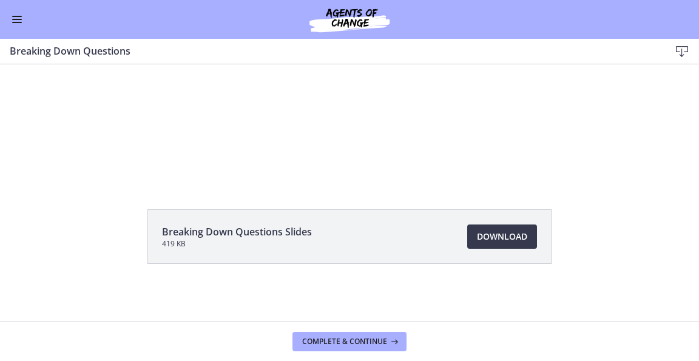
click at [21, 24] on button "Enable menu" at bounding box center [17, 19] width 15 height 15
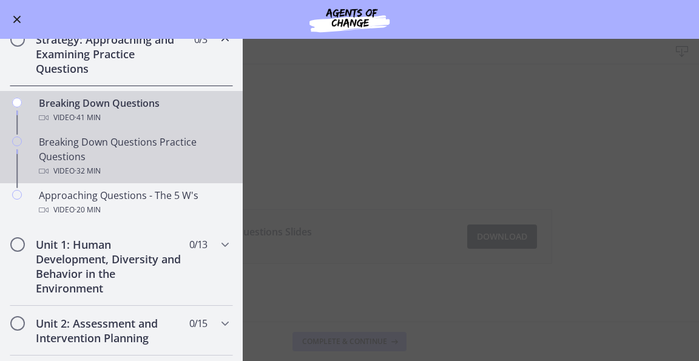
scroll to position [210, 0]
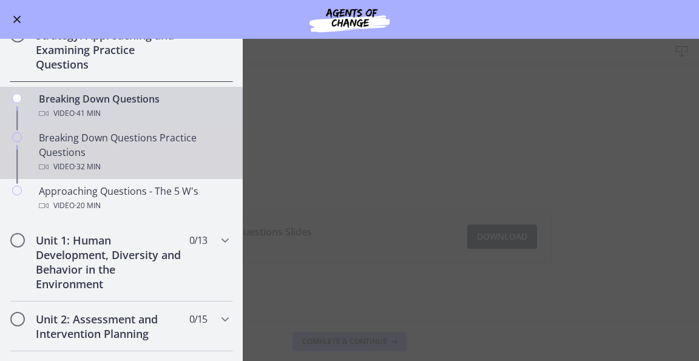
click at [77, 154] on div "Breaking Down Questions Practice Questions Video · 32 min" at bounding box center [133, 153] width 189 height 44
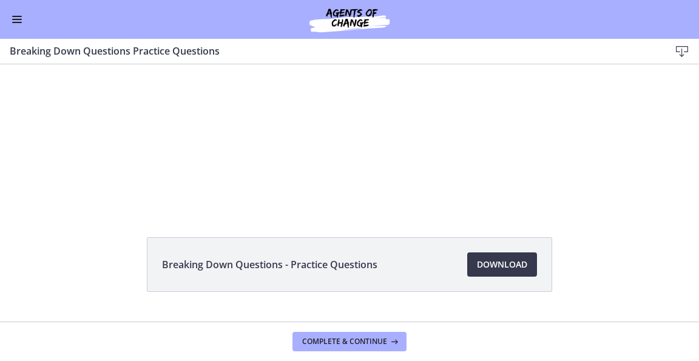
scroll to position [58, 0]
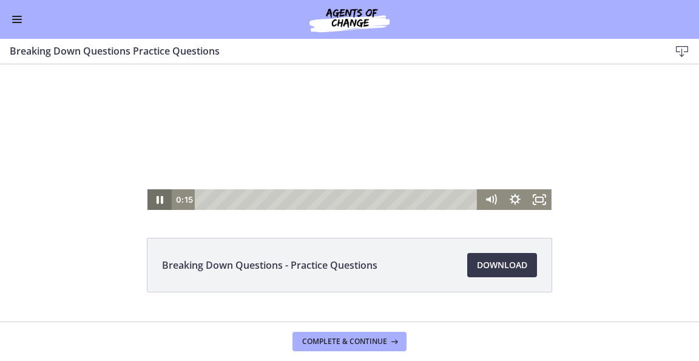
click at [155, 199] on icon "Pause" at bounding box center [160, 199] width 24 height 21
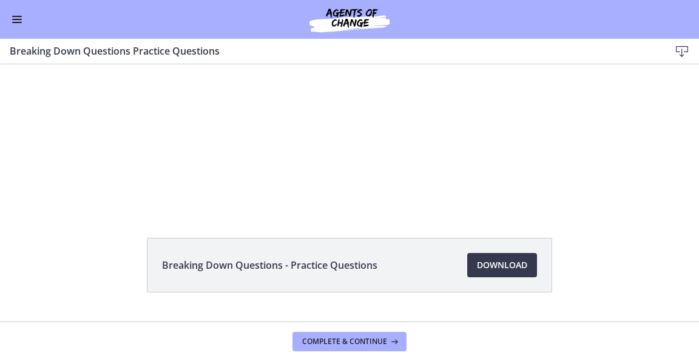
click at [23, 30] on div "Go to Dashboard" at bounding box center [349, 19] width 699 height 39
click at [18, 24] on button "Enable menu" at bounding box center [17, 19] width 15 height 15
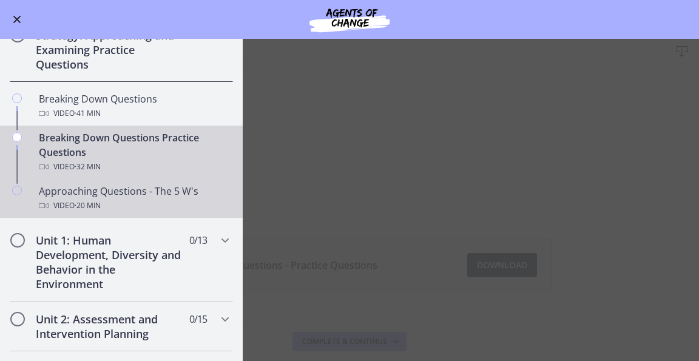
click at [68, 186] on div "Approaching Questions - The 5 W's Video · 20 min" at bounding box center [133, 198] width 189 height 29
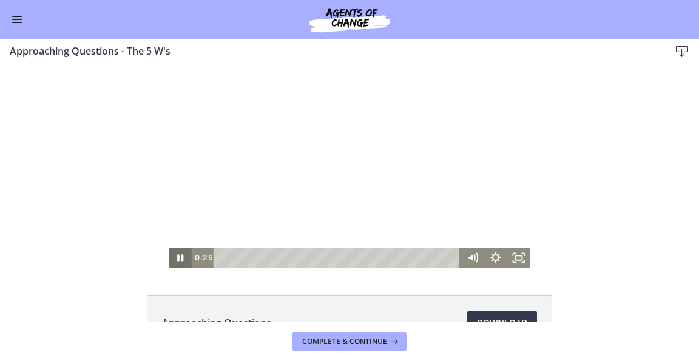
click at [178, 257] on icon "Pause" at bounding box center [181, 257] width 6 height 7
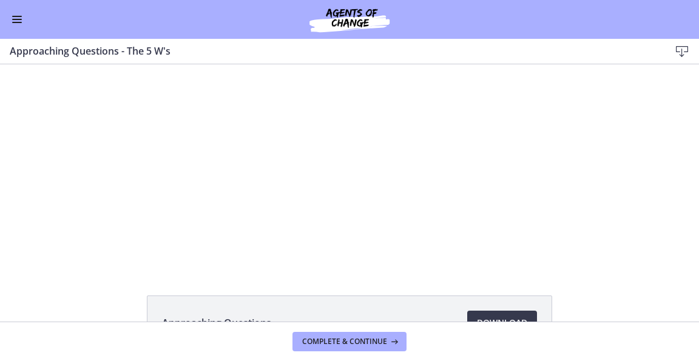
click at [17, 26] on button "Enable menu" at bounding box center [17, 19] width 15 height 15
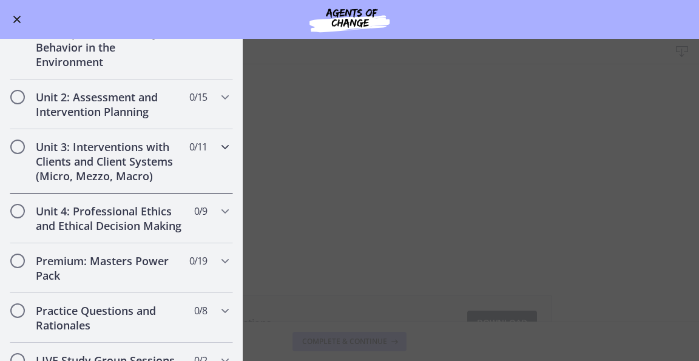
click at [86, 166] on h2 "Unit 3: Interventions with Clients and Client Systems (Micro, Mezzo, Macro)" at bounding box center [110, 162] width 148 height 44
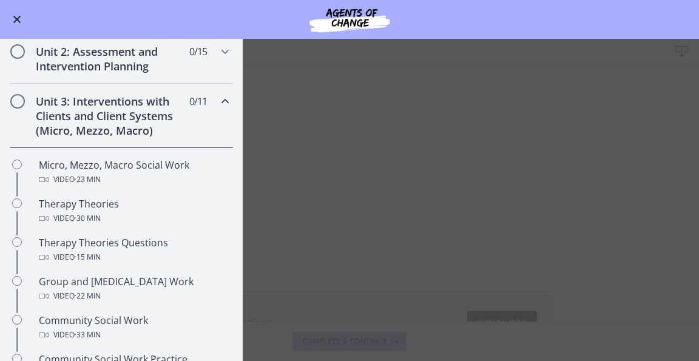
scroll to position [291, 0]
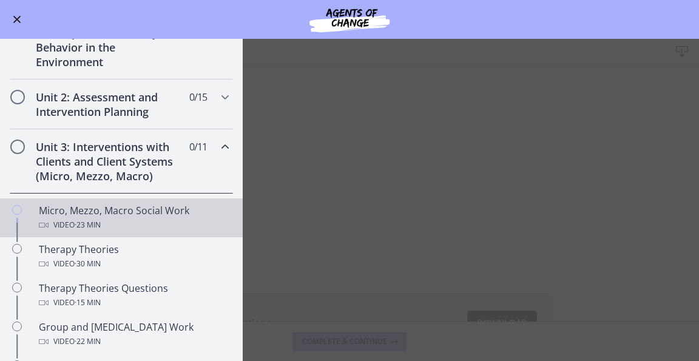
click at [129, 211] on div "Micro, Mezzo, Macro Social Work Video · 23 min" at bounding box center [133, 217] width 189 height 29
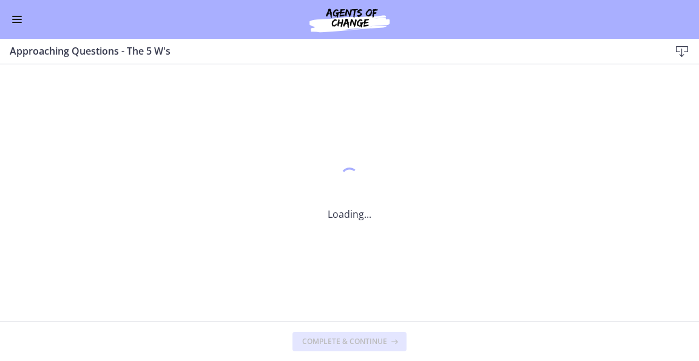
scroll to position [0, 0]
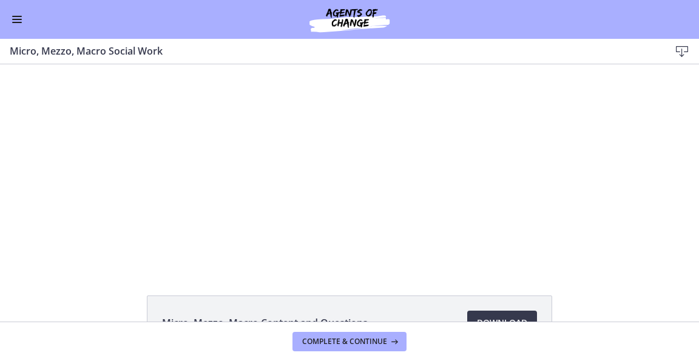
scroll to position [86, 0]
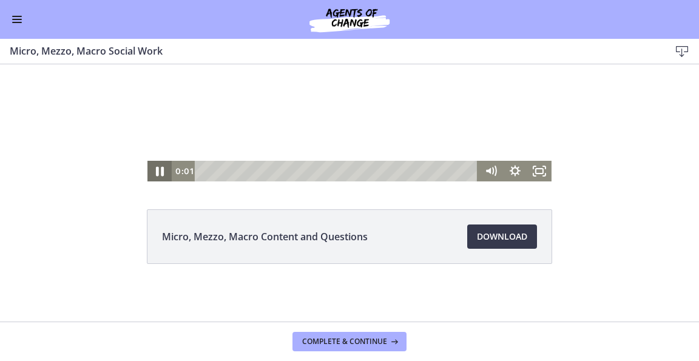
click at [157, 174] on icon "Pause" at bounding box center [160, 172] width 8 height 10
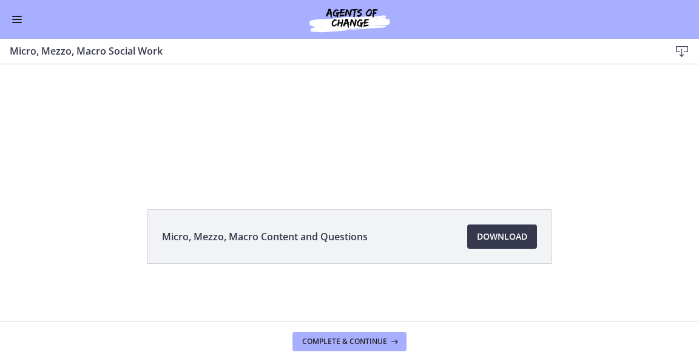
click at [512, 250] on li "Micro, Mezzo, Macro Content and Questions Download Opens in a new window" at bounding box center [350, 236] width 406 height 55
click at [477, 236] on span "Download Opens in a new window" at bounding box center [502, 236] width 50 height 15
click at [19, 20] on button "Enable menu" at bounding box center [17, 19] width 15 height 15
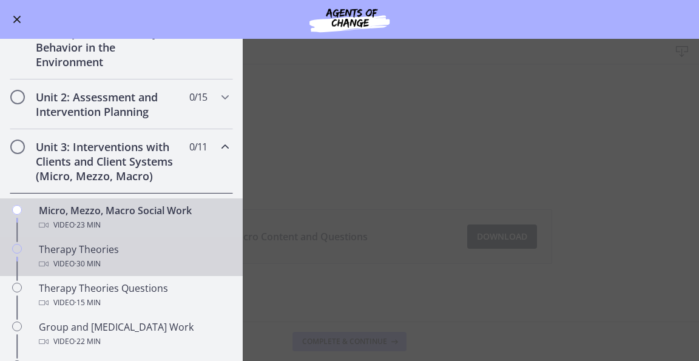
click at [90, 240] on link "Therapy Theories Video · 30 min" at bounding box center [121, 256] width 243 height 39
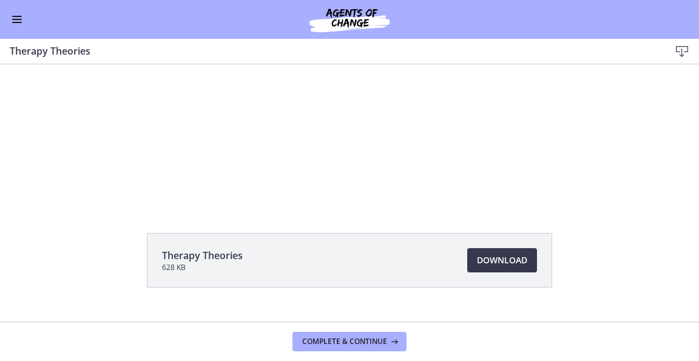
scroll to position [63, 0]
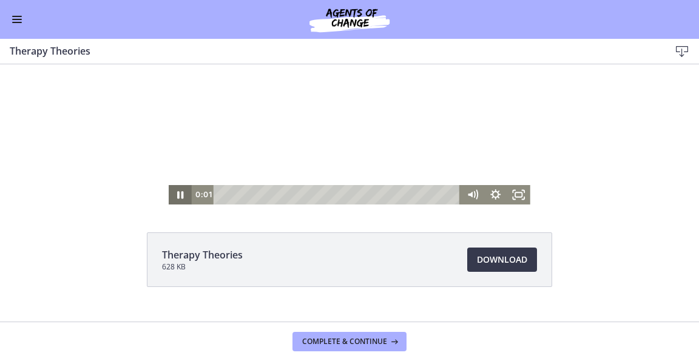
click at [176, 195] on icon "Pause" at bounding box center [180, 194] width 23 height 19
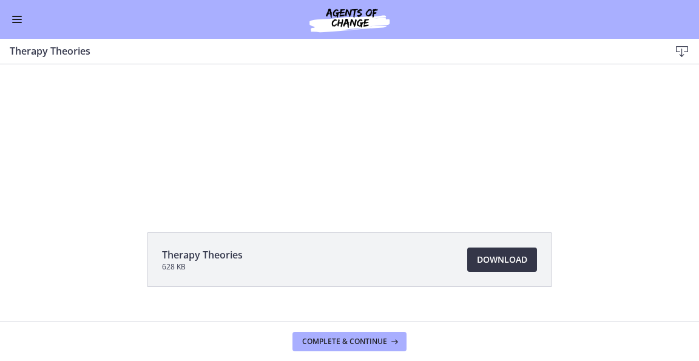
click at [516, 256] on span "Download Opens in a new window" at bounding box center [502, 260] width 50 height 15
click at [6, 10] on div "Go to Dashboard" at bounding box center [349, 19] width 699 height 39
click at [19, 20] on button "Enable menu" at bounding box center [17, 19] width 15 height 15
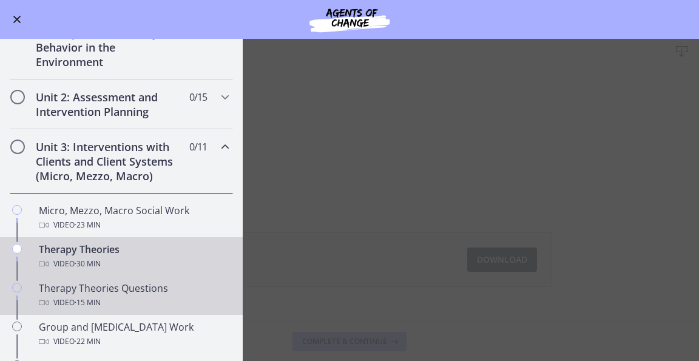
click at [112, 289] on div "Therapy Theories Questions Video · 15 min" at bounding box center [133, 295] width 189 height 29
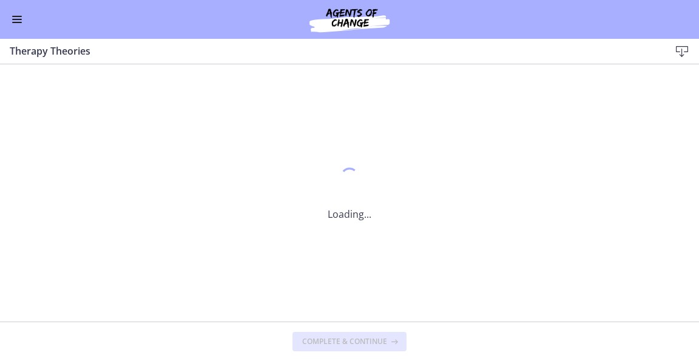
scroll to position [0, 0]
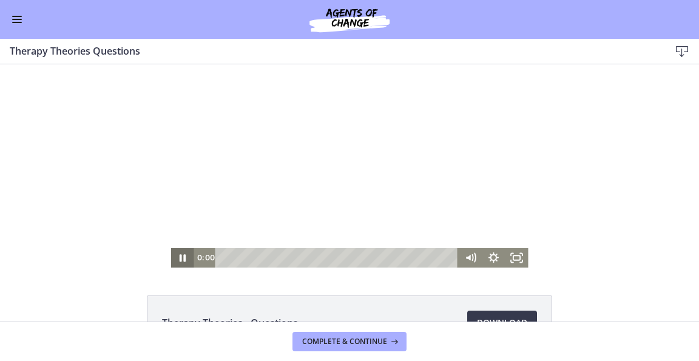
click at [174, 257] on icon "Pause" at bounding box center [182, 257] width 23 height 19
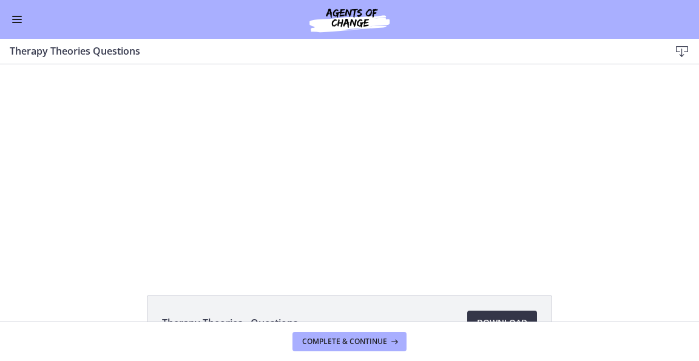
click at [504, 316] on span "Download Opens in a new window" at bounding box center [502, 323] width 50 height 15
click at [16, 22] on span "Enable menu" at bounding box center [17, 22] width 10 height 1
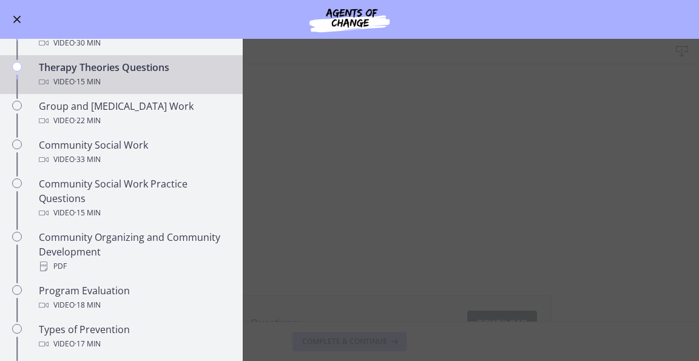
scroll to position [513, 0]
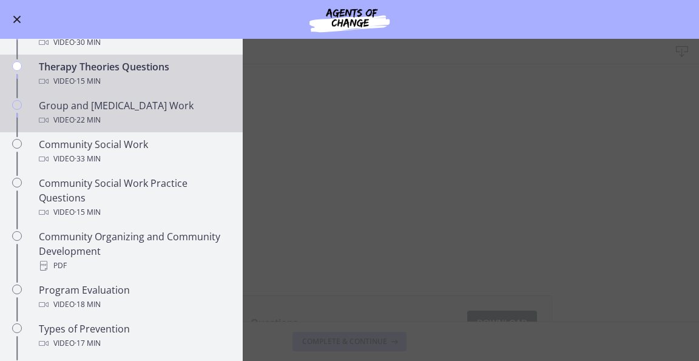
click at [96, 110] on div "Group and [MEDICAL_DATA] Work Video · 22 min" at bounding box center [133, 112] width 189 height 29
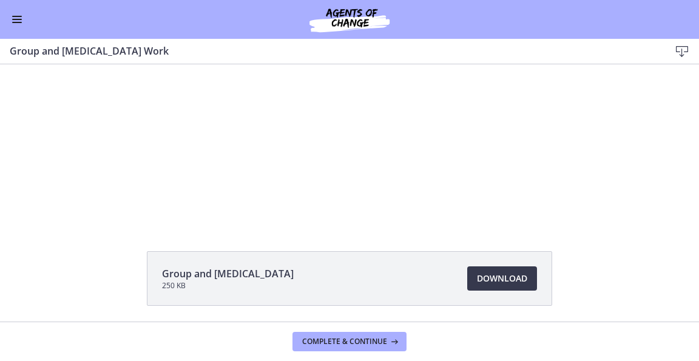
scroll to position [52, 0]
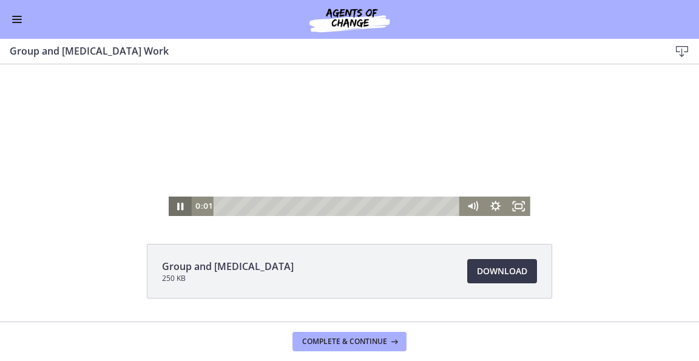
click at [172, 203] on icon "Pause" at bounding box center [180, 206] width 23 height 19
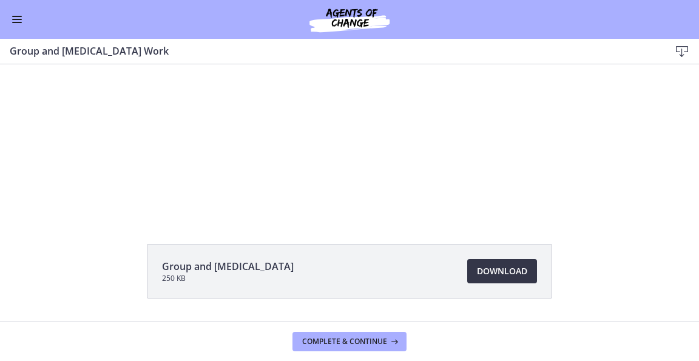
click at [508, 274] on span "Download Opens in a new window" at bounding box center [502, 271] width 50 height 15
click at [19, 19] on span "Enable menu" at bounding box center [17, 19] width 10 height 1
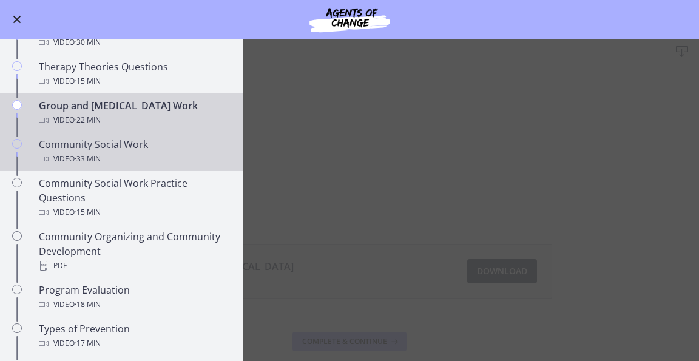
click at [80, 152] on span "· 33 min" at bounding box center [88, 159] width 26 height 15
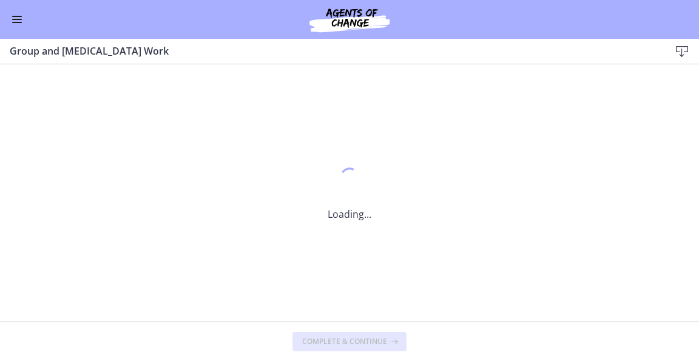
scroll to position [0, 0]
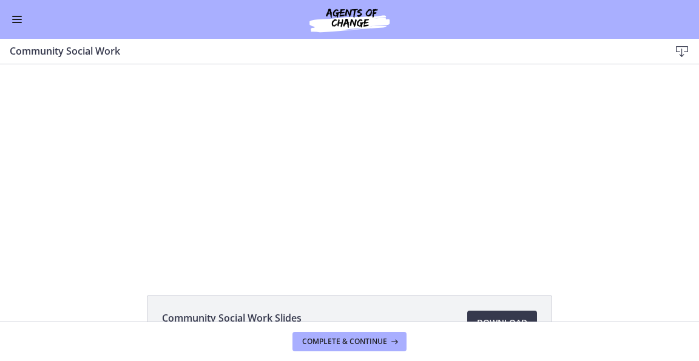
scroll to position [86, 0]
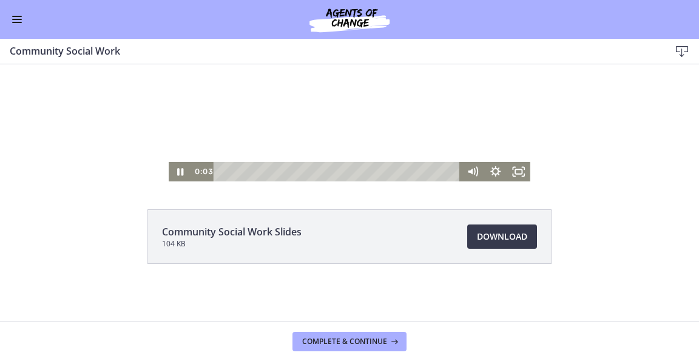
click at [172, 172] on icon "Pause" at bounding box center [180, 171] width 23 height 19
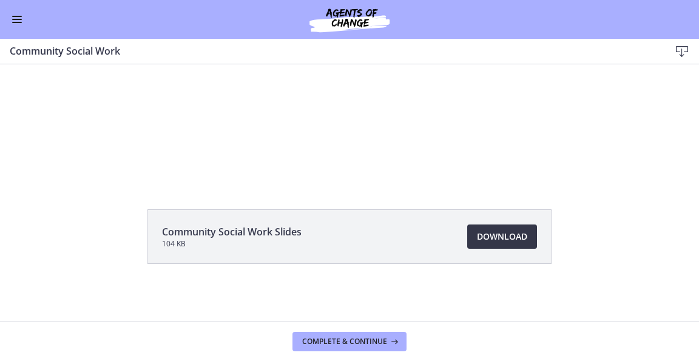
click at [528, 245] on link "Download Opens in a new window" at bounding box center [502, 237] width 70 height 24
click at [13, 27] on div "Go to Dashboard" at bounding box center [349, 19] width 699 height 39
click at [18, 22] on span "Enable menu" at bounding box center [17, 22] width 10 height 1
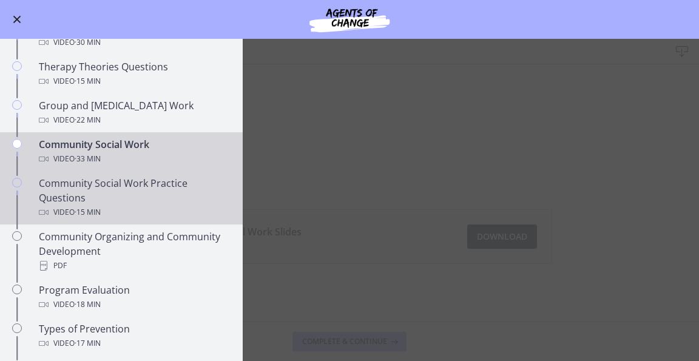
click at [90, 187] on div "Community Social Work Practice Questions Video · 15 min" at bounding box center [133, 198] width 189 height 44
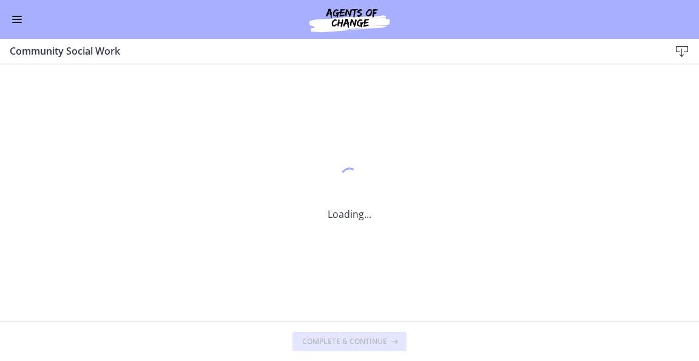
scroll to position [0, 0]
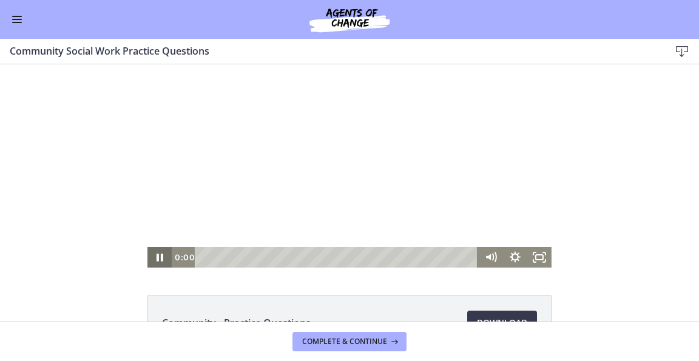
click at [155, 257] on icon "Pause" at bounding box center [160, 257] width 24 height 21
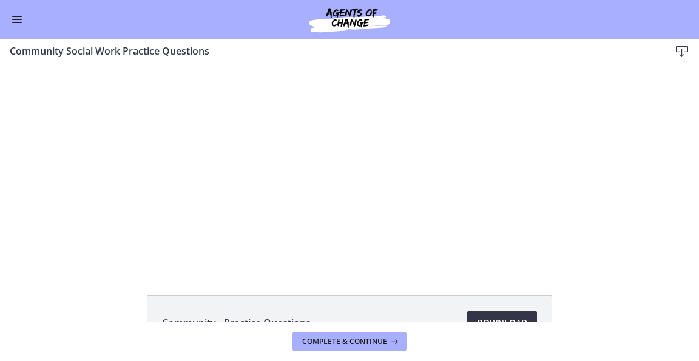
click at [520, 316] on span "Download Opens in a new window" at bounding box center [502, 323] width 50 height 15
click at [19, 24] on button "Enable menu" at bounding box center [17, 19] width 15 height 15
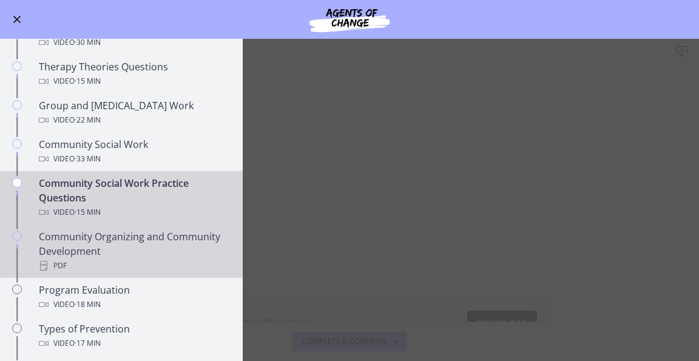
click at [59, 240] on div "Community Organizing and Community Development PDF" at bounding box center [133, 251] width 189 height 44
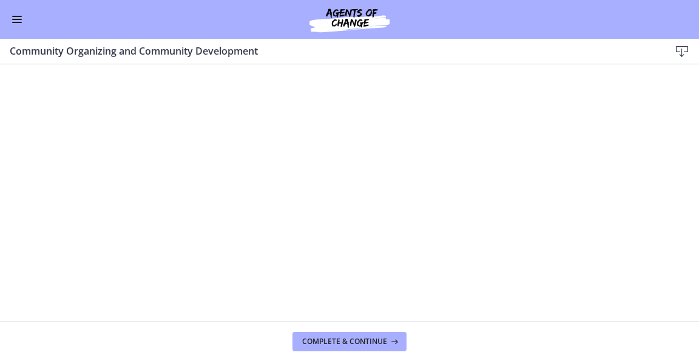
click at [682, 50] on icon at bounding box center [682, 51] width 15 height 15
click at [17, 16] on span "Enable menu" at bounding box center [17, 16] width 10 height 1
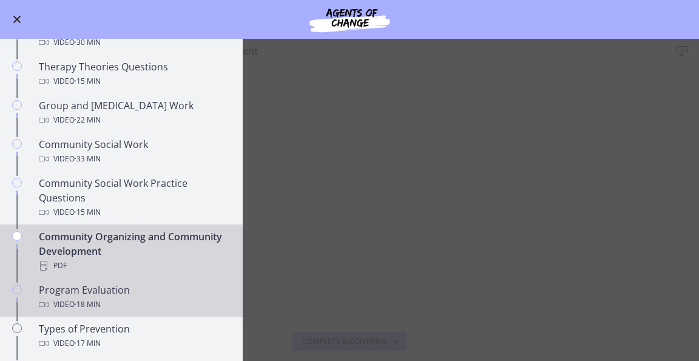
click at [68, 285] on div "Program Evaluation Video · 18 min" at bounding box center [133, 297] width 189 height 29
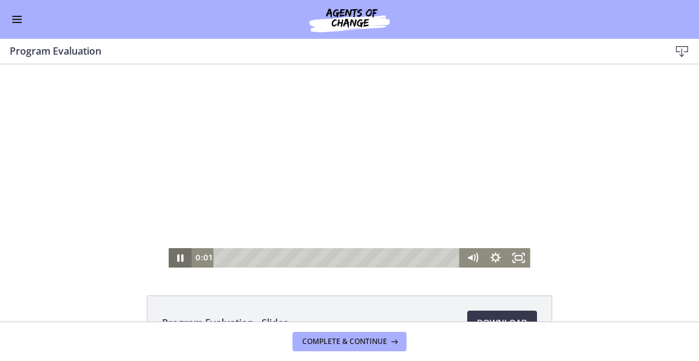
click at [185, 258] on icon "Pause" at bounding box center [180, 257] width 23 height 19
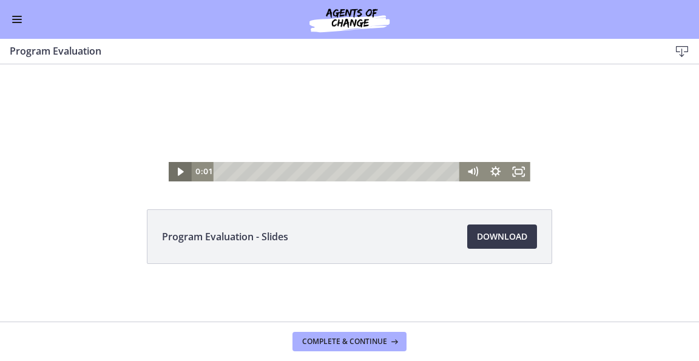
scroll to position [86, 0]
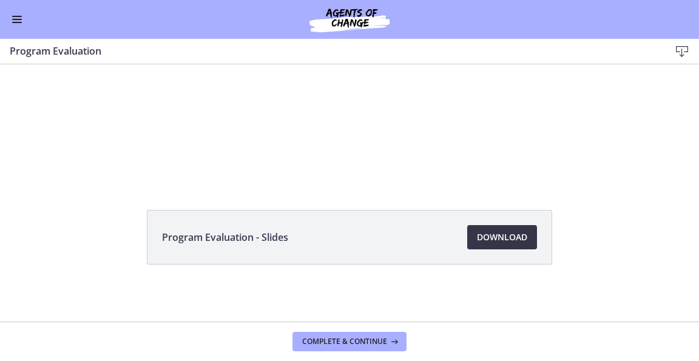
click at [519, 242] on span "Download Opens in a new window" at bounding box center [502, 237] width 50 height 15
click at [12, 16] on span "Enable menu" at bounding box center [17, 16] width 10 height 1
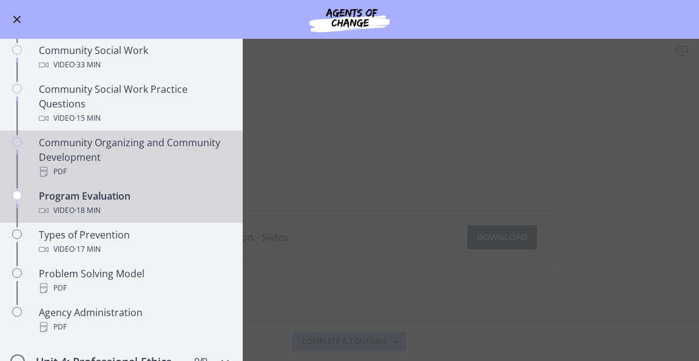
scroll to position [612, 0]
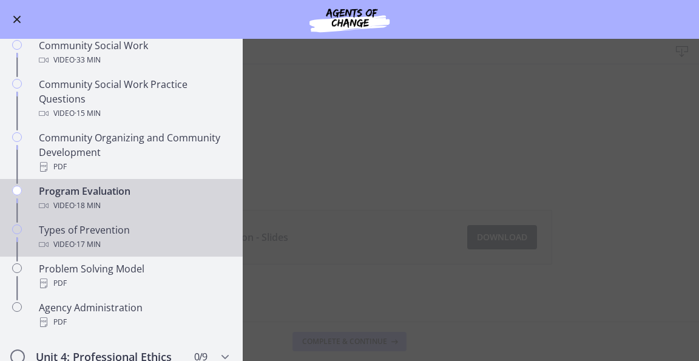
click at [77, 234] on div "Types of Prevention Video · 17 min" at bounding box center [133, 237] width 189 height 29
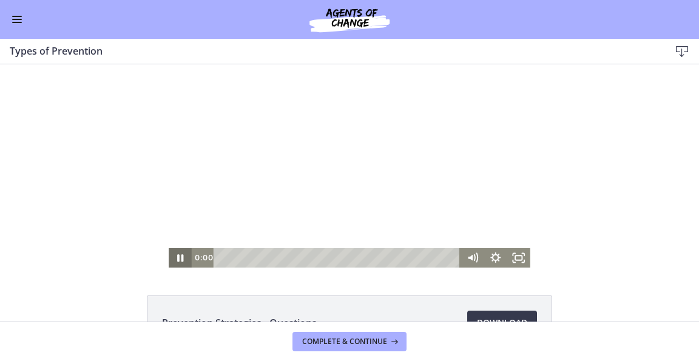
click at [178, 257] on icon "Pause" at bounding box center [181, 257] width 6 height 7
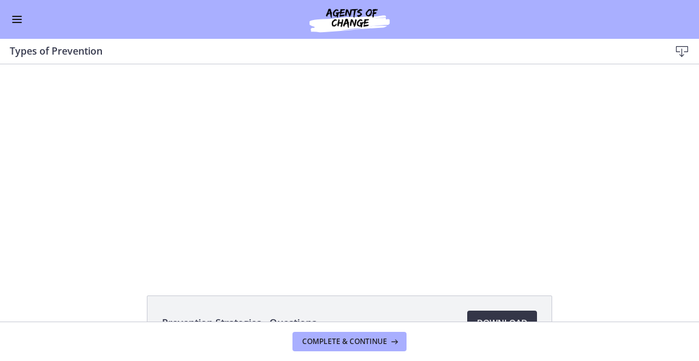
click at [499, 319] on span "Download Opens in a new window" at bounding box center [502, 323] width 50 height 15
click at [15, 8] on div "Go to Dashboard" at bounding box center [349, 19] width 699 height 39
click at [15, 15] on button "Enable menu" at bounding box center [17, 19] width 15 height 15
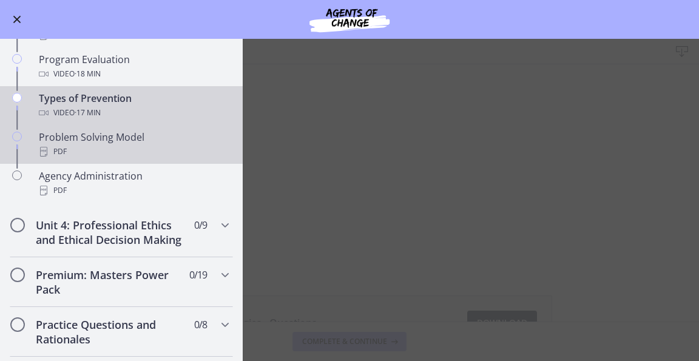
scroll to position [749, 0]
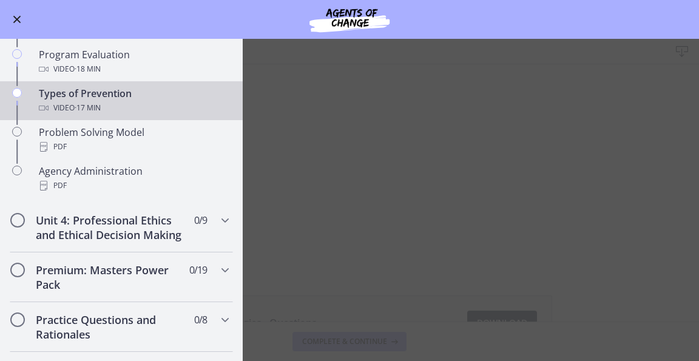
click at [79, 104] on span "· 17 min" at bounding box center [88, 108] width 26 height 15
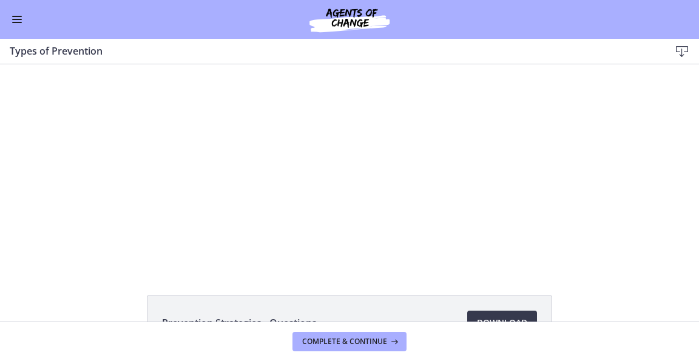
click at [16, 12] on button "Enable menu" at bounding box center [17, 19] width 15 height 15
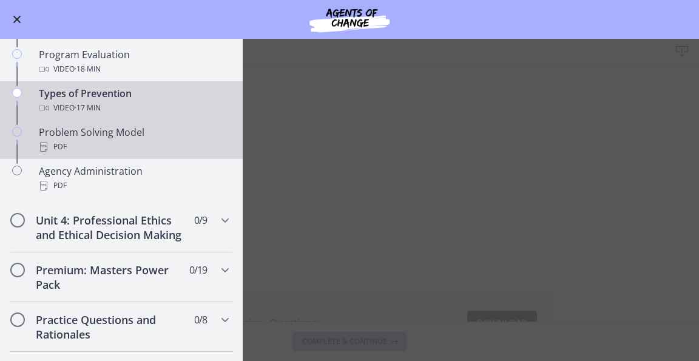
click at [64, 134] on div "Problem Solving Model PDF" at bounding box center [133, 139] width 189 height 29
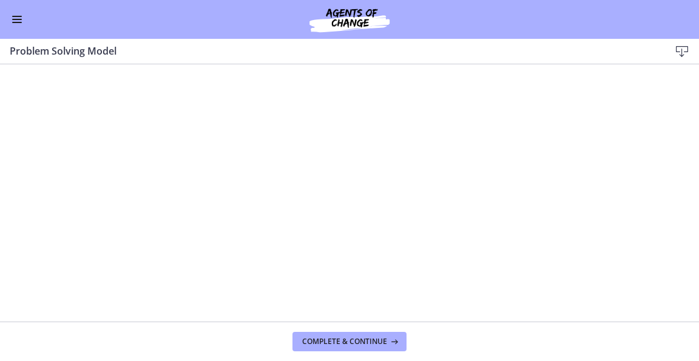
click at [680, 54] on icon at bounding box center [682, 51] width 15 height 15
click at [19, 15] on button "Enable menu" at bounding box center [17, 19] width 15 height 15
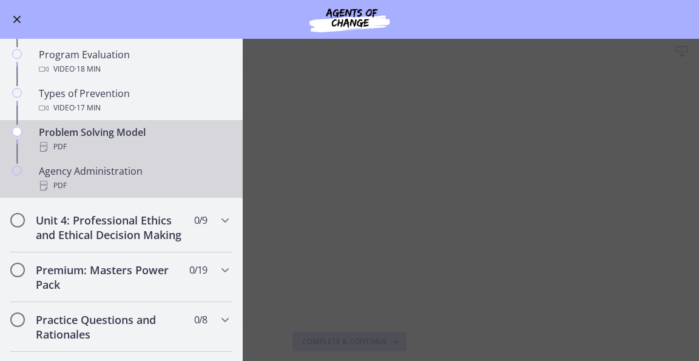
click at [42, 182] on icon "Chapters" at bounding box center [44, 186] width 10 height 10
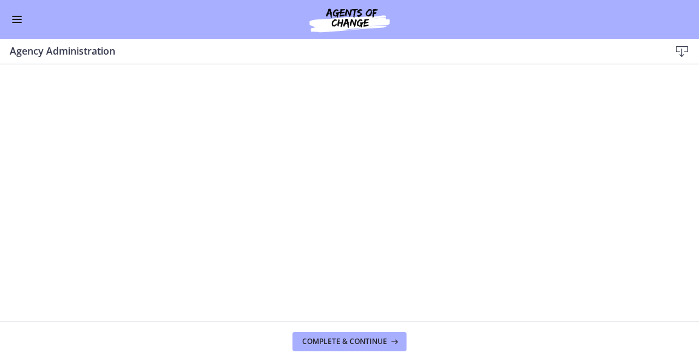
click at [681, 53] on icon at bounding box center [682, 51] width 15 height 15
click at [16, 19] on span "Enable menu" at bounding box center [17, 19] width 10 height 1
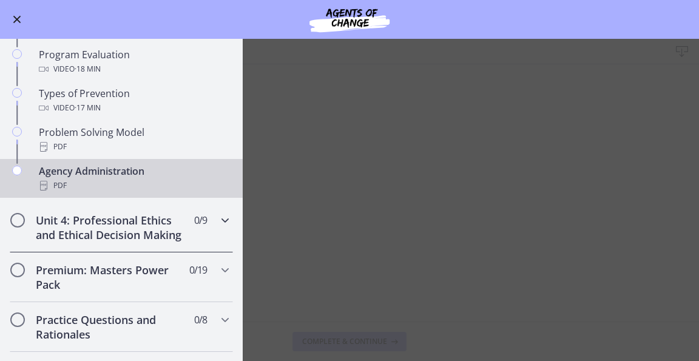
click at [65, 242] on h2 "Unit 4: Professional Ethics and Ethical Decision Making" at bounding box center [110, 227] width 148 height 29
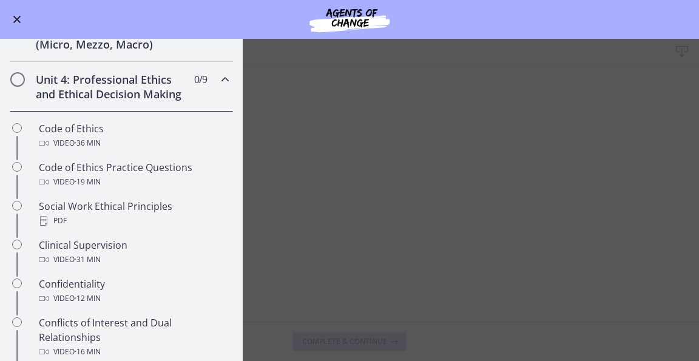
scroll to position [403, 0]
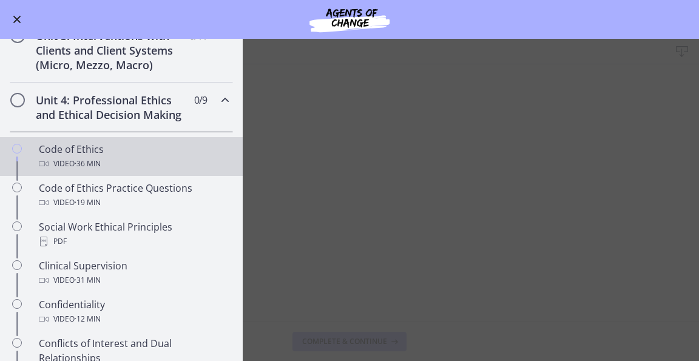
click at [98, 162] on div "Code of Ethics Video · 36 min" at bounding box center [133, 156] width 189 height 29
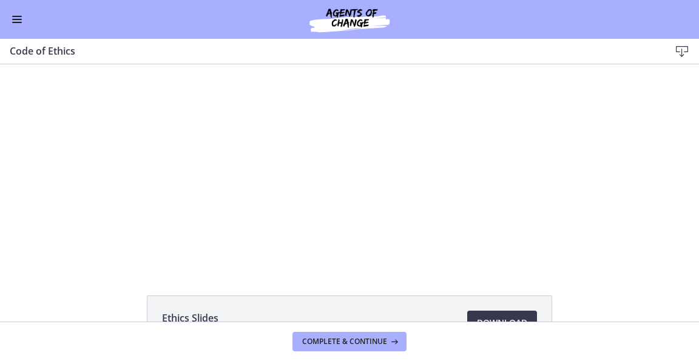
scroll to position [86, 0]
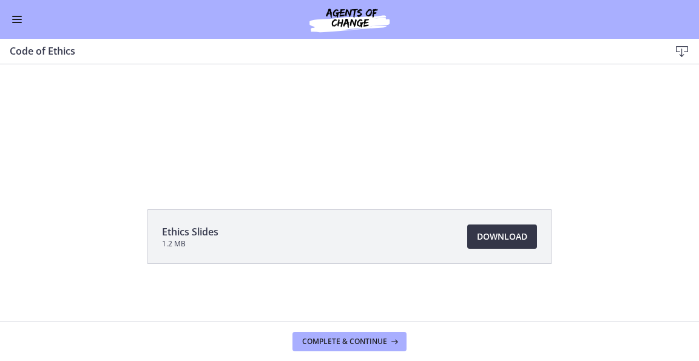
click at [490, 230] on span "Download Opens in a new window" at bounding box center [502, 236] width 50 height 15
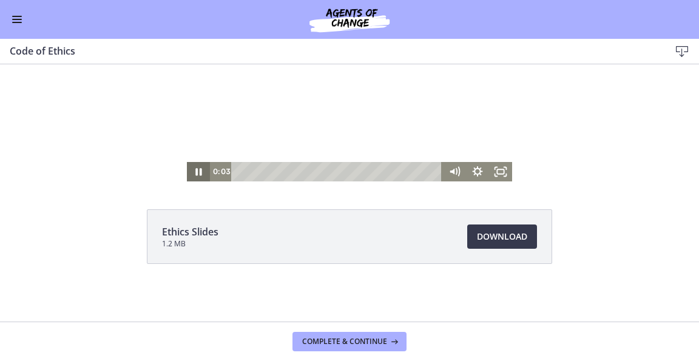
click at [195, 174] on icon "Pause" at bounding box center [198, 171] width 6 height 7
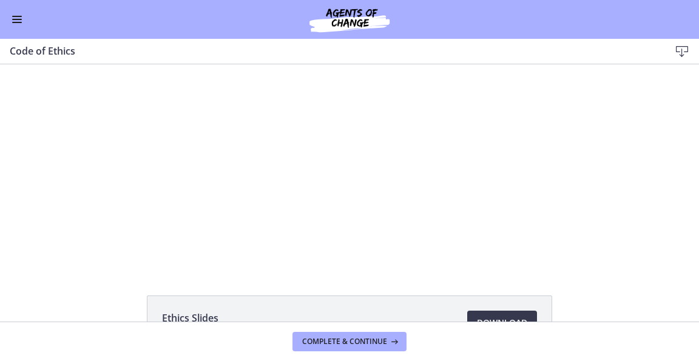
scroll to position [86, 0]
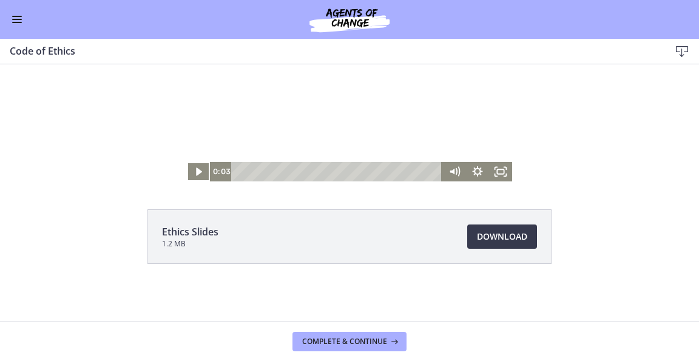
click at [15, 19] on span "Enable menu" at bounding box center [17, 19] width 10 height 1
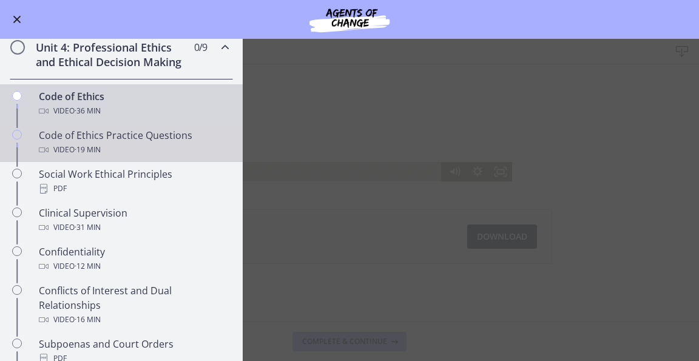
scroll to position [456, 0]
click at [98, 146] on div "Code of Ethics Practice Questions Video · 19 min" at bounding box center [133, 141] width 189 height 29
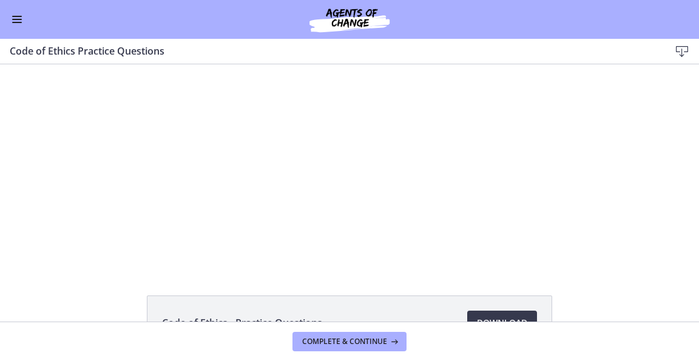
scroll to position [86, 0]
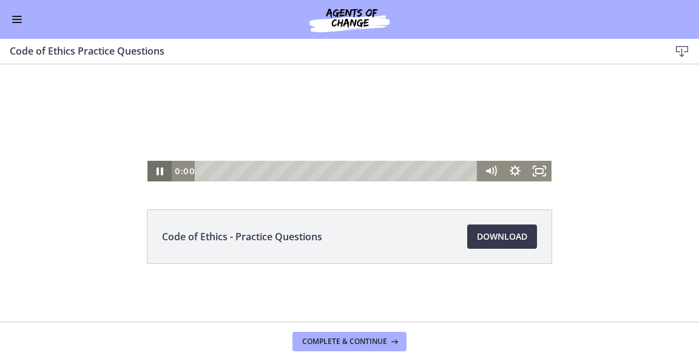
click at [158, 170] on icon "Pause" at bounding box center [160, 172] width 7 height 8
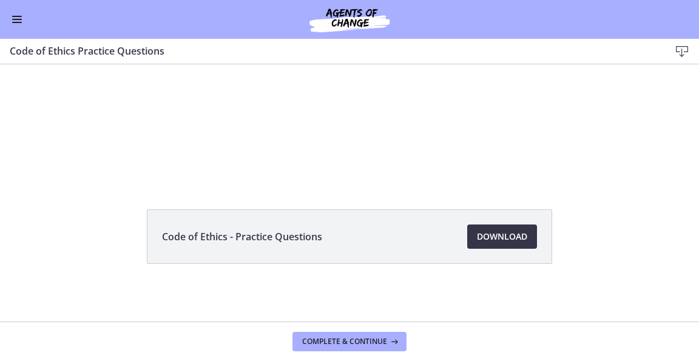
click at [503, 236] on span "Download Opens in a new window" at bounding box center [502, 236] width 50 height 15
click at [16, 18] on button "Enable menu" at bounding box center [17, 19] width 15 height 15
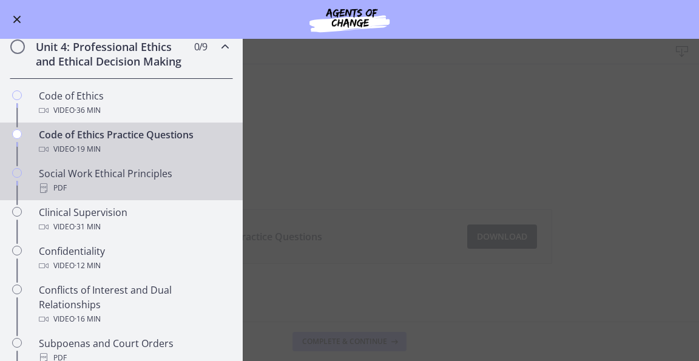
click at [76, 191] on div "Social Work Ethical Principles PDF" at bounding box center [133, 180] width 189 height 29
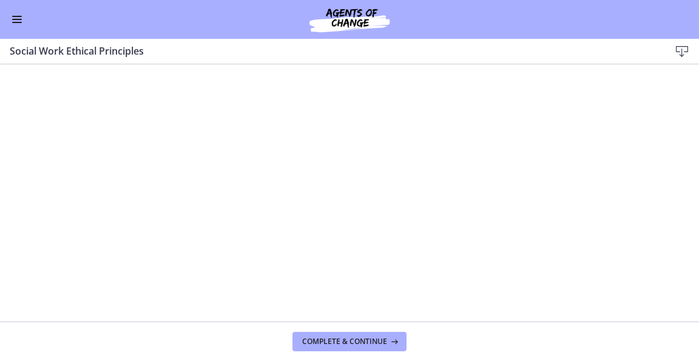
click at [682, 53] on icon at bounding box center [682, 51] width 15 height 15
click at [19, 21] on button "Enable menu" at bounding box center [17, 19] width 15 height 15
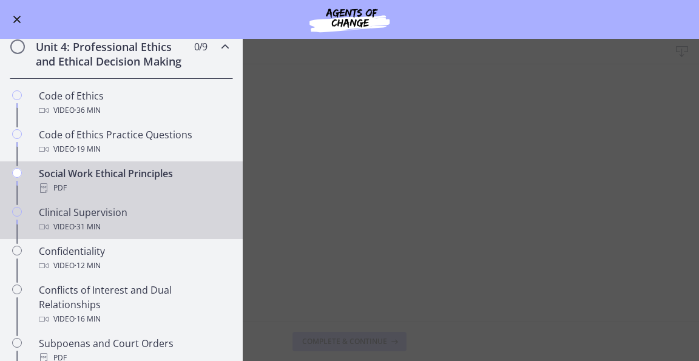
click at [112, 233] on div "Video · 31 min" at bounding box center [133, 227] width 189 height 15
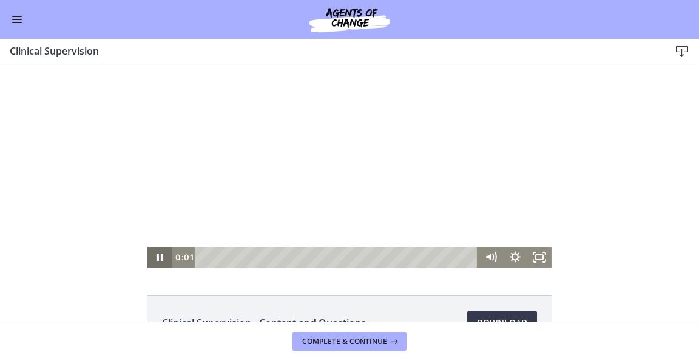
click at [158, 257] on icon "Pause" at bounding box center [160, 258] width 7 height 8
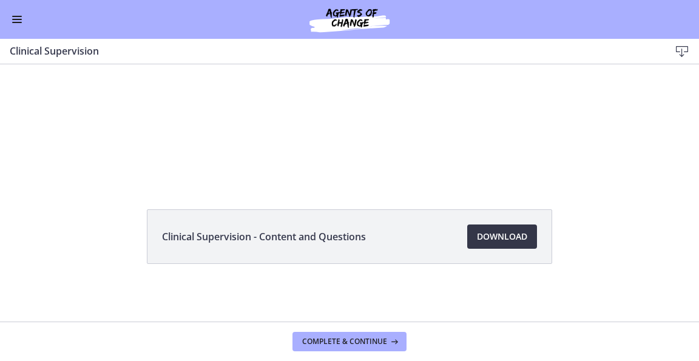
click at [502, 234] on span "Download Opens in a new window" at bounding box center [502, 236] width 50 height 15
click at [16, 19] on span "Enable menu" at bounding box center [17, 19] width 10 height 1
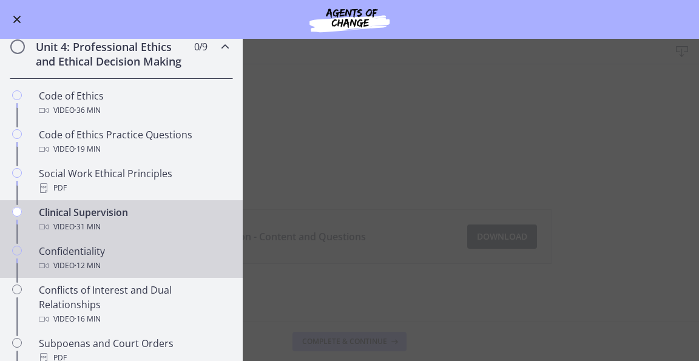
click at [83, 273] on span "· 12 min" at bounding box center [88, 266] width 26 height 15
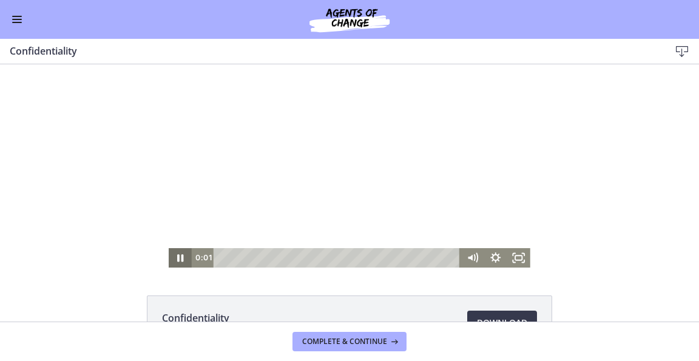
click at [178, 260] on icon "Pause" at bounding box center [181, 257] width 6 height 7
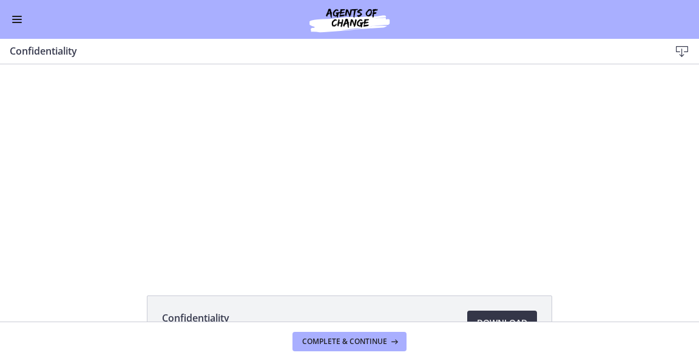
click at [503, 317] on span "Download Opens in a new window" at bounding box center [502, 323] width 50 height 15
click at [8, 27] on div "Go to Dashboard" at bounding box center [349, 19] width 699 height 39
click at [19, 21] on button "Enable menu" at bounding box center [17, 19] width 15 height 15
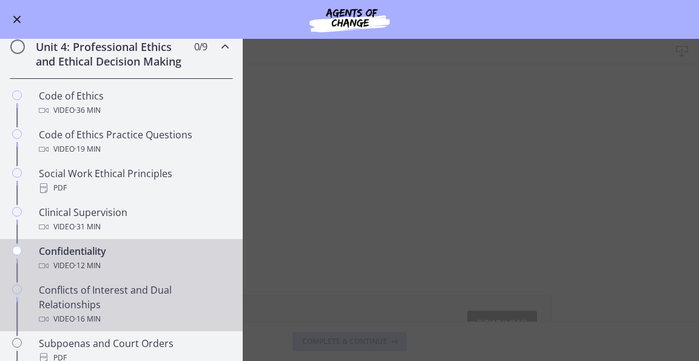
click at [70, 301] on div "Conflicts of Interest and Dual Relationships Video · 16 min" at bounding box center [133, 305] width 189 height 44
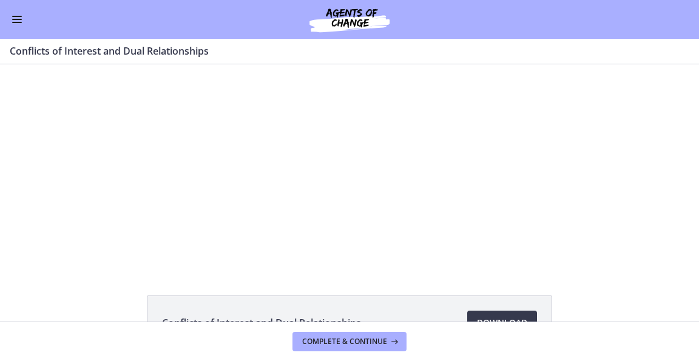
scroll to position [76, 0]
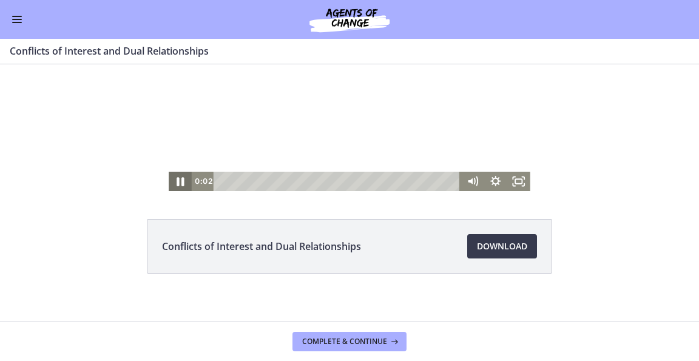
click at [171, 183] on icon "Pause" at bounding box center [180, 181] width 28 height 23
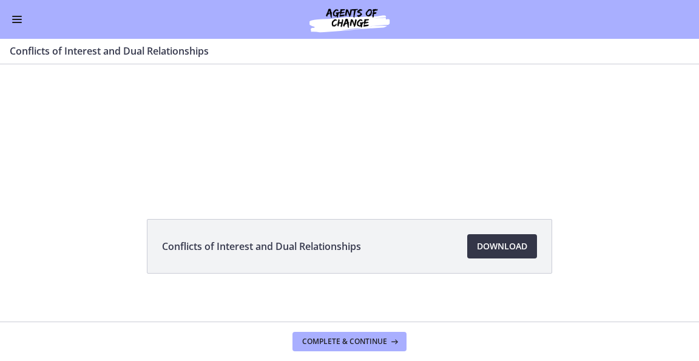
click at [500, 235] on link "Download Opens in a new window" at bounding box center [502, 246] width 70 height 24
click at [16, 20] on button "Enable menu" at bounding box center [17, 19] width 15 height 15
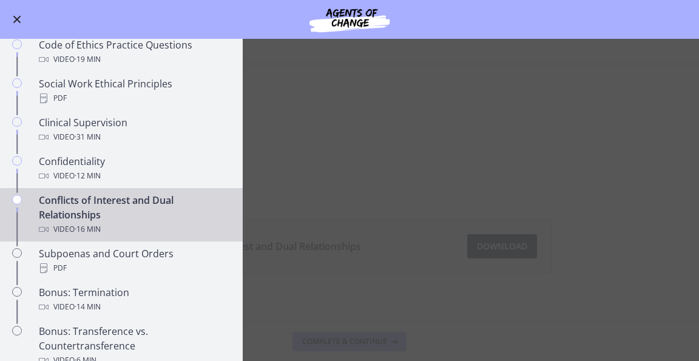
scroll to position [547, 0]
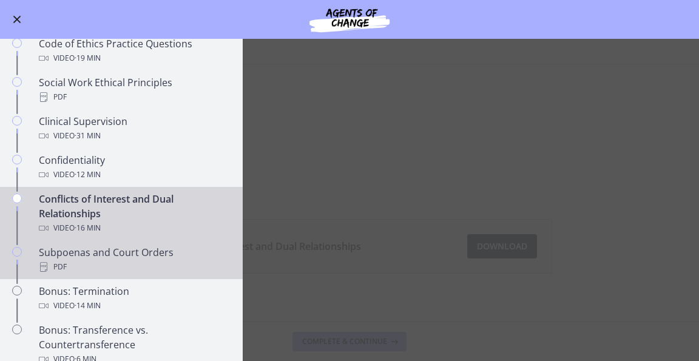
click at [68, 274] on div "PDF" at bounding box center [133, 267] width 189 height 15
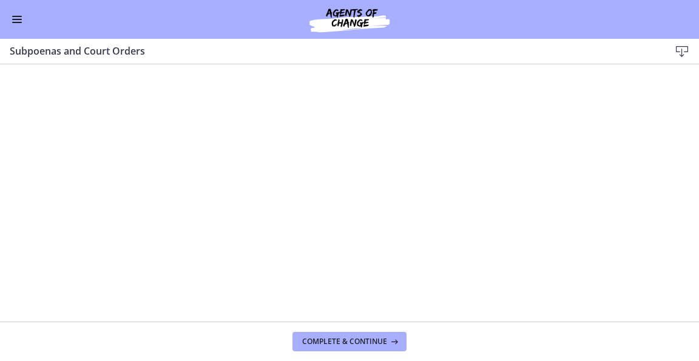
click at [685, 45] on icon at bounding box center [682, 51] width 15 height 15
click at [10, 18] on button "Enable menu" at bounding box center [17, 19] width 15 height 15
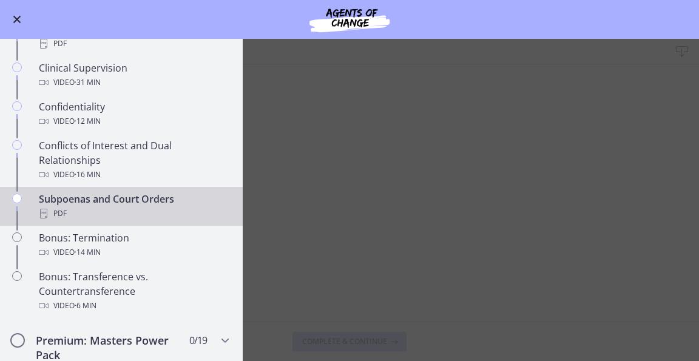
scroll to position [601, 0]
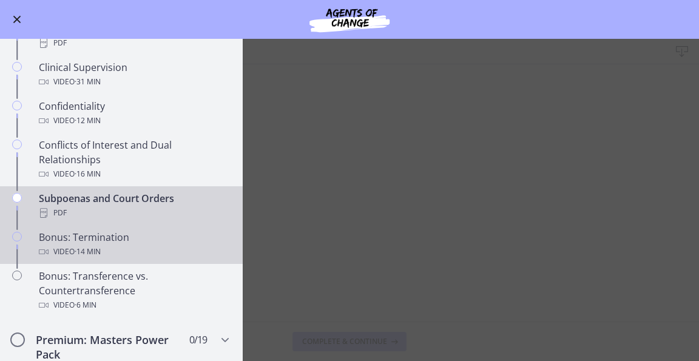
click at [101, 258] on span "· 14 min" at bounding box center [88, 252] width 26 height 15
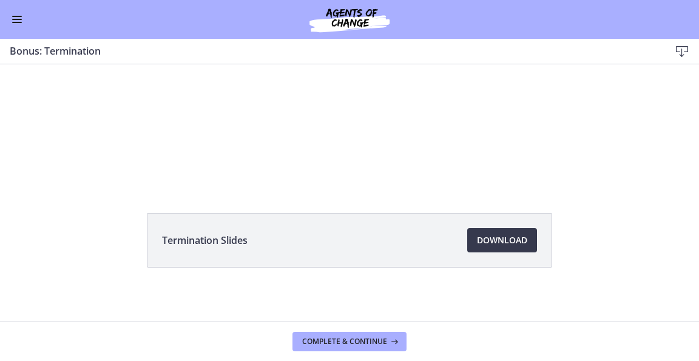
scroll to position [83, 0]
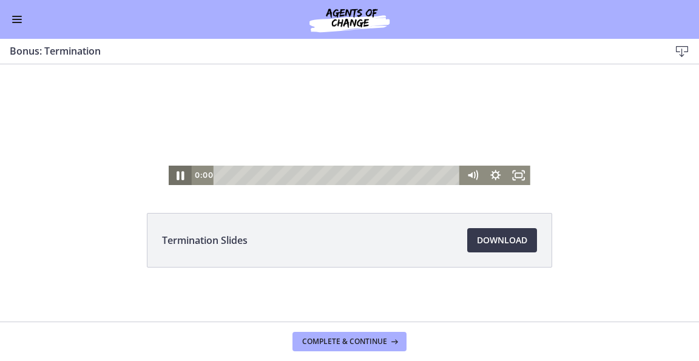
click at [172, 177] on icon "Pause" at bounding box center [180, 175] width 28 height 23
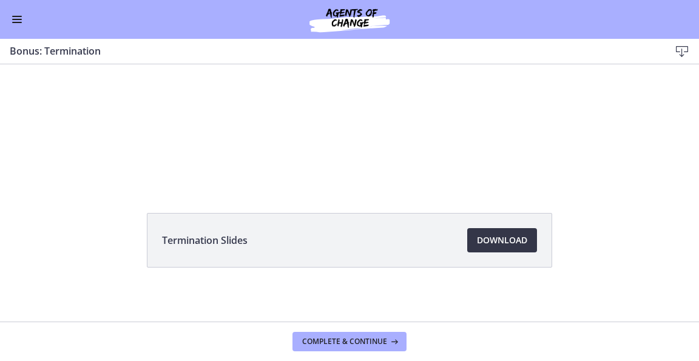
click at [511, 240] on span "Download Opens in a new window" at bounding box center [502, 240] width 50 height 15
click at [18, 26] on button "Enable menu" at bounding box center [17, 19] width 15 height 15
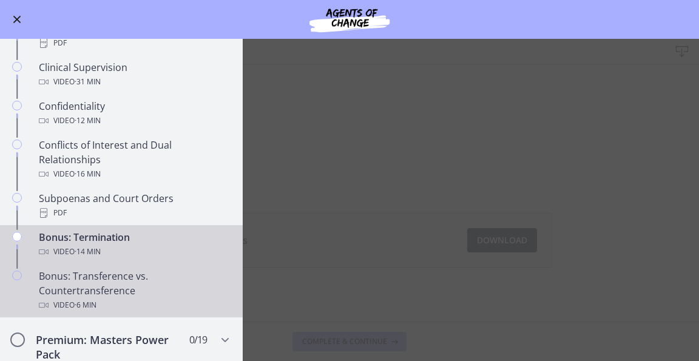
click at [83, 307] on div "Bonus: Transference vs. Countertransference Video · 6 min" at bounding box center [133, 291] width 189 height 44
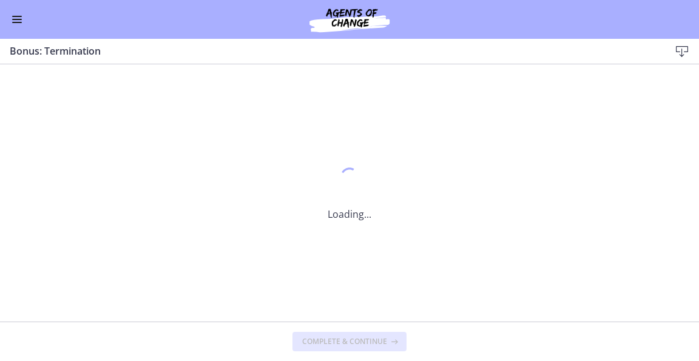
scroll to position [0, 0]
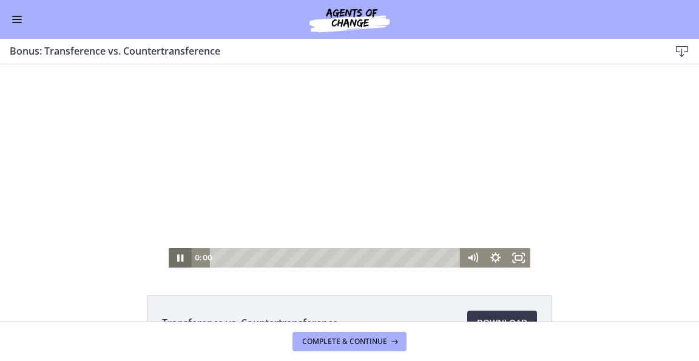
click at [176, 259] on icon "Pause" at bounding box center [180, 257] width 23 height 19
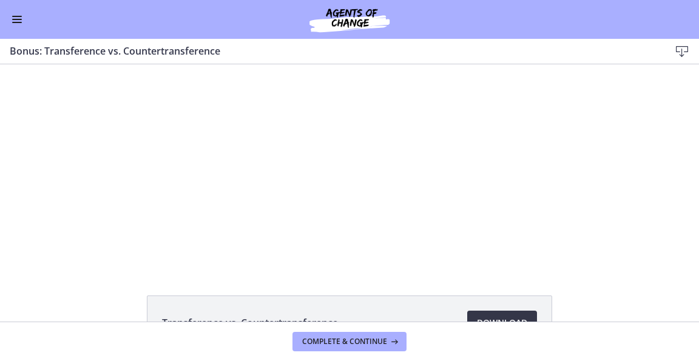
click at [506, 317] on span "Download Opens in a new window" at bounding box center [502, 323] width 50 height 15
click at [19, 18] on button "Enable menu" at bounding box center [17, 19] width 15 height 15
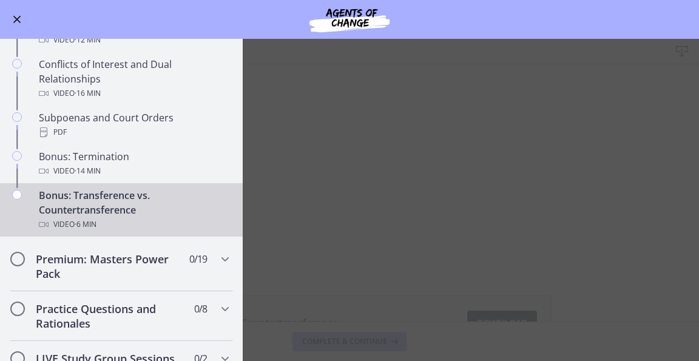
scroll to position [693, 0]
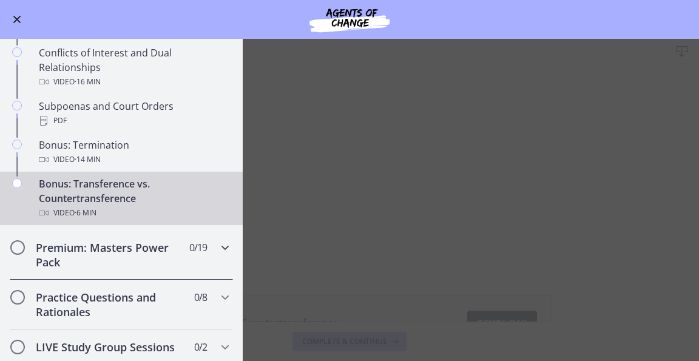
click at [97, 270] on h2 "Premium: Masters Power Pack" at bounding box center [110, 254] width 148 height 29
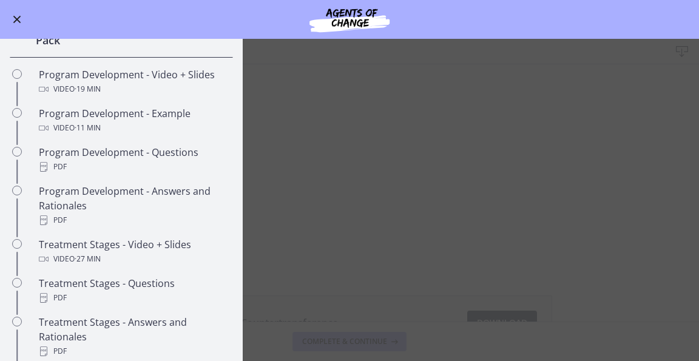
scroll to position [528, 0]
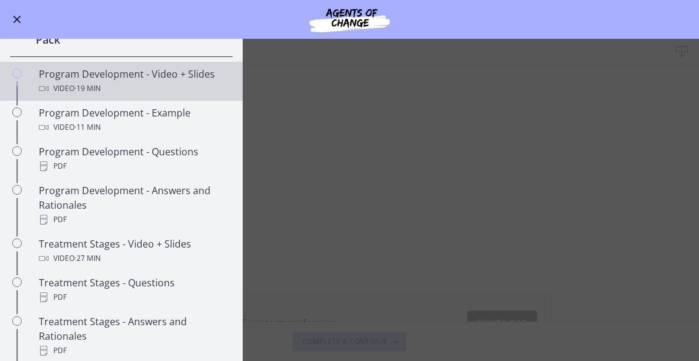
click at [120, 92] on div "Program Development - Video + Slides Video · 19 min" at bounding box center [133, 81] width 189 height 29
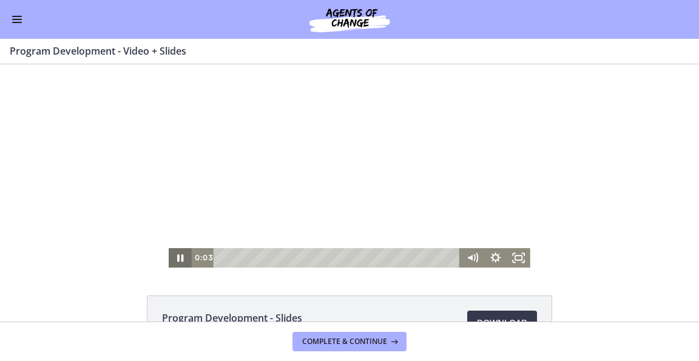
click at [176, 255] on icon "Pause" at bounding box center [180, 257] width 23 height 19
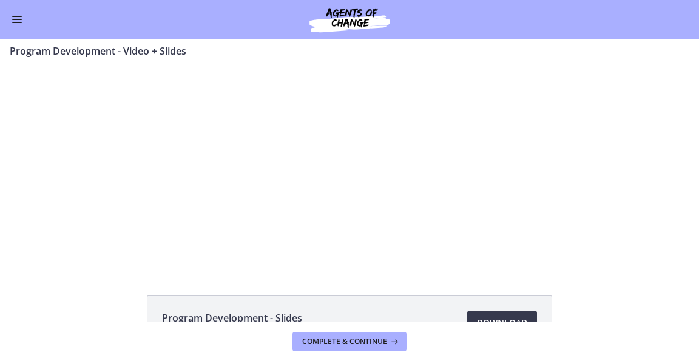
click at [20, 18] on button "Enable menu" at bounding box center [17, 19] width 15 height 15
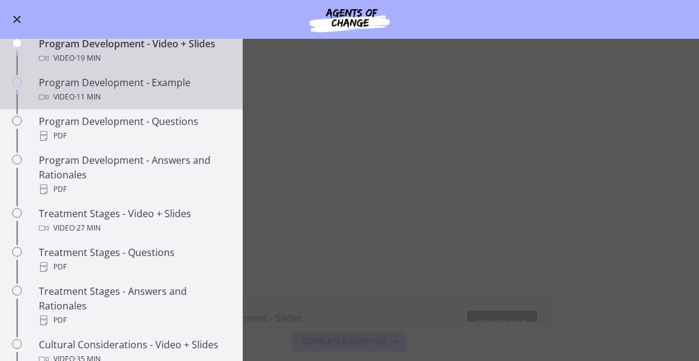
scroll to position [555, 0]
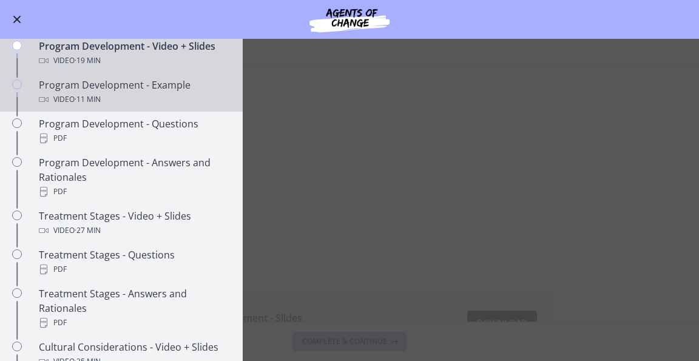
click at [105, 106] on div "Video · 11 min" at bounding box center [133, 99] width 189 height 15
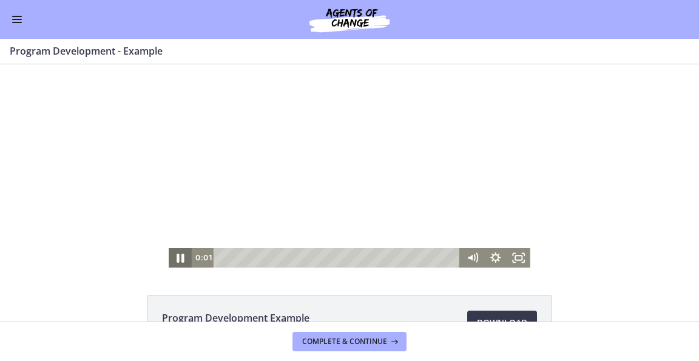
click at [169, 261] on icon "Pause" at bounding box center [180, 257] width 28 height 23
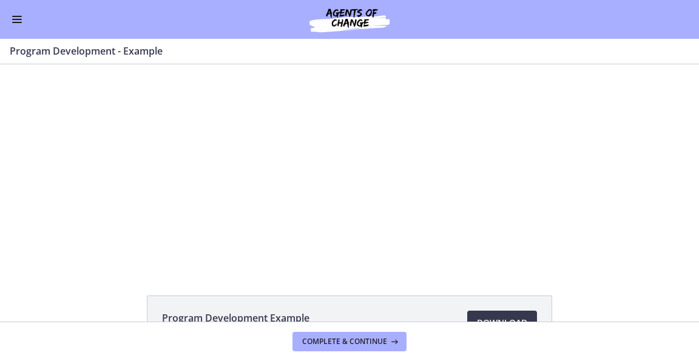
click at [18, 28] on div "Go to Dashboard" at bounding box center [349, 19] width 699 height 39
click at [21, 17] on button "Enable menu" at bounding box center [17, 19] width 15 height 15
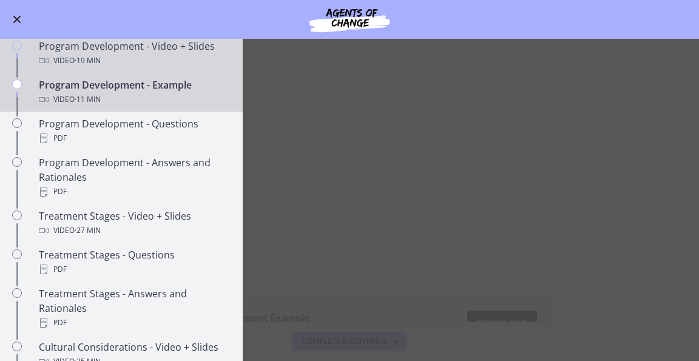
click at [34, 64] on link "Program Development - Video + Slides Video · 19 min" at bounding box center [121, 53] width 243 height 39
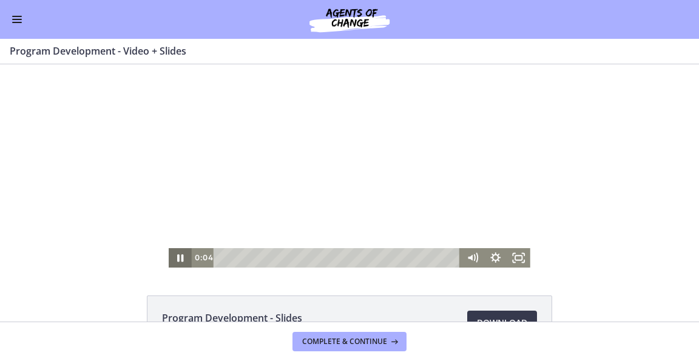
click at [178, 257] on icon "Pause" at bounding box center [181, 257] width 6 height 7
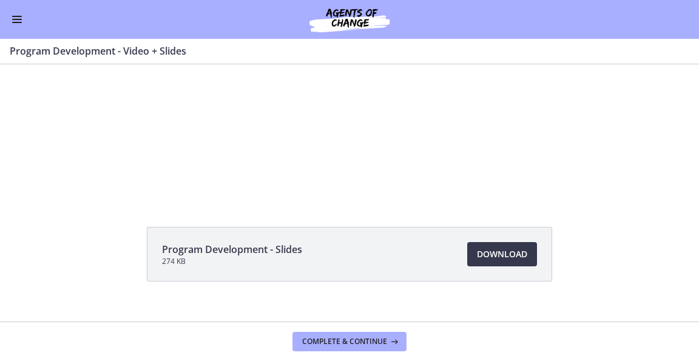
scroll to position [69, 0]
click at [491, 256] on span "Download Opens in a new window" at bounding box center [502, 253] width 50 height 15
click at [10, 16] on button "Enable menu" at bounding box center [17, 19] width 15 height 15
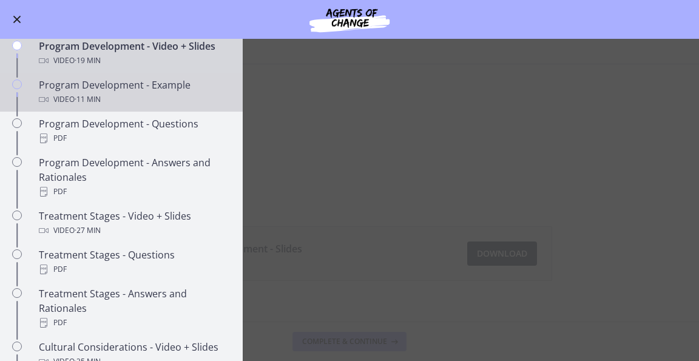
click at [58, 100] on div "Program Development - Example Video · 11 min" at bounding box center [133, 92] width 189 height 29
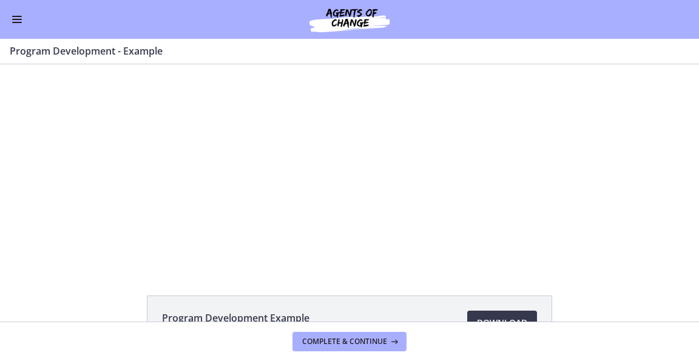
scroll to position [86, 0]
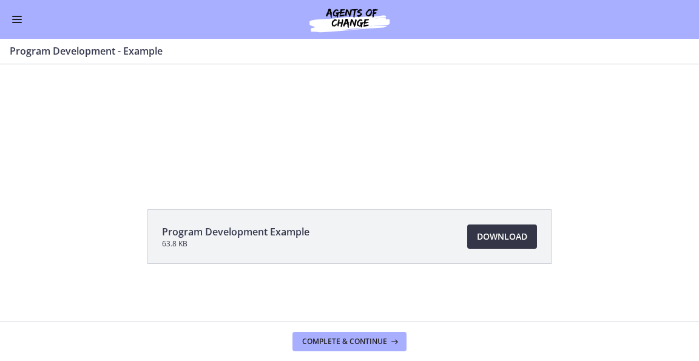
click at [510, 237] on span "Download Opens in a new window" at bounding box center [502, 236] width 50 height 15
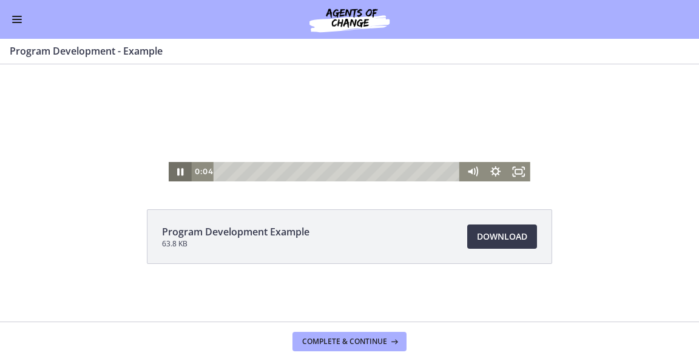
click at [178, 172] on icon "Pause" at bounding box center [181, 171] width 6 height 7
click at [17, 30] on div "Go to Dashboard" at bounding box center [349, 19] width 699 height 39
click at [15, 21] on button "Enable menu" at bounding box center [17, 19] width 15 height 15
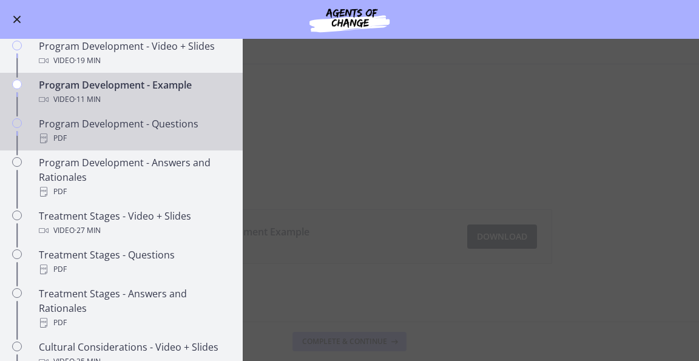
click at [87, 143] on div "Program Development - Questions PDF" at bounding box center [133, 131] width 189 height 29
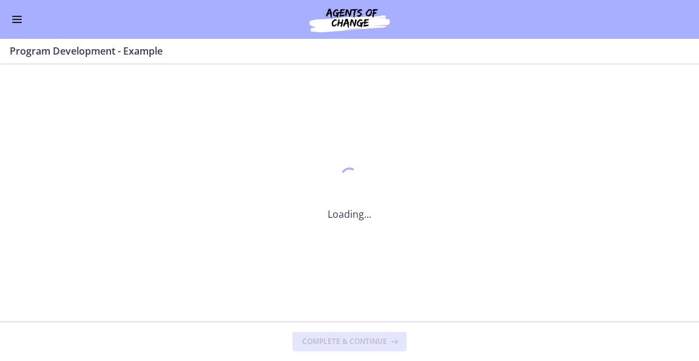
scroll to position [0, 0]
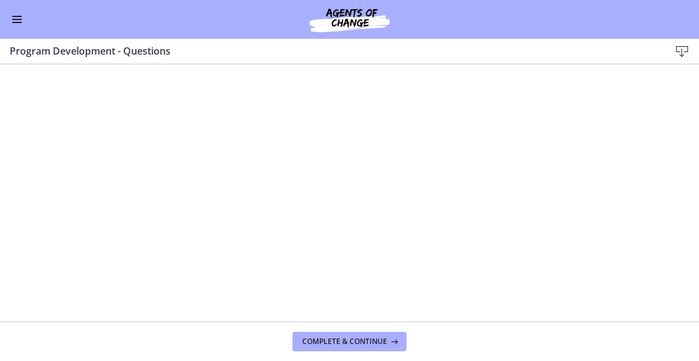
click at [682, 53] on icon at bounding box center [682, 51] width 15 height 15
click at [10, 24] on button "Enable menu" at bounding box center [17, 19] width 15 height 15
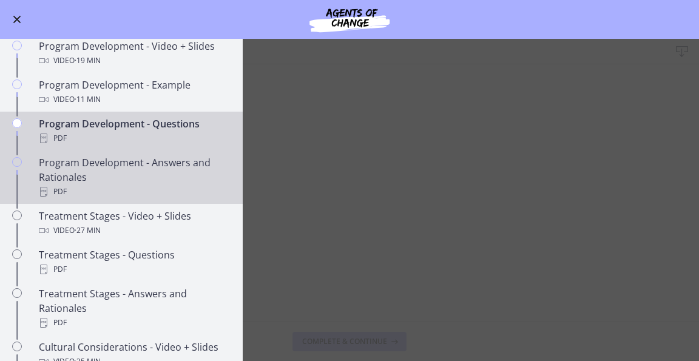
click at [58, 177] on div "Program Development - Answers and Rationales PDF" at bounding box center [133, 177] width 189 height 44
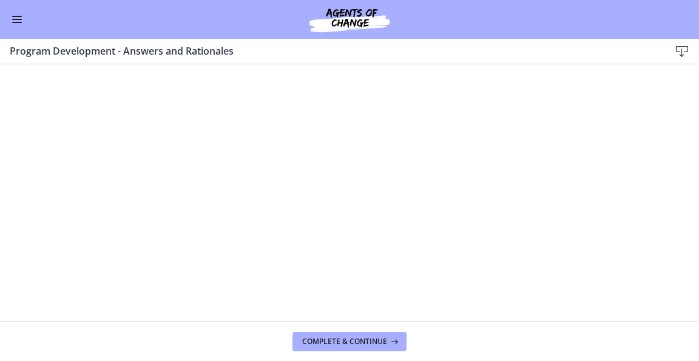
click at [688, 50] on icon at bounding box center [682, 51] width 15 height 15
click at [18, 25] on button "Enable menu" at bounding box center [17, 19] width 15 height 15
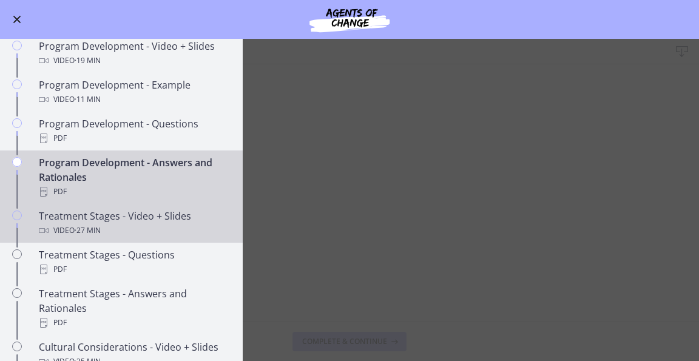
click at [83, 236] on span "· 27 min" at bounding box center [88, 230] width 26 height 15
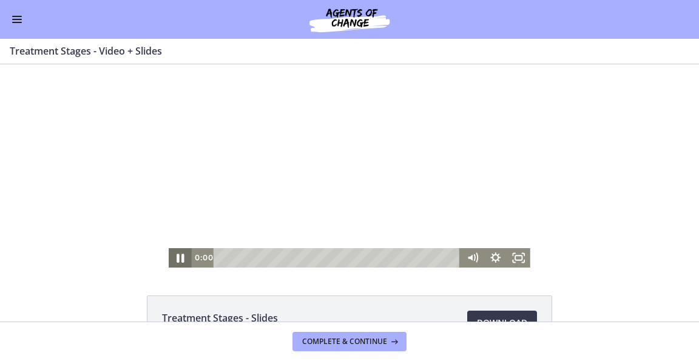
click at [178, 262] on icon "Pause" at bounding box center [180, 257] width 28 height 23
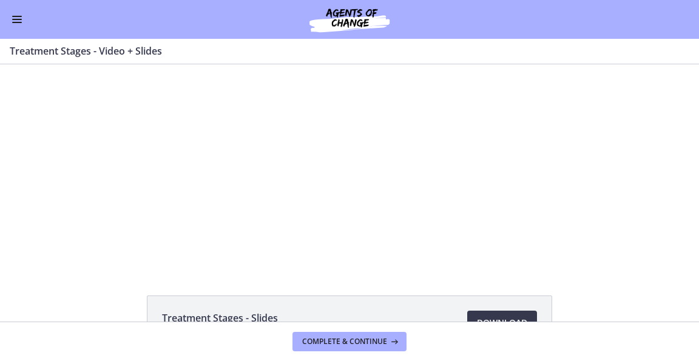
scroll to position [70, 0]
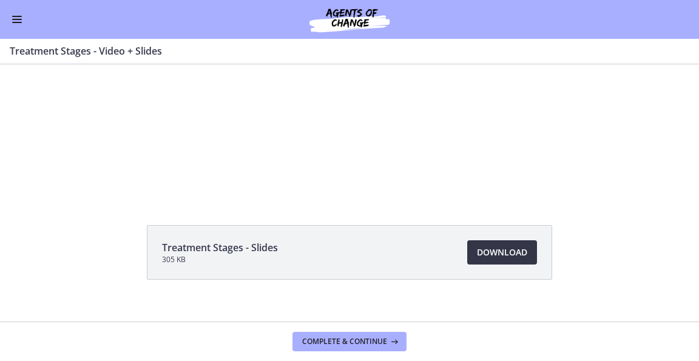
click at [489, 256] on span "Download Opens in a new window" at bounding box center [502, 252] width 50 height 15
click at [22, 22] on button "Enable menu" at bounding box center [17, 19] width 15 height 15
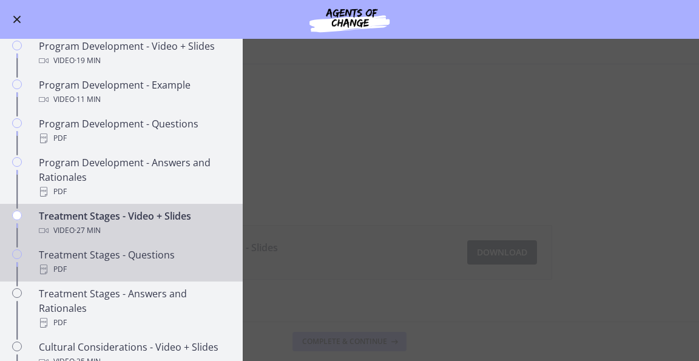
click at [93, 269] on div "Treatment Stages - Questions PDF" at bounding box center [133, 262] width 189 height 29
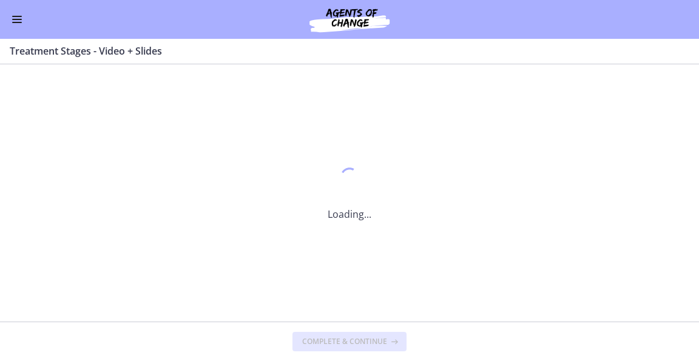
scroll to position [0, 0]
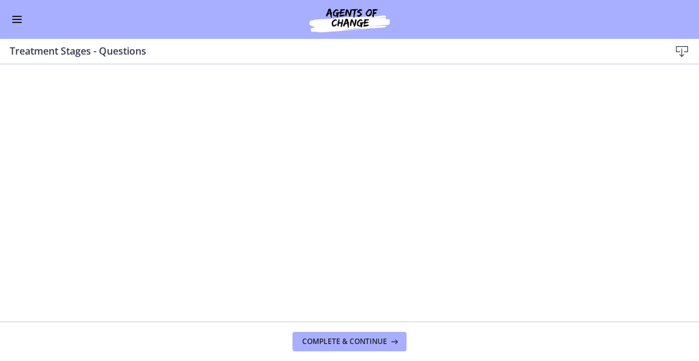
click at [684, 50] on icon at bounding box center [682, 51] width 15 height 15
click at [19, 18] on button "Enable menu" at bounding box center [17, 19] width 15 height 15
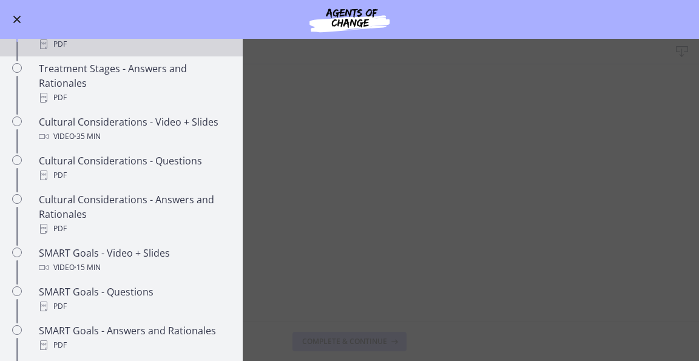
scroll to position [768, 0]
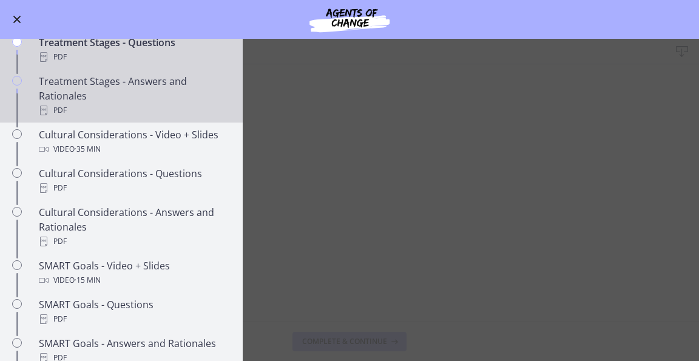
click at [95, 118] on div "PDF" at bounding box center [133, 110] width 189 height 15
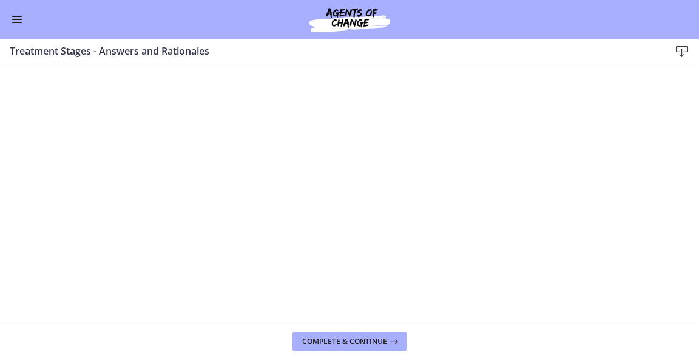
click at [681, 47] on icon at bounding box center [682, 51] width 15 height 15
click at [16, 14] on button "Enable menu" at bounding box center [17, 19] width 15 height 15
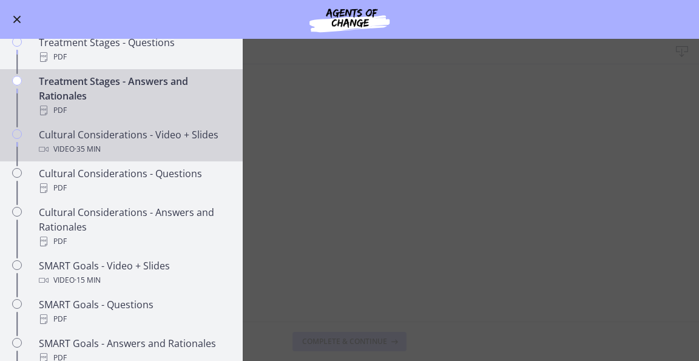
click at [78, 151] on div "Cultural Considerations - Video + Slides Video · 35 min" at bounding box center [133, 141] width 189 height 29
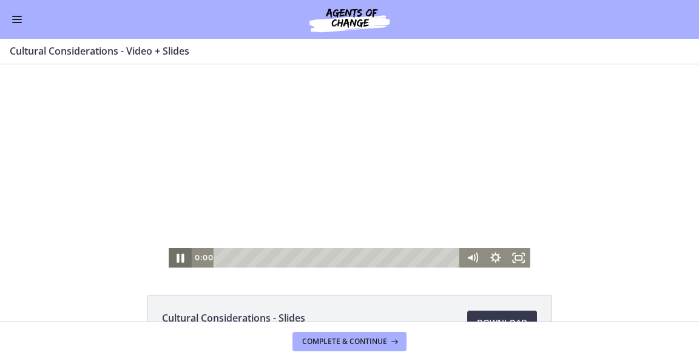
click at [178, 259] on icon "Pause" at bounding box center [180, 258] width 7 height 9
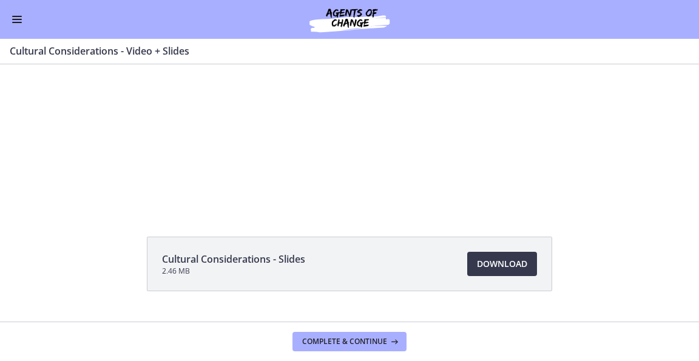
scroll to position [59, 0]
click at [499, 262] on span "Download Opens in a new window" at bounding box center [502, 263] width 50 height 15
click at [21, 20] on button "Enable menu" at bounding box center [17, 19] width 15 height 15
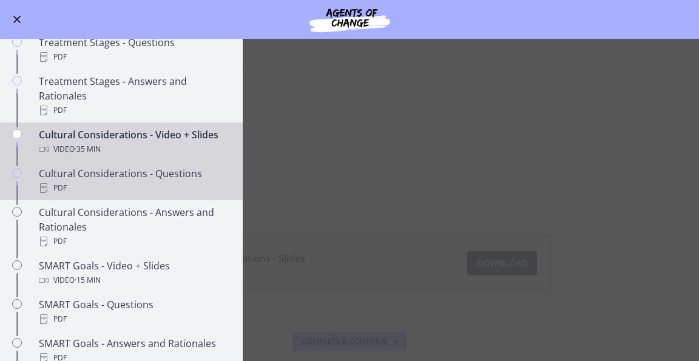
click at [56, 195] on div "PDF" at bounding box center [133, 188] width 189 height 15
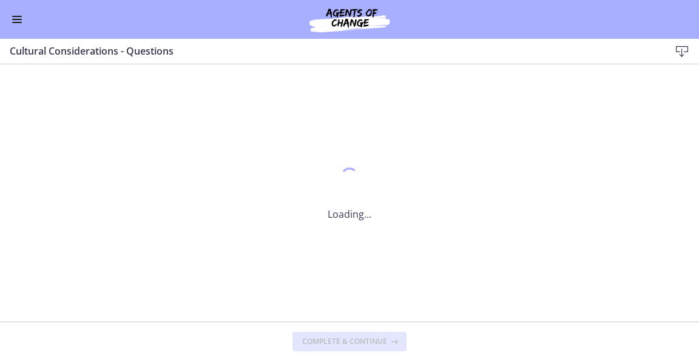
scroll to position [0, 0]
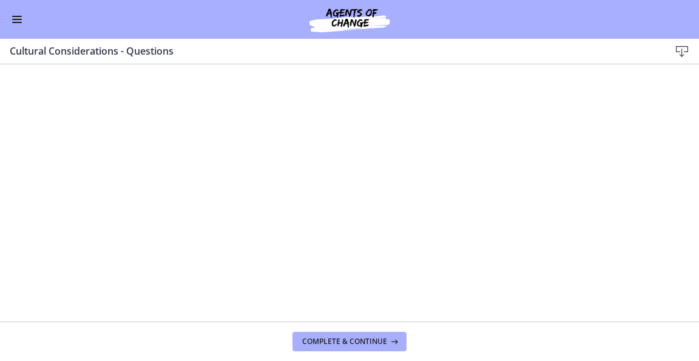
click at [683, 53] on icon at bounding box center [682, 51] width 15 height 15
click at [15, 20] on button "Enable menu" at bounding box center [17, 19] width 15 height 15
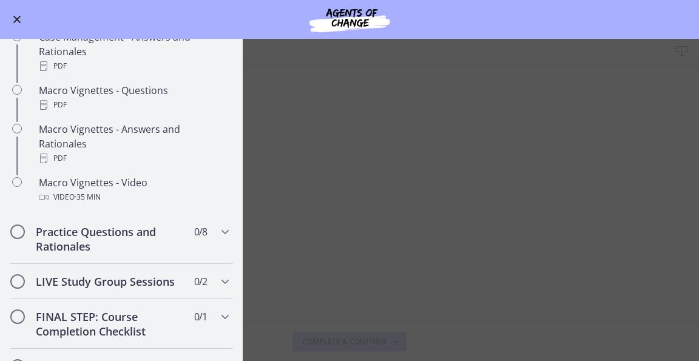
scroll to position [1192, 0]
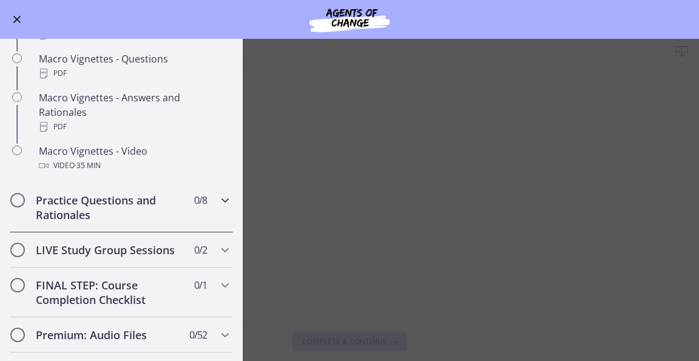
click at [101, 233] on div "Practice Questions and Rationales 0 / 8 Completed" at bounding box center [121, 208] width 223 height 50
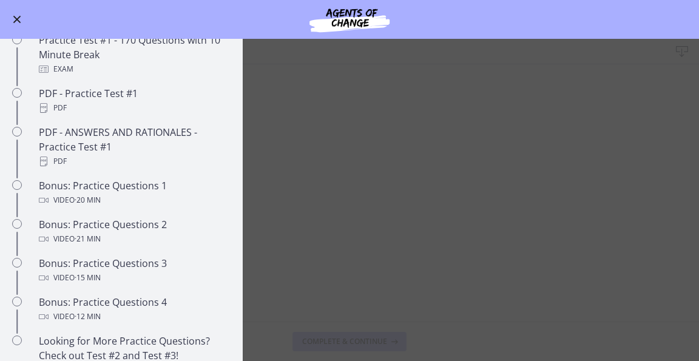
scroll to position [578, 0]
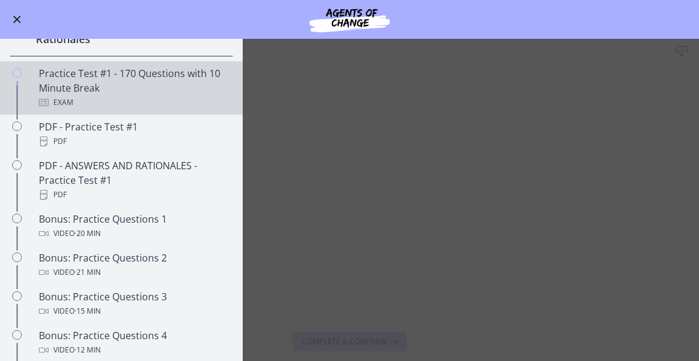
click at [47, 78] on link "Practice Test #1 - 170 Questions with 10 Minute Break Exam" at bounding box center [121, 87] width 243 height 53
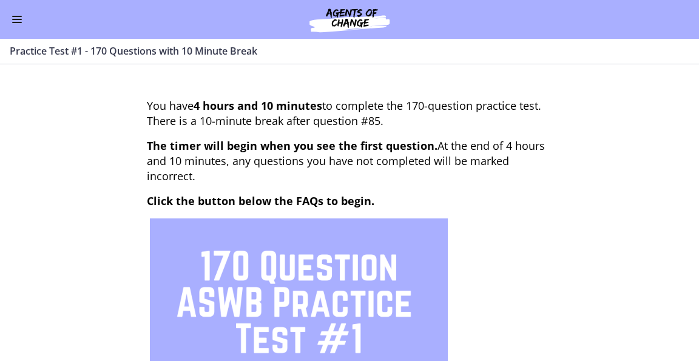
click at [18, 19] on span "Enable menu" at bounding box center [17, 19] width 10 height 1
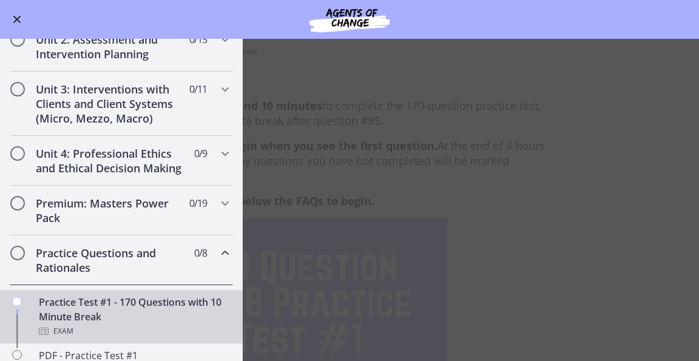
scroll to position [348, 0]
click at [78, 226] on h2 "Premium: Masters Power Pack" at bounding box center [110, 211] width 148 height 29
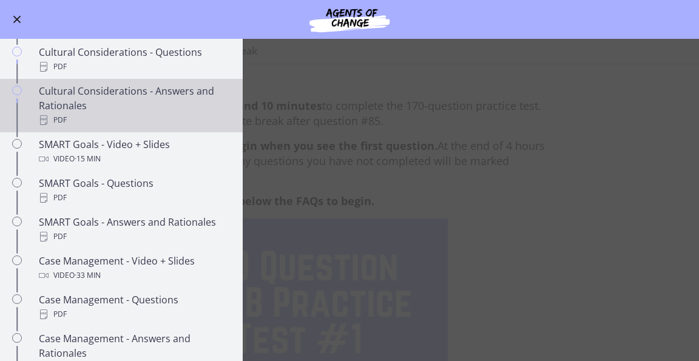
scroll to position [907, 0]
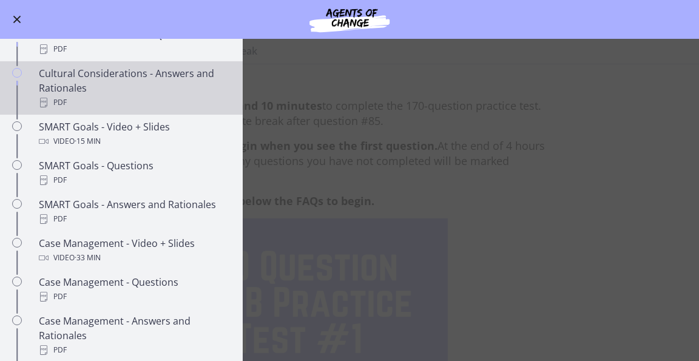
click at [92, 98] on div "Cultural Considerations - Answers and Rationales PDF" at bounding box center [133, 88] width 189 height 44
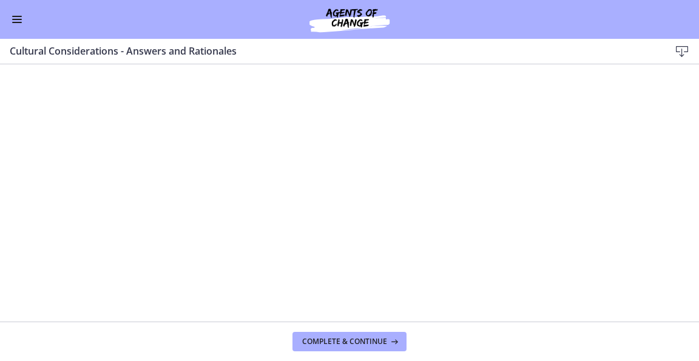
click at [21, 16] on span "Enable menu" at bounding box center [17, 16] width 10 height 1
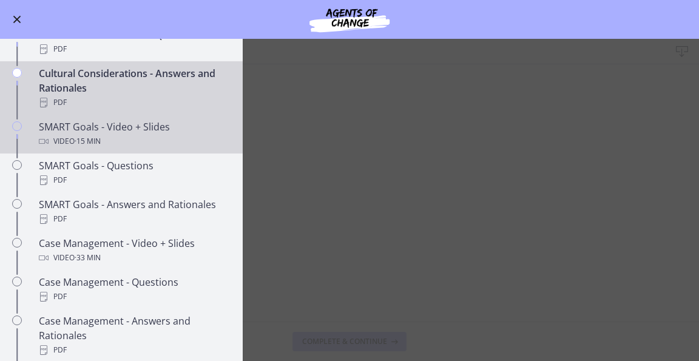
click at [81, 140] on div "SMART Goals - Video + Slides Video · 15 min" at bounding box center [133, 134] width 189 height 29
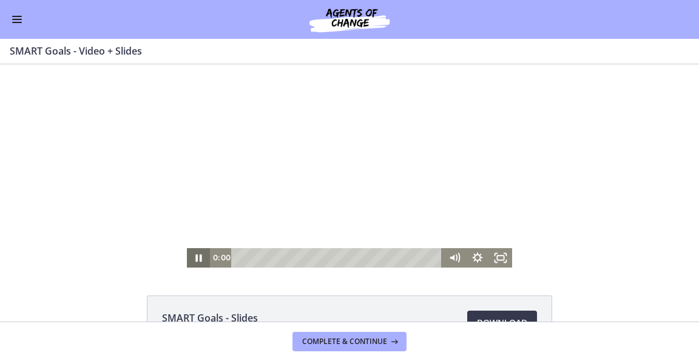
click at [195, 256] on icon "Pause" at bounding box center [198, 257] width 23 height 19
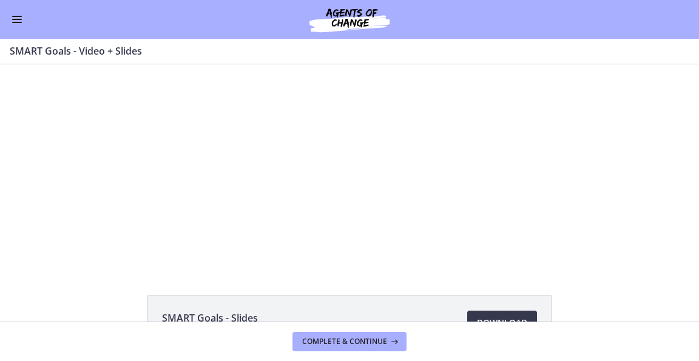
click at [16, 18] on button "Enable menu" at bounding box center [17, 19] width 15 height 15
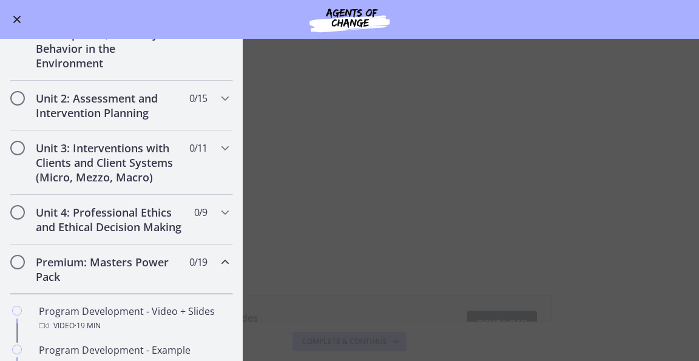
scroll to position [290, 0]
click at [105, 229] on h2 "Unit 4: Professional Ethics and Ethical Decision Making" at bounding box center [110, 219] width 148 height 29
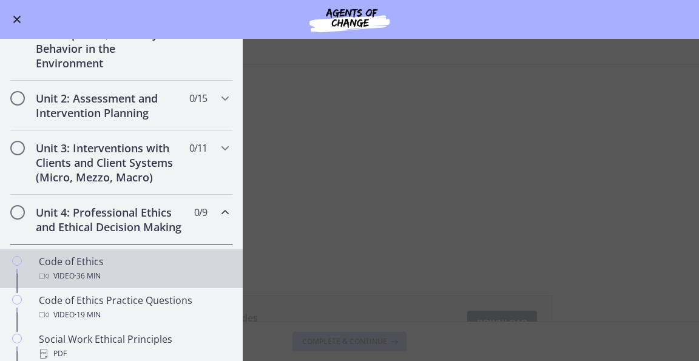
click at [107, 277] on div "Code of Ethics Video · 36 min" at bounding box center [133, 268] width 189 height 29
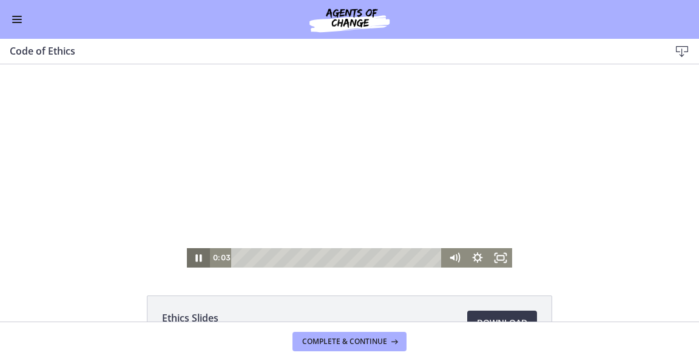
click at [194, 257] on icon "Pause" at bounding box center [198, 257] width 23 height 19
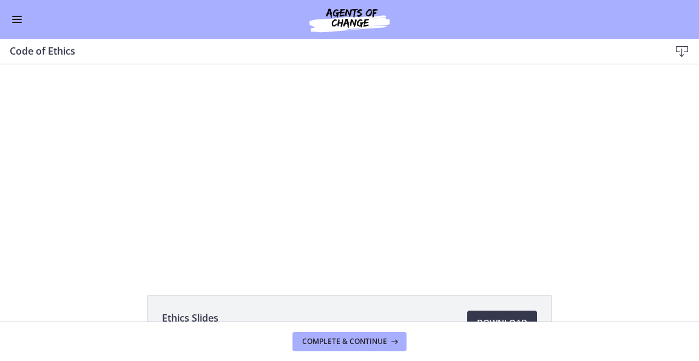
click at [10, 31] on div "Go to Dashboard" at bounding box center [349, 19] width 699 height 39
click at [15, 24] on button "Enable menu" at bounding box center [17, 19] width 15 height 15
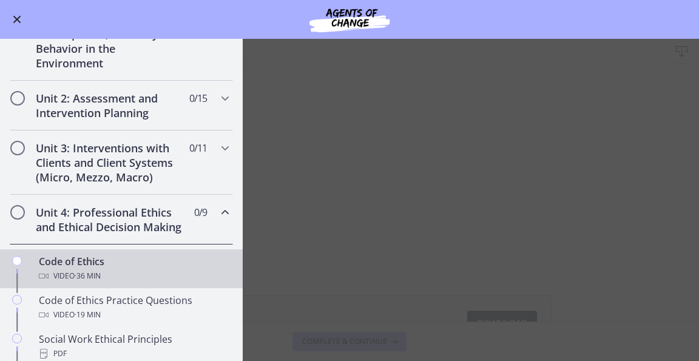
click at [70, 223] on h2 "Unit 4: Professional Ethics and Ethical Decision Making" at bounding box center [110, 219] width 148 height 29
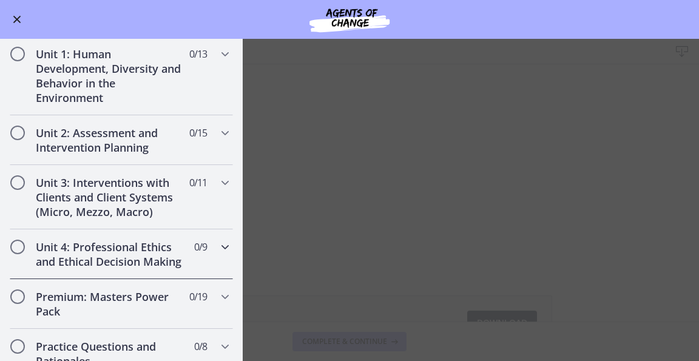
scroll to position [252, 0]
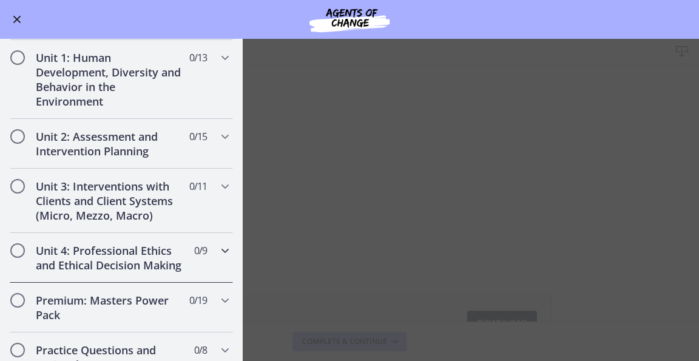
click at [83, 260] on h2 "Unit 4: Professional Ethics and Ethical Decision Making" at bounding box center [110, 257] width 148 height 29
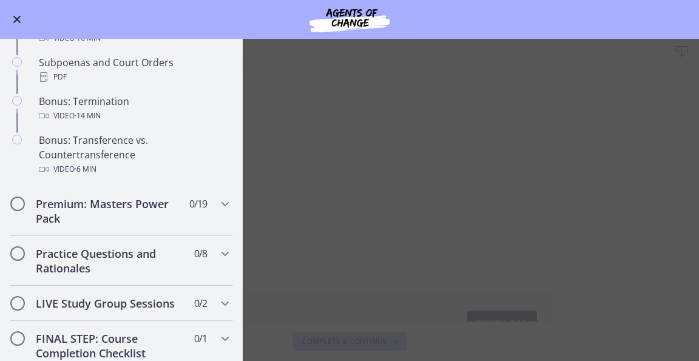
scroll to position [728, 0]
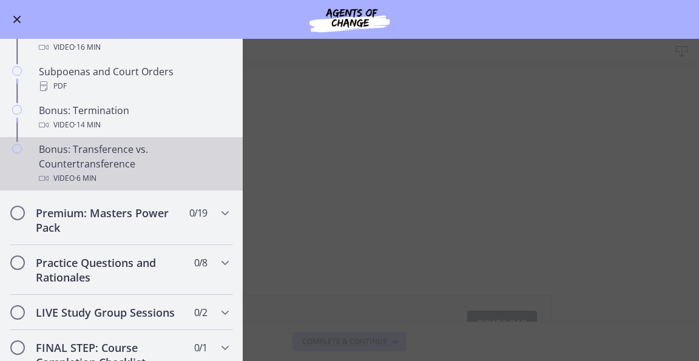
click at [97, 186] on span "· 6 min" at bounding box center [86, 178] width 22 height 15
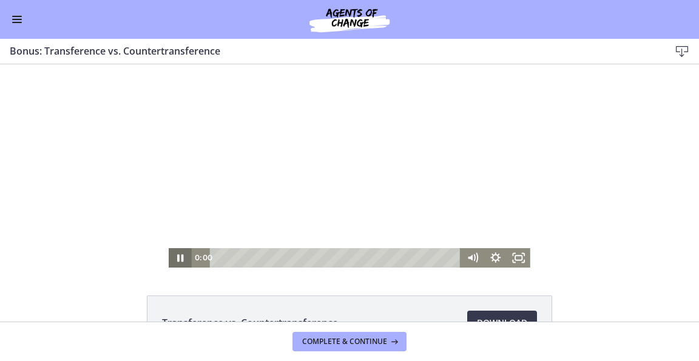
click at [178, 256] on icon "Pause" at bounding box center [181, 257] width 6 height 7
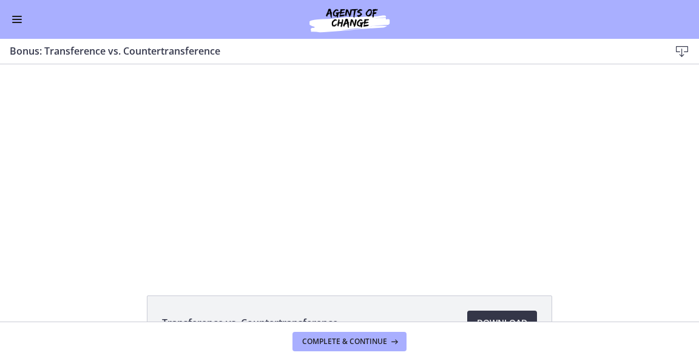
click at [515, 318] on span "Download Opens in a new window" at bounding box center [502, 323] width 50 height 15
click at [12, 28] on div "Go to Dashboard" at bounding box center [349, 19] width 699 height 39
click at [15, 21] on button "Enable menu" at bounding box center [17, 19] width 15 height 15
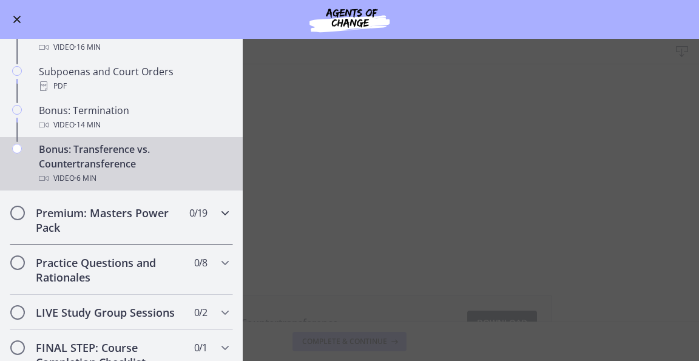
click at [84, 219] on h2 "Premium: Masters Power Pack" at bounding box center [110, 220] width 148 height 29
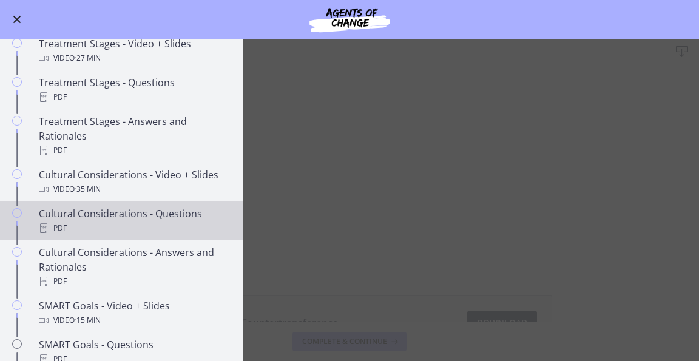
click at [84, 219] on div "Cultural Considerations - Questions PDF" at bounding box center [133, 220] width 189 height 29
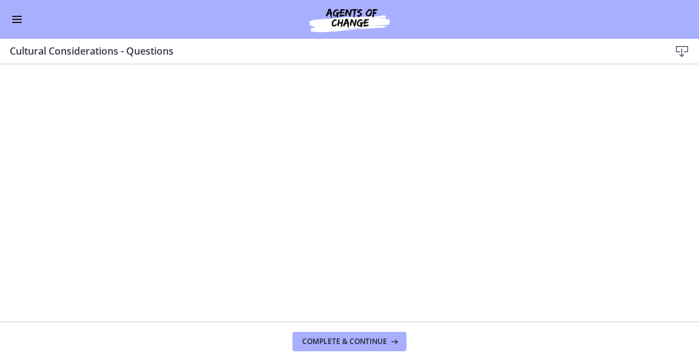
scroll to position [619, 0]
click at [22, 29] on div "Go to Dashboard" at bounding box center [349, 19] width 699 height 39
click at [18, 20] on button "Enable menu" at bounding box center [17, 19] width 15 height 15
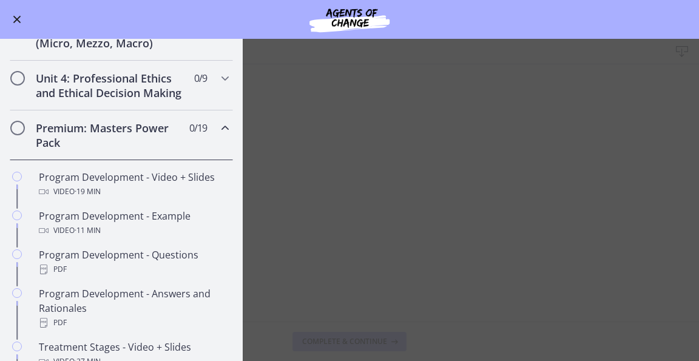
scroll to position [421, 0]
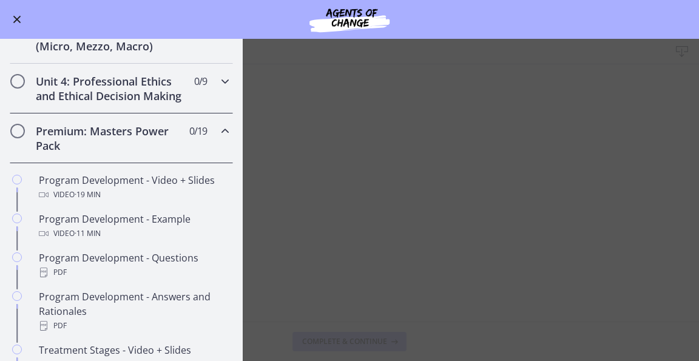
click at [148, 94] on h2 "Unit 4: Professional Ethics and Ethical Decision Making" at bounding box center [110, 88] width 148 height 29
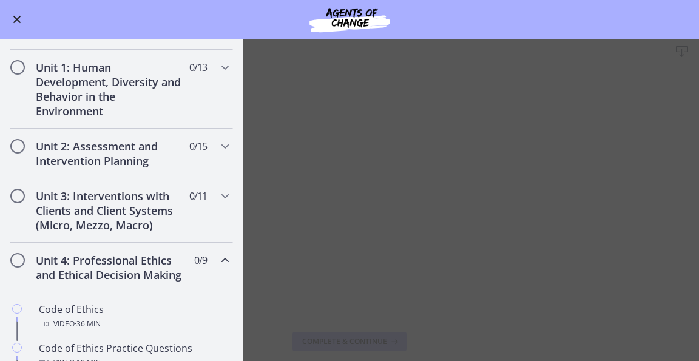
scroll to position [225, 0]
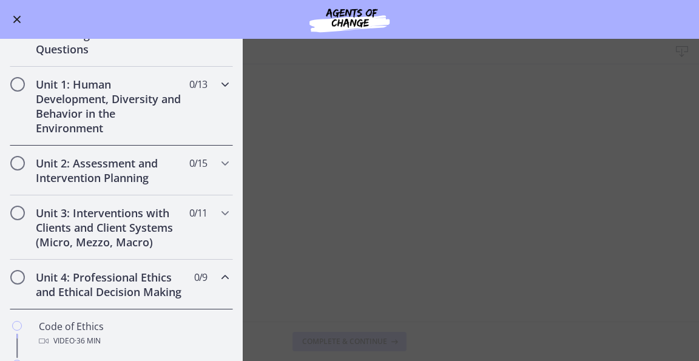
click at [138, 91] on h2 "Unit 1: Human Development, Diversity and Behavior in the Environment" at bounding box center [110, 106] width 148 height 58
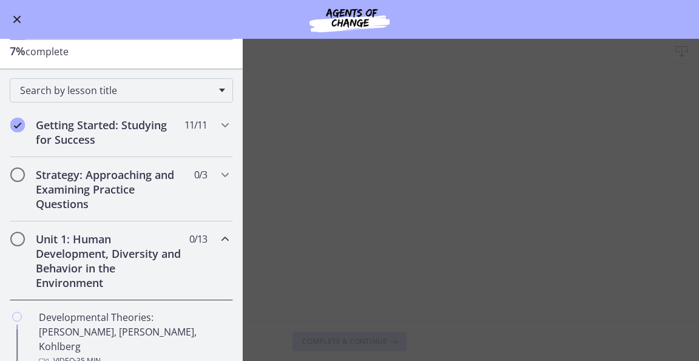
scroll to position [43, 0]
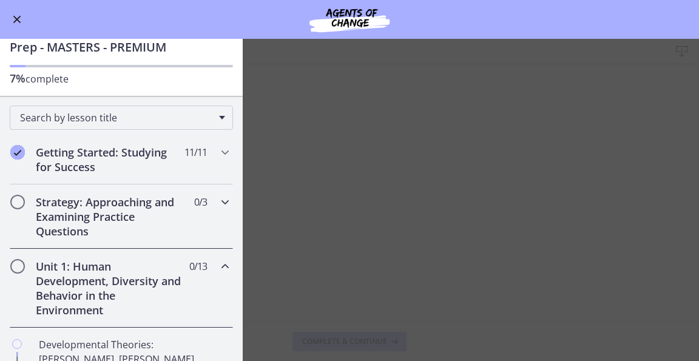
click at [103, 242] on div "Strategy: Approaching and Examining Practice Questions 0 / 3 Completed" at bounding box center [121, 217] width 223 height 64
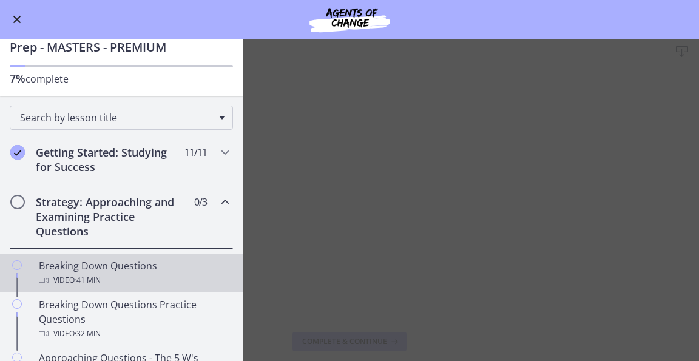
click at [109, 286] on div "Video · 41 min" at bounding box center [133, 280] width 189 height 15
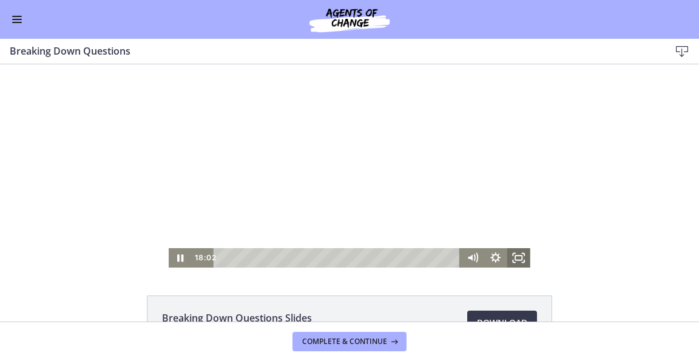
click at [520, 256] on icon "Fullscreen" at bounding box center [519, 257] width 23 height 19
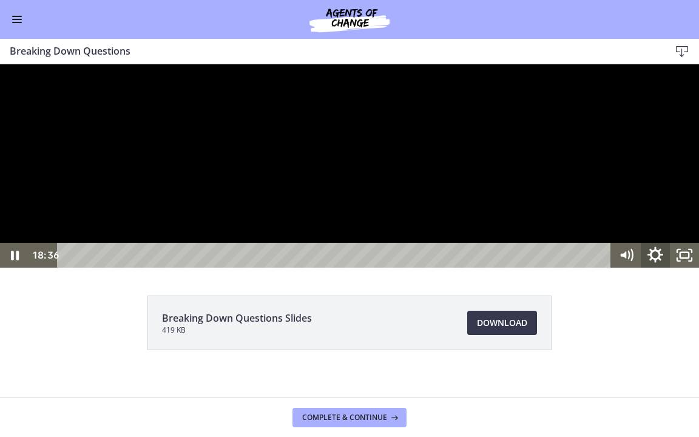
click at [662, 270] on icon "Show settings menu" at bounding box center [655, 255] width 35 height 30
click at [671, 218] on span "1.25x" at bounding box center [674, 205] width 36 height 25
click at [665, 120] on label "1x" at bounding box center [655, 106] width 87 height 25
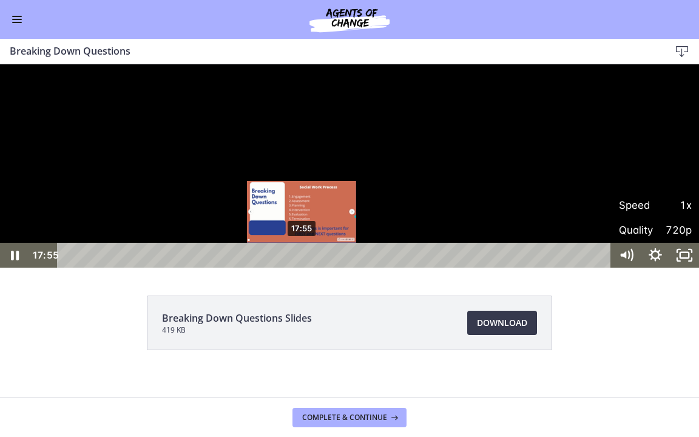
click at [302, 268] on div "17:55" at bounding box center [336, 255] width 537 height 25
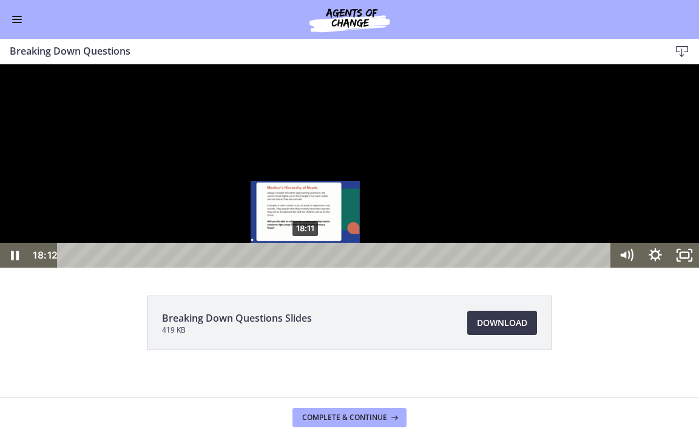
click at [306, 268] on div "18:11" at bounding box center [336, 255] width 537 height 25
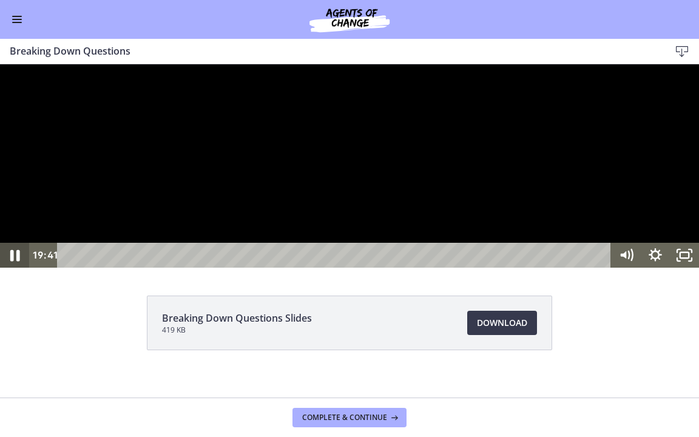
click at [7, 270] on icon "Pause" at bounding box center [14, 255] width 35 height 30
